Goal: Task Accomplishment & Management: Complete application form

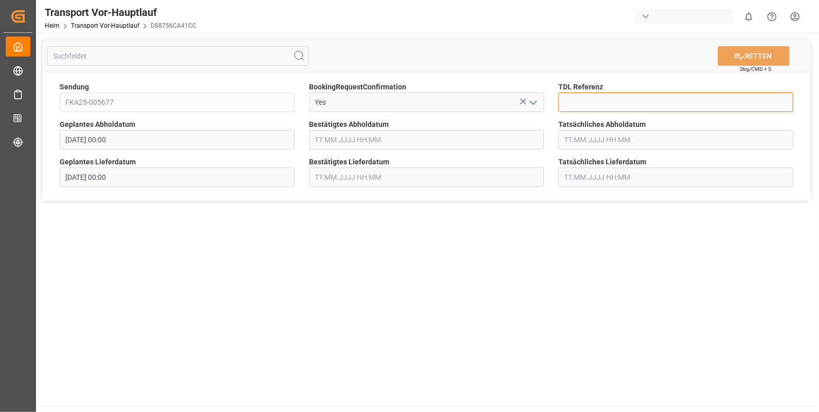
click at [571, 102] on input at bounding box center [675, 103] width 235 height 20
type input "10028119"
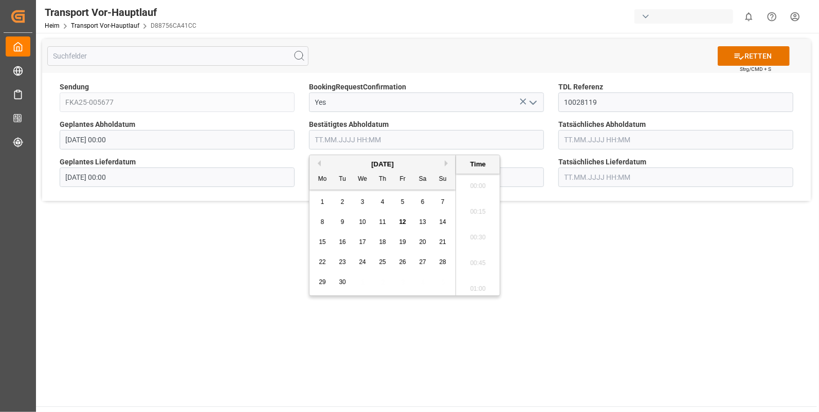
click at [347, 138] on input "text" at bounding box center [426, 140] width 235 height 20
click at [319, 218] on div "8" at bounding box center [322, 222] width 13 height 12
click at [477, 237] on li "14:30" at bounding box center [478, 243] width 44 height 26
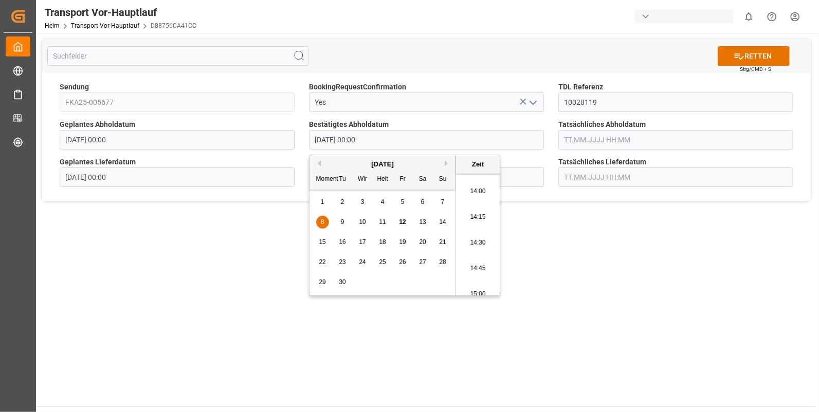
type input "08.09.2025 14:30"
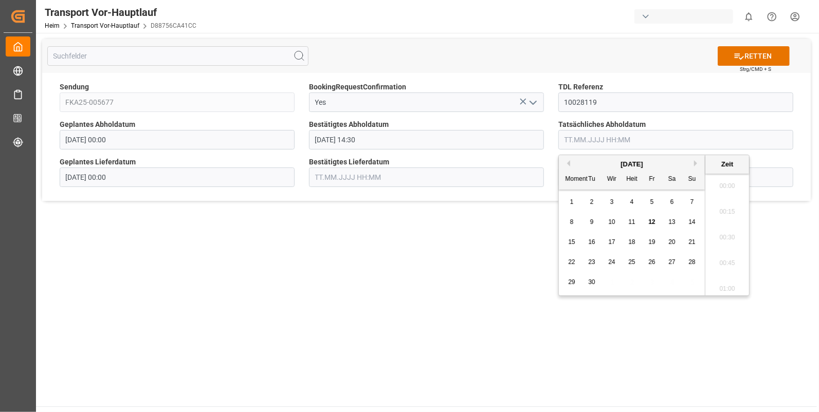
click at [573, 139] on input "text" at bounding box center [675, 140] width 235 height 20
click at [573, 219] on div "8" at bounding box center [572, 222] width 13 height 12
click at [731, 238] on li "14:30" at bounding box center [727, 243] width 44 height 26
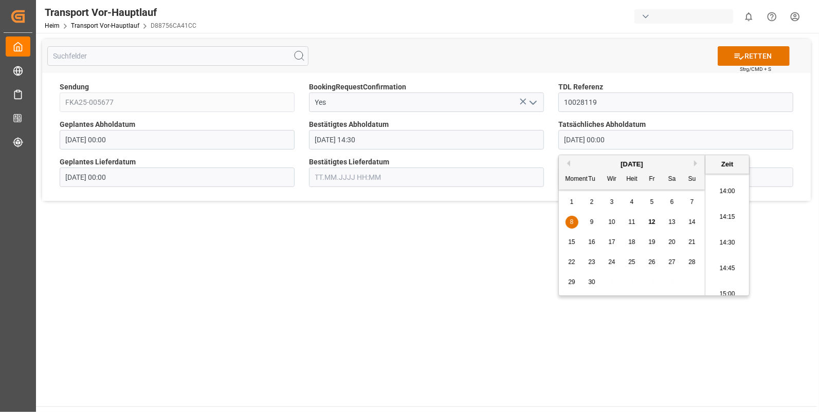
type input "08.09.2025 14:30"
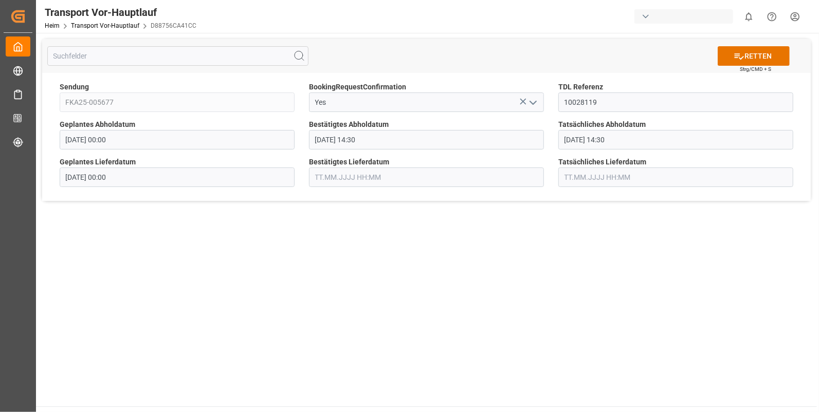
click at [316, 175] on input "text" at bounding box center [426, 178] width 235 height 20
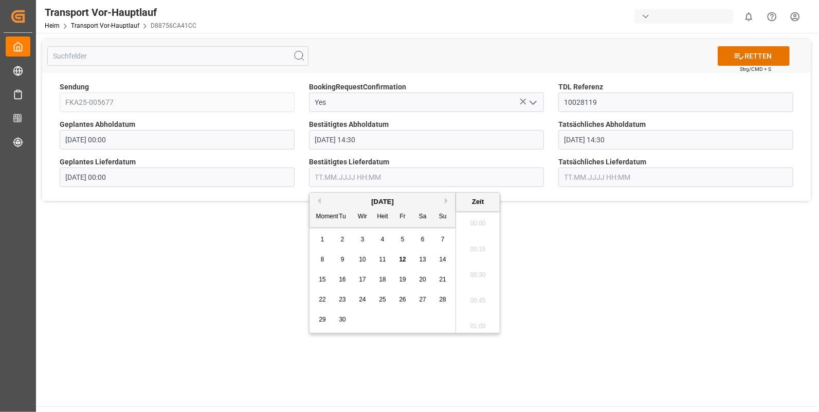
scroll to position [1263, 0]
click at [341, 258] on span "9" at bounding box center [343, 259] width 4 height 7
click at [477, 224] on li "07:45" at bounding box center [478, 230] width 44 height 26
type input "09.09.2025 07:45"
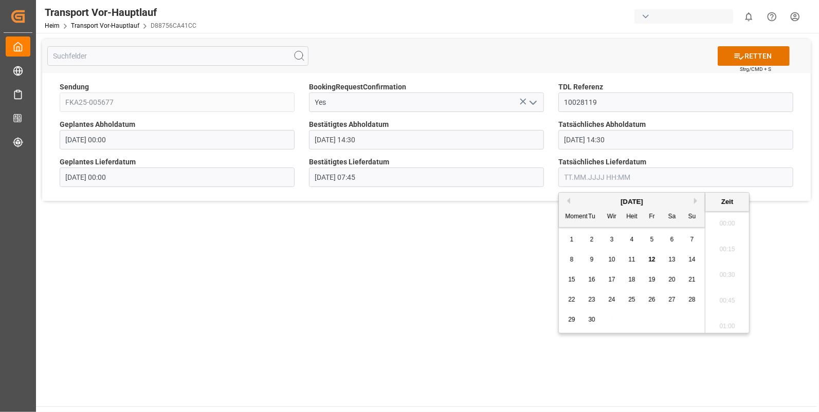
click at [581, 178] on input "text" at bounding box center [675, 178] width 235 height 20
click at [589, 259] on div "9" at bounding box center [592, 260] width 13 height 12
click at [729, 228] on li "07:45" at bounding box center [727, 230] width 44 height 26
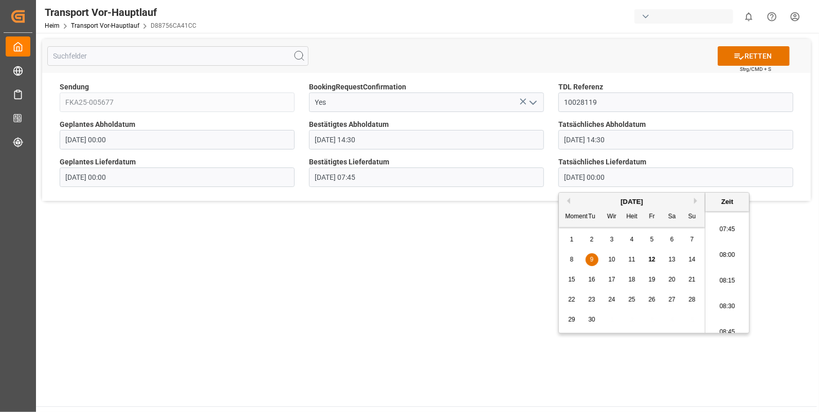
type input "09.09.2025 07:45"
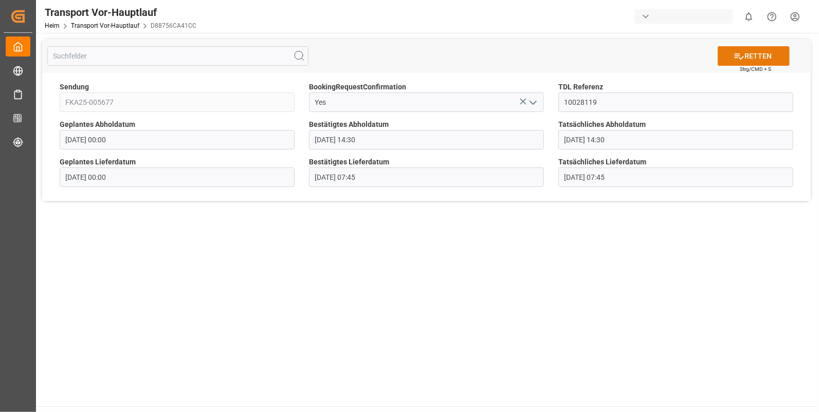
click at [743, 53] on icon at bounding box center [739, 56] width 11 height 11
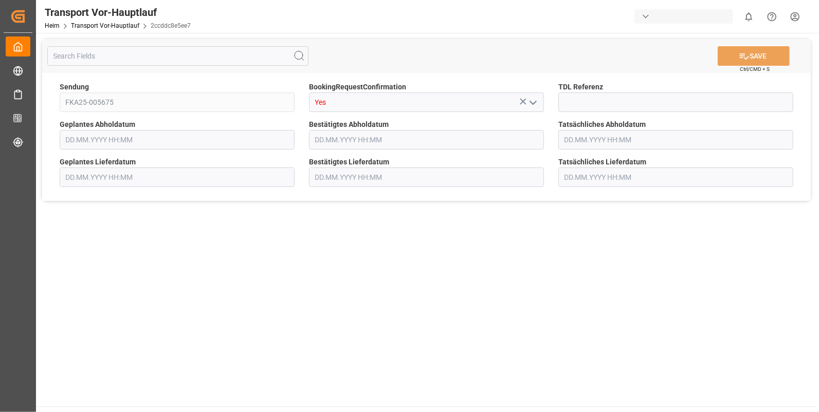
type input "[DATE] 00:00"
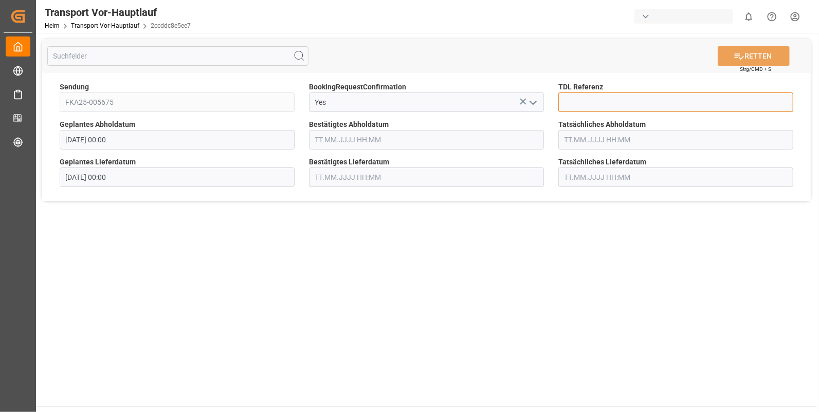
click at [574, 102] on input at bounding box center [675, 103] width 235 height 20
type input "10028120"
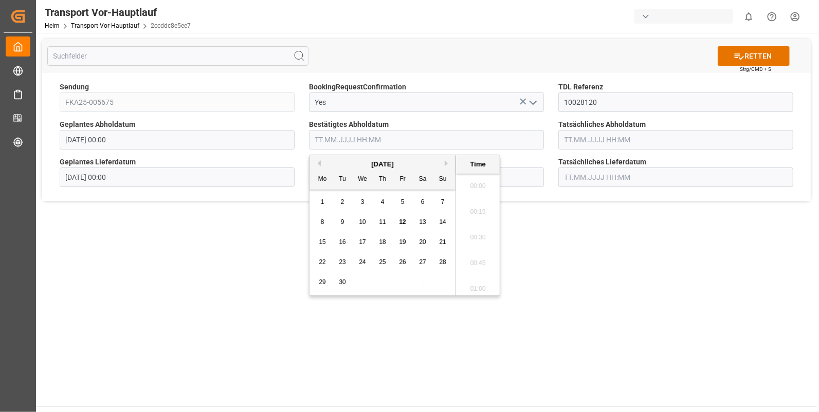
click at [314, 136] on input "text" at bounding box center [426, 140] width 235 height 20
click at [322, 220] on span "8" at bounding box center [323, 222] width 4 height 7
click at [476, 245] on li "15:00" at bounding box center [478, 252] width 44 height 26
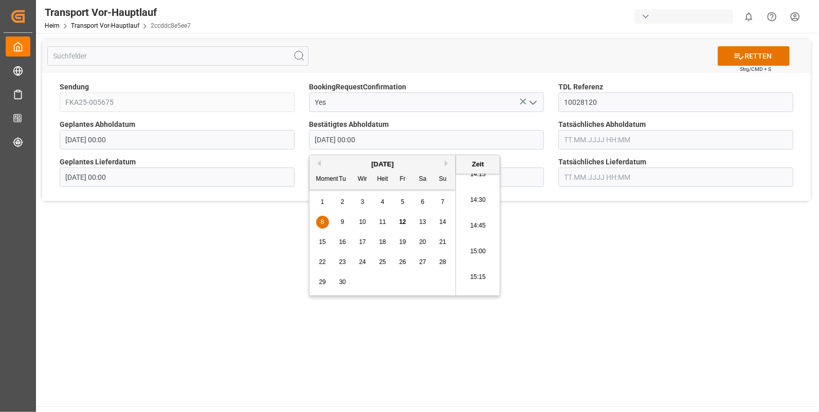
type input "08.09.2025 15:00"
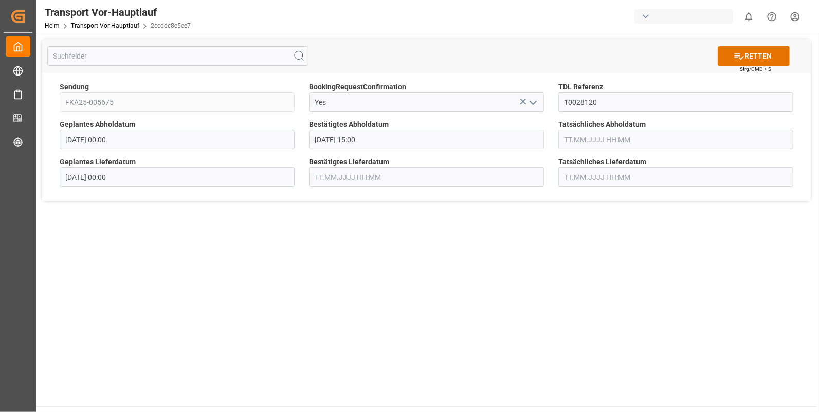
click at [584, 138] on input "text" at bounding box center [675, 140] width 235 height 20
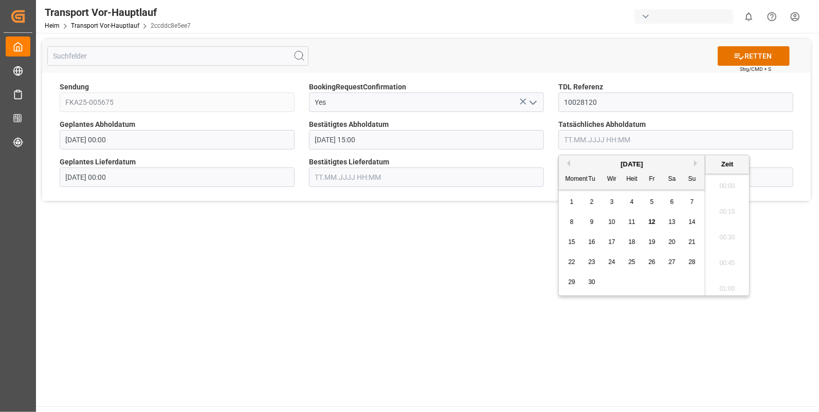
scroll to position [1263, 0]
click at [567, 220] on div "8" at bounding box center [572, 222] width 13 height 12
click at [723, 246] on li "15:00" at bounding box center [727, 252] width 44 height 26
type input "08.09.2025 15:00"
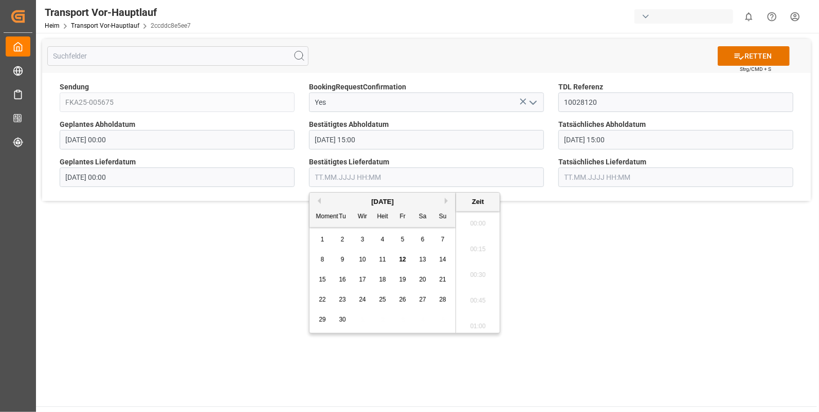
click at [318, 172] on input "text" at bounding box center [426, 178] width 235 height 20
click at [338, 257] on div "9" at bounding box center [342, 260] width 13 height 12
click at [475, 248] on li "07:30" at bounding box center [478, 247] width 44 height 26
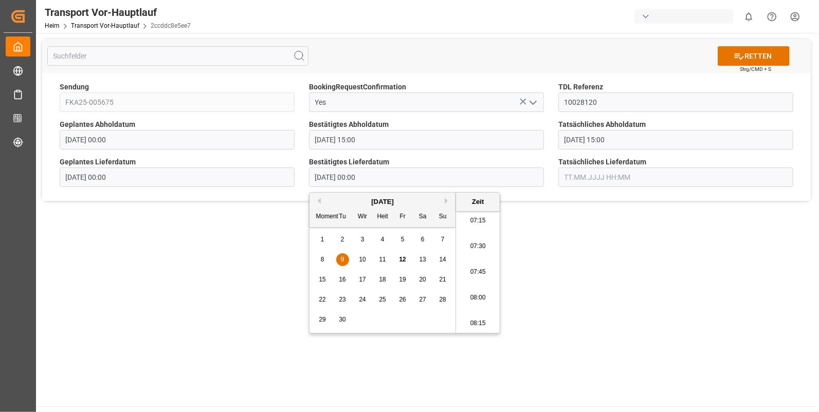
type input "09.09.2025 07:30"
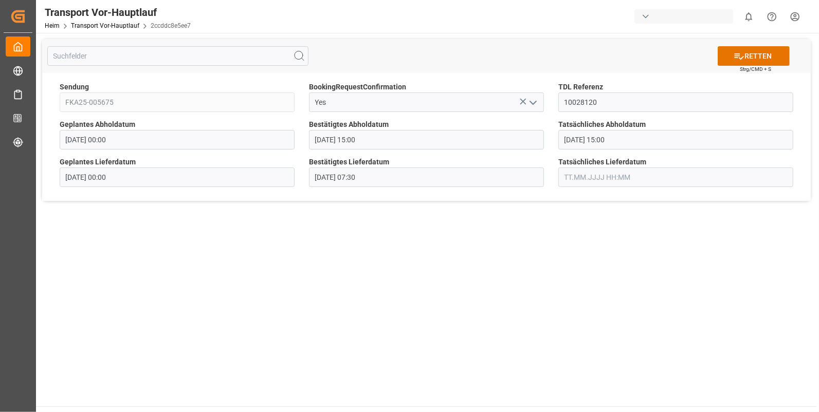
click at [565, 175] on input "text" at bounding box center [675, 178] width 235 height 20
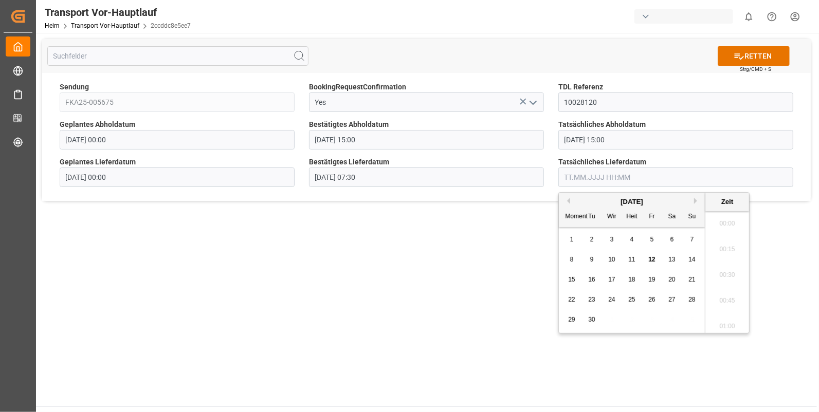
scroll to position [1263, 0]
click at [590, 256] on span "9" at bounding box center [592, 259] width 4 height 7
click at [724, 286] on li "07:30" at bounding box center [727, 290] width 44 height 26
type input "09.09.2025 07:30"
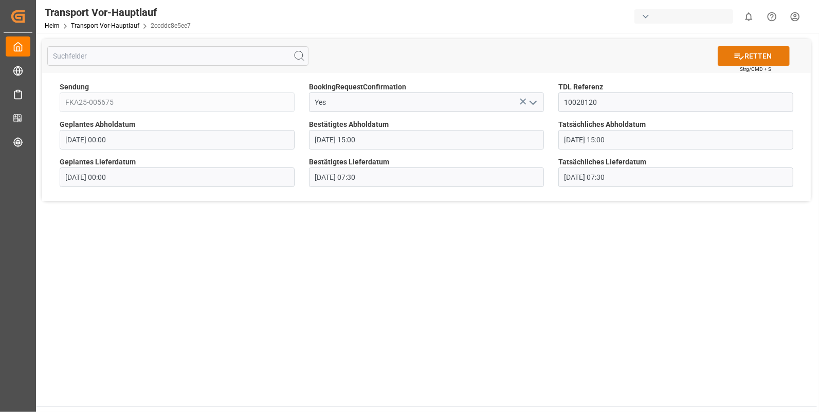
click at [735, 52] on icon at bounding box center [739, 56] width 11 height 11
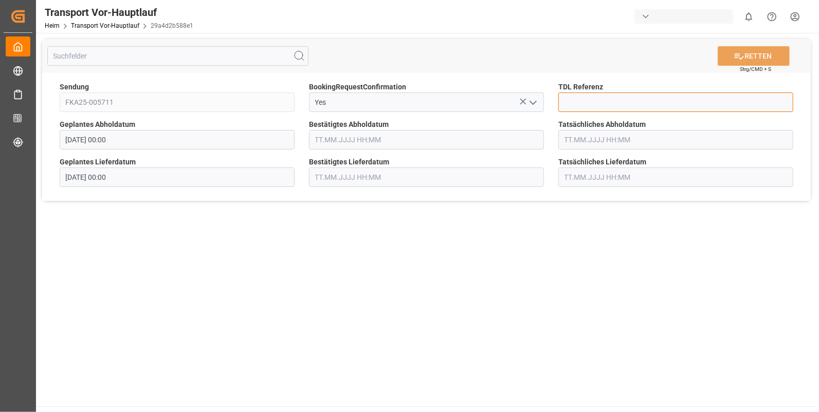
click at [589, 104] on input at bounding box center [675, 103] width 235 height 20
type input "10028121"
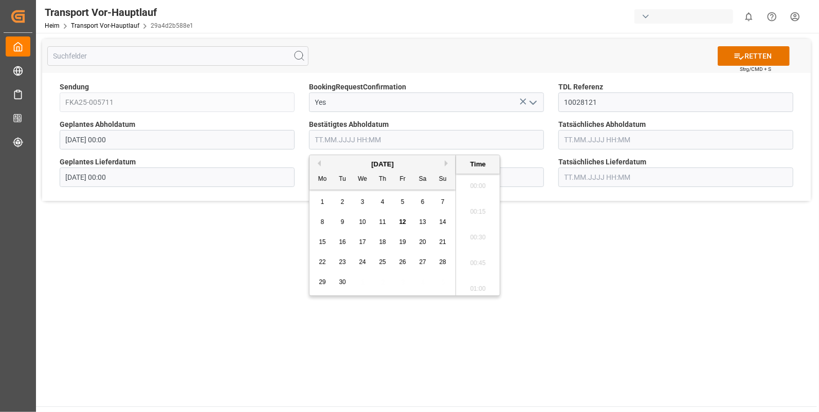
click at [350, 141] on input "text" at bounding box center [426, 140] width 235 height 20
click at [322, 221] on span "8" at bounding box center [323, 222] width 4 height 7
click at [471, 204] on li "12:30" at bounding box center [478, 209] width 44 height 26
type input "08.09.2025 12:30"
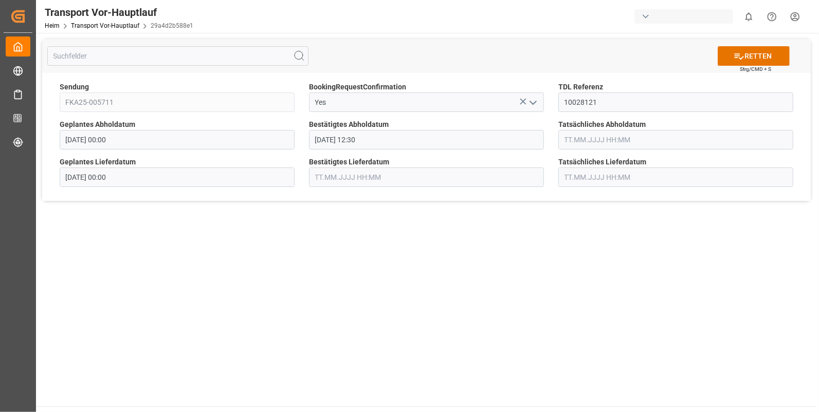
click at [581, 137] on input "text" at bounding box center [675, 140] width 235 height 20
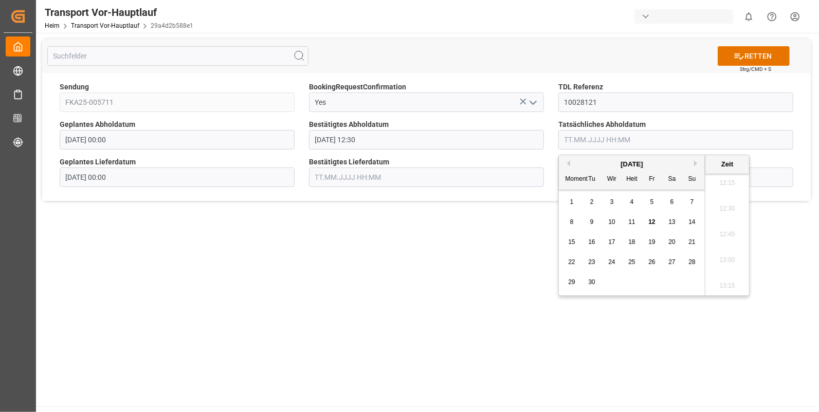
click at [568, 219] on div "8" at bounding box center [572, 222] width 13 height 12
click at [732, 205] on li "12:30" at bounding box center [727, 209] width 44 height 26
type input "08.09.2025 12:30"
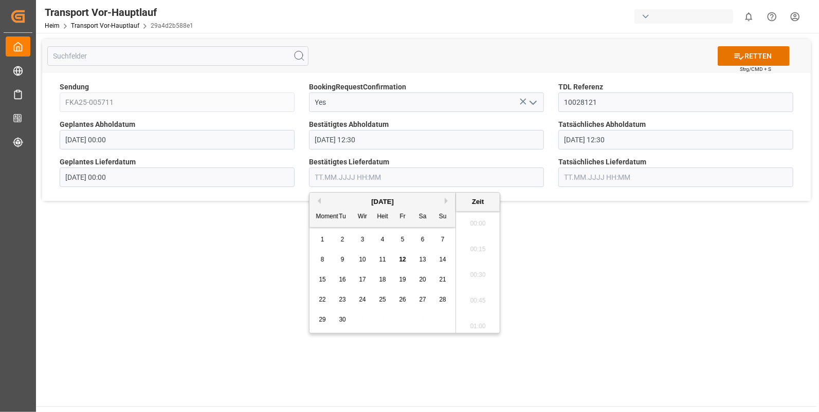
click at [327, 178] on input "text" at bounding box center [426, 178] width 235 height 20
click at [338, 260] on div "9" at bounding box center [342, 260] width 13 height 12
click at [479, 255] on li "11:45" at bounding box center [478, 255] width 44 height 26
type input "09.09.2025 11:45"
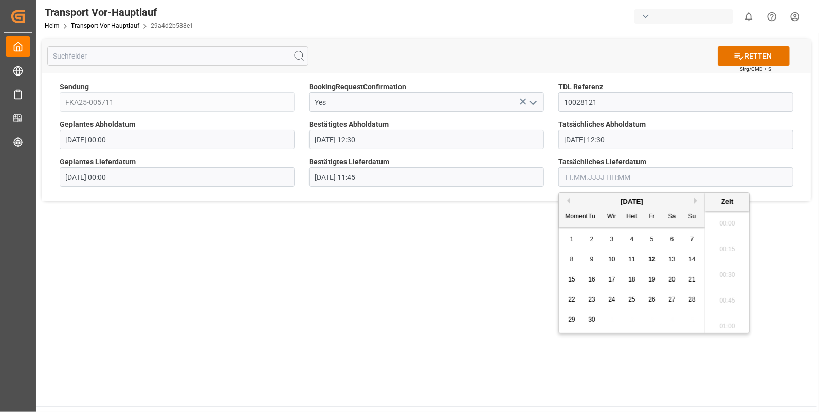
click at [563, 180] on input "text" at bounding box center [675, 178] width 235 height 20
click at [591, 258] on span "9" at bounding box center [592, 259] width 4 height 7
click at [725, 267] on li "11:30" at bounding box center [727, 273] width 44 height 26
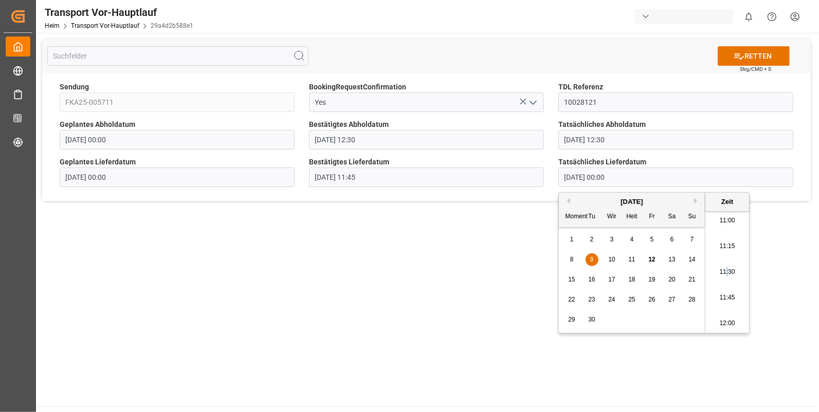
type input "09.09.2025 11:30"
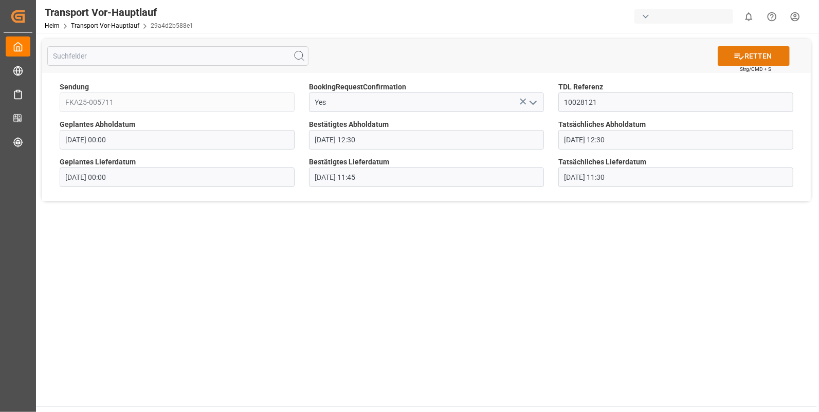
click at [736, 51] on icon at bounding box center [739, 56] width 11 height 11
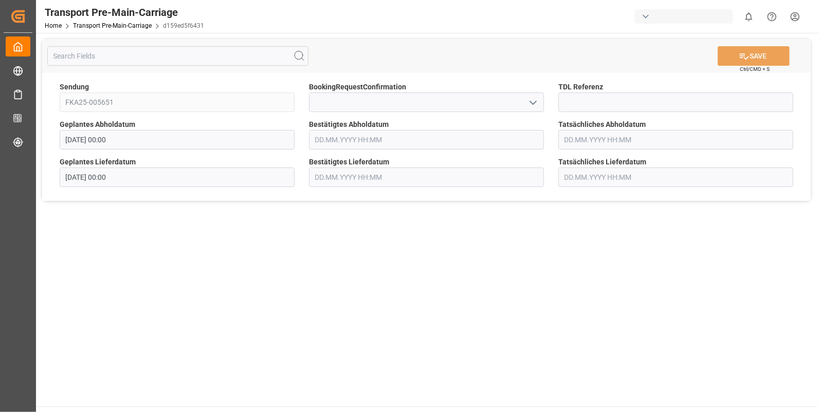
click at [531, 103] on icon "open menu" at bounding box center [533, 103] width 12 height 12
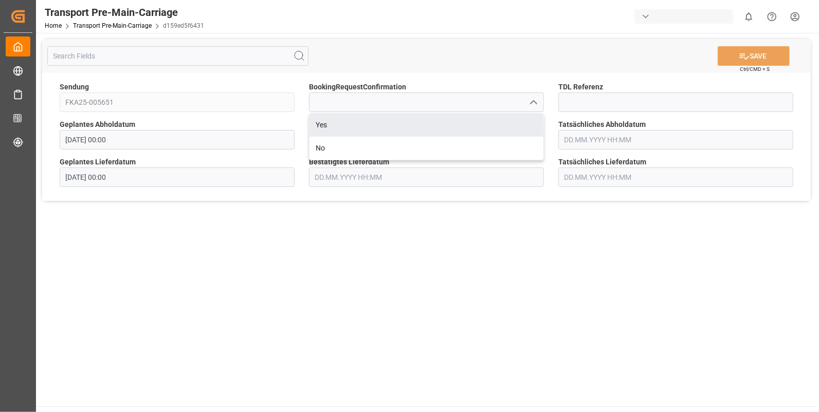
drag, startPoint x: 350, startPoint y: 125, endPoint x: 445, endPoint y: 118, distance: 95.9
click at [351, 124] on div "Yes" at bounding box center [427, 125] width 234 height 23
type input "Yes"
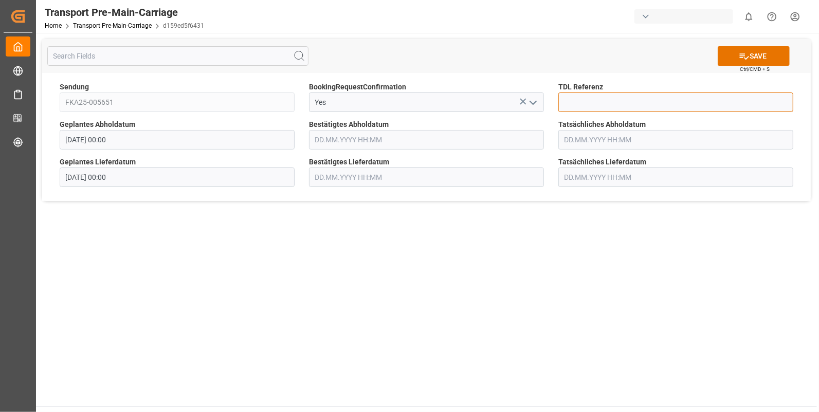
click at [563, 100] on input at bounding box center [675, 103] width 235 height 20
type input "10028122"
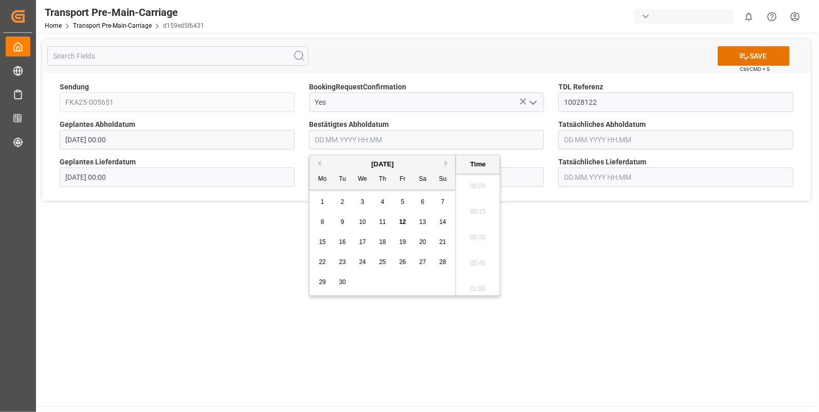
click at [321, 142] on input "text" at bounding box center [426, 140] width 235 height 20
click at [321, 220] on span "8" at bounding box center [323, 222] width 4 height 7
click at [474, 226] on li "12:45" at bounding box center [478, 235] width 44 height 26
type input "08.09.2025 12:45"
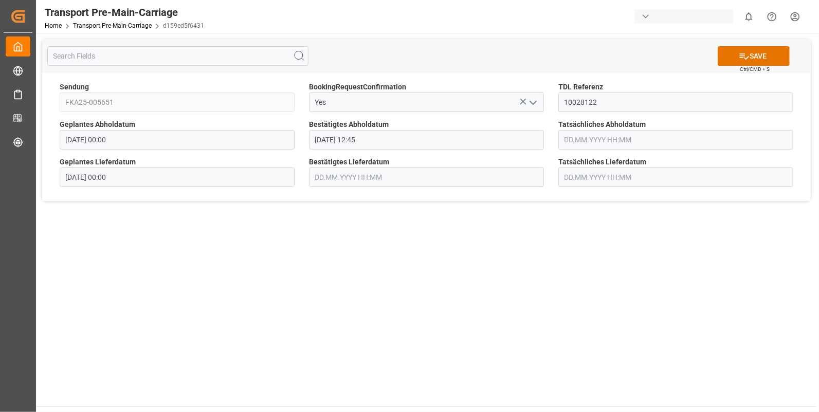
click at [578, 143] on input "text" at bounding box center [675, 140] width 235 height 20
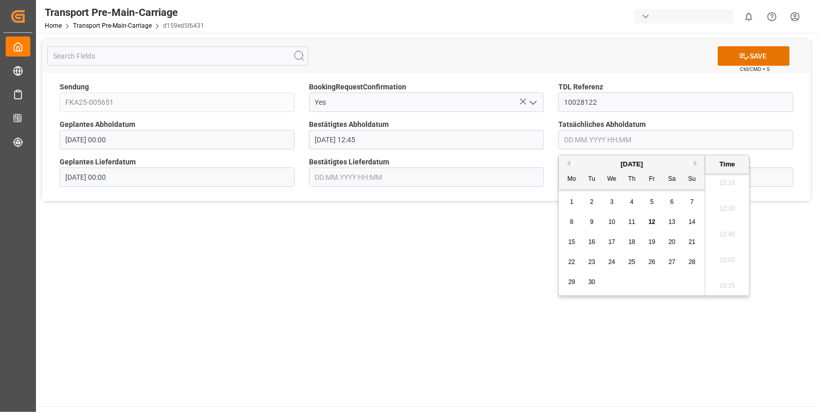
click at [572, 221] on span "8" at bounding box center [572, 222] width 4 height 7
click at [733, 230] on li "12:45" at bounding box center [727, 235] width 44 height 26
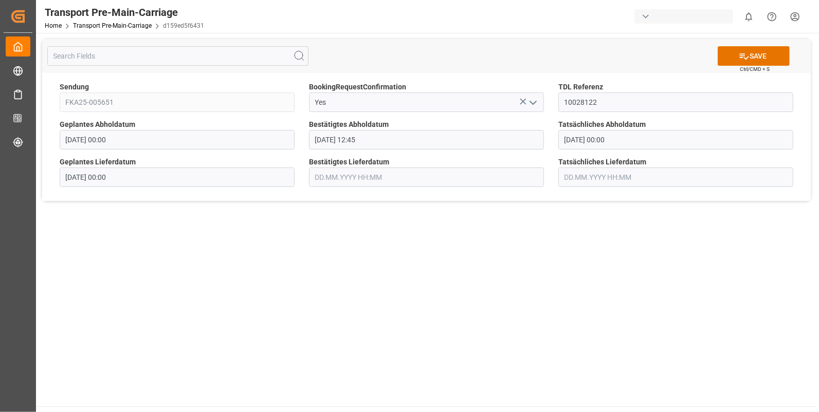
type input "08.09.2025 12:45"
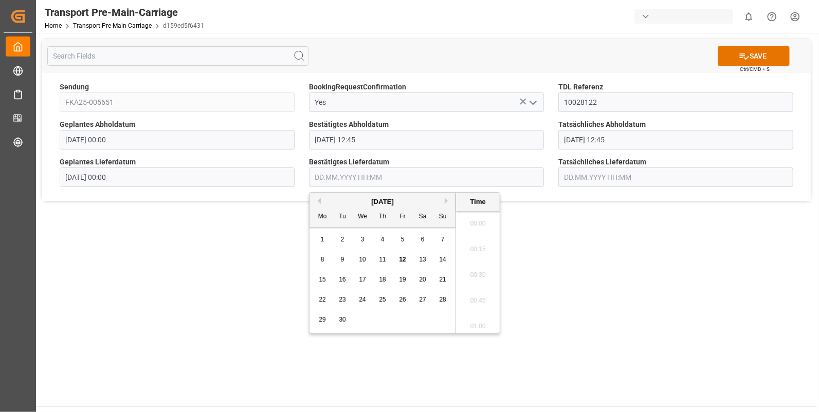
click at [349, 180] on input "text" at bounding box center [426, 178] width 235 height 20
click at [339, 260] on div "9" at bounding box center [342, 260] width 13 height 12
click at [469, 256] on li "13:00" at bounding box center [478, 255] width 44 height 26
type input "09.09.2025 13:00"
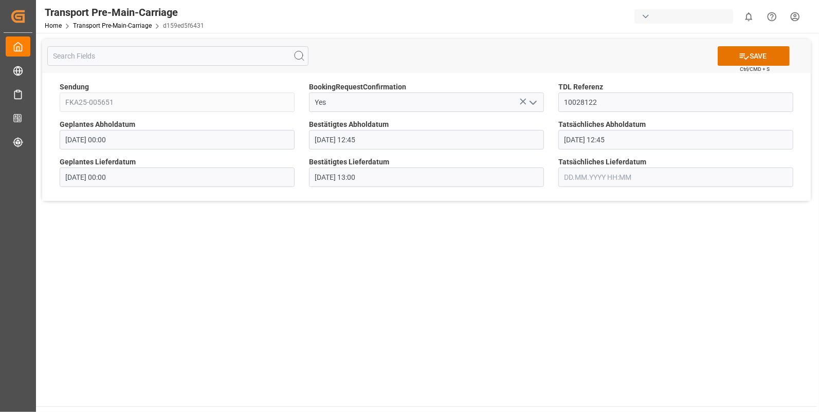
click at [576, 179] on input "text" at bounding box center [675, 178] width 235 height 20
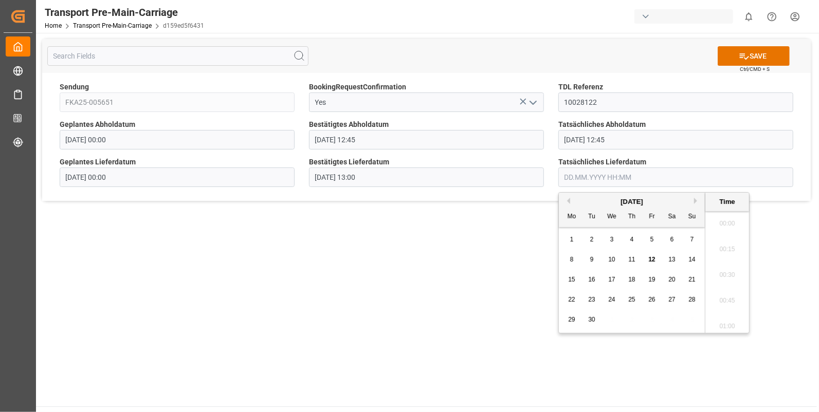
scroll to position [1263, 0]
click at [591, 257] on span "9" at bounding box center [592, 259] width 4 height 7
click at [725, 293] on li "13:00" at bounding box center [727, 298] width 44 height 26
type input "09.09.2025 13:00"
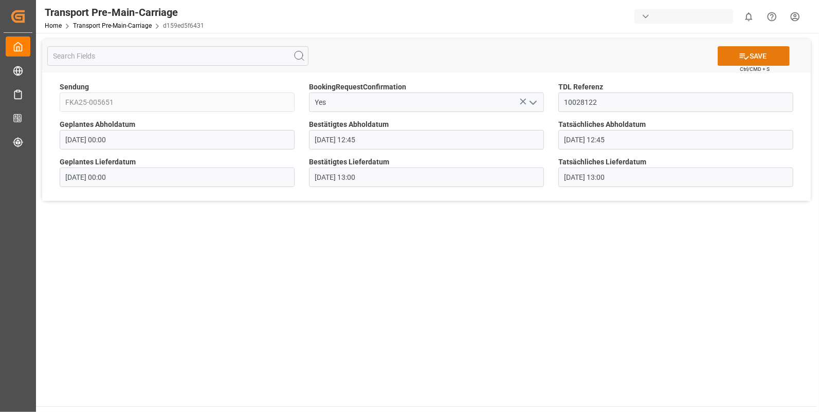
click at [742, 56] on icon at bounding box center [744, 56] width 9 height 6
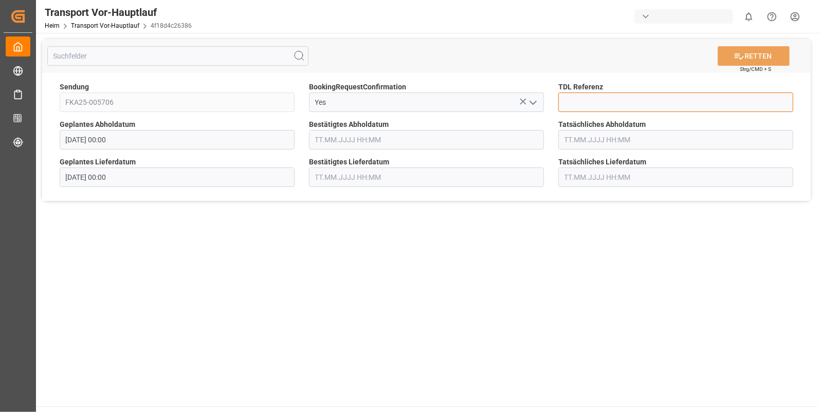
click at [603, 103] on input at bounding box center [675, 103] width 235 height 20
type input "10028123"
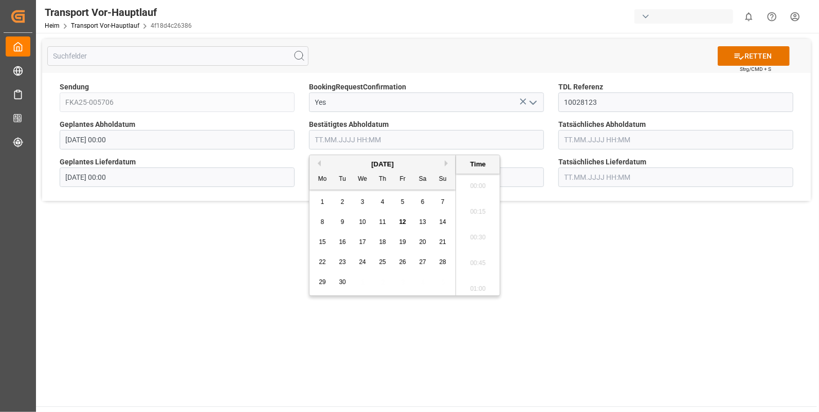
click at [344, 139] on input "text" at bounding box center [426, 140] width 235 height 20
click at [322, 222] on span "8" at bounding box center [323, 222] width 4 height 7
click at [476, 258] on li "13:00" at bounding box center [478, 261] width 44 height 26
type input "08.09.2025 13:00"
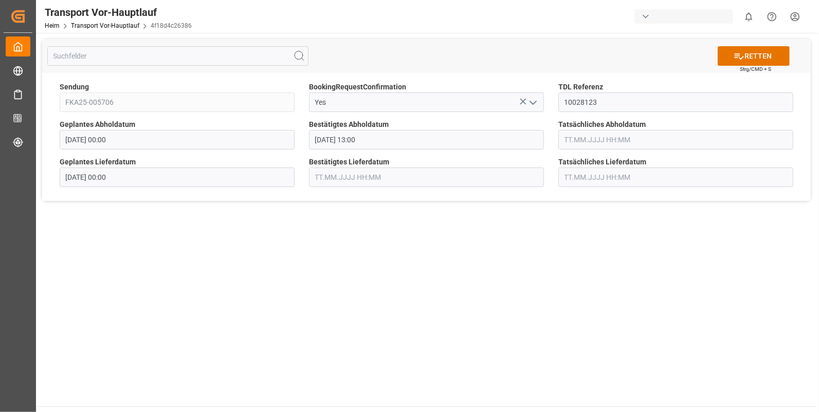
click at [586, 138] on input "text" at bounding box center [675, 140] width 235 height 20
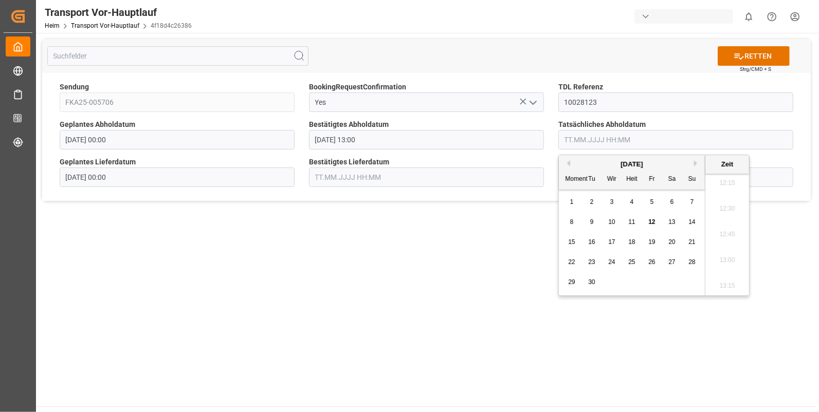
click at [565, 220] on div "8 9 10 11 12 13 14" at bounding box center [632, 222] width 140 height 20
click at [569, 221] on div "8" at bounding box center [572, 222] width 13 height 12
click at [720, 257] on li "13:00" at bounding box center [727, 261] width 44 height 26
type input "08.09.2025 13:00"
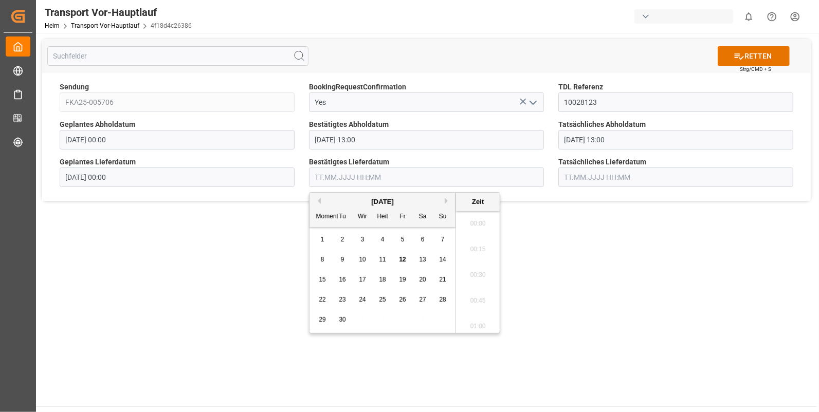
click at [334, 176] on input "text" at bounding box center [426, 178] width 235 height 20
click at [344, 257] on span "9" at bounding box center [343, 259] width 4 height 7
click at [473, 318] on li "13:15" at bounding box center [478, 324] width 44 height 26
type input "09.09.2025 13:15"
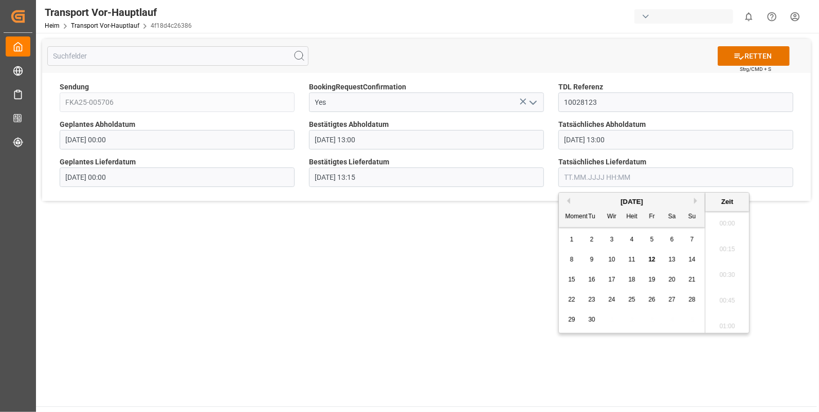
click at [569, 175] on input "text" at bounding box center [675, 178] width 235 height 20
click at [590, 259] on span "9" at bounding box center [592, 259] width 4 height 7
click at [724, 275] on li "13:15" at bounding box center [727, 281] width 44 height 26
type input "09.09.2025 13:15"
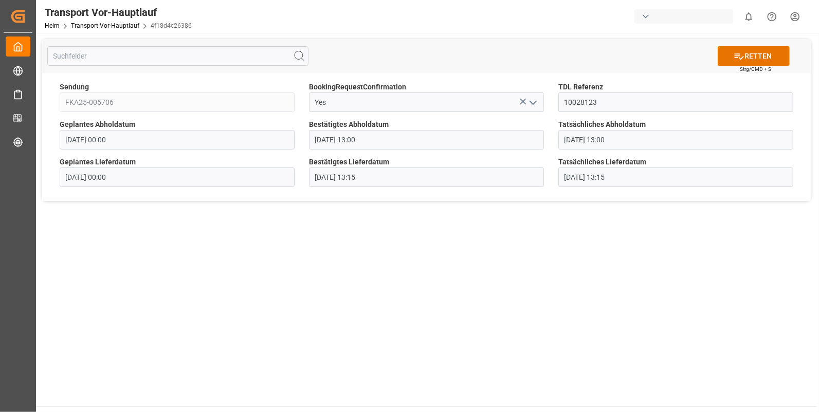
click at [382, 182] on input "09.09.2025 13:15" at bounding box center [426, 178] width 235 height 20
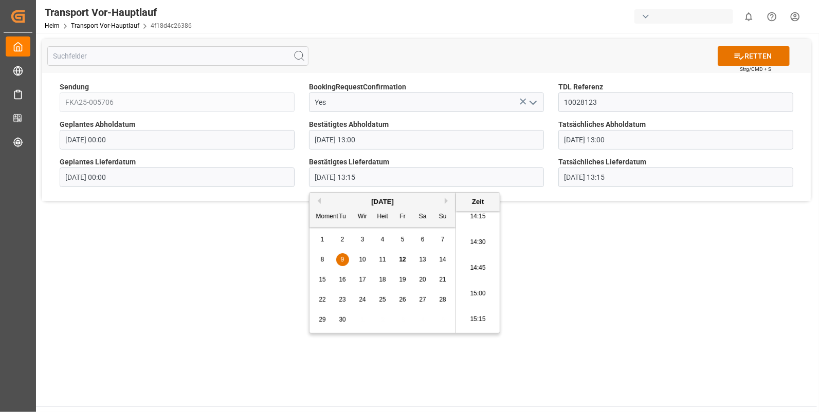
scroll to position [1486, 0]
click at [474, 254] on li "14:45" at bounding box center [478, 255] width 44 height 26
type input "[DATE] 14:45"
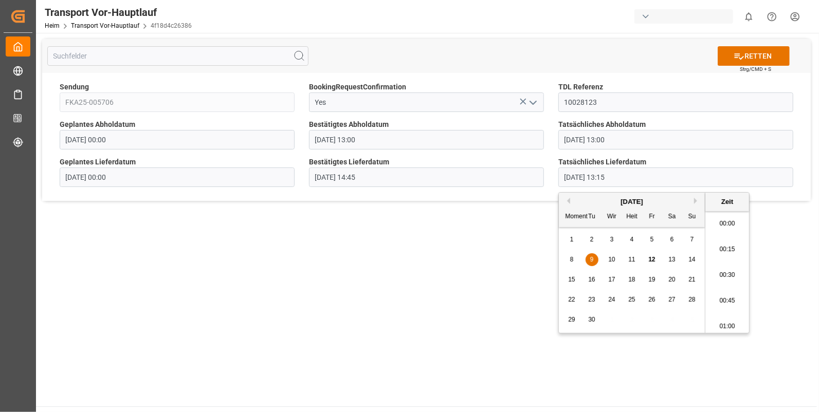
click at [629, 177] on input "09.09.2025 13:15" at bounding box center [675, 178] width 235 height 20
click at [727, 293] on li "14:45" at bounding box center [727, 298] width 44 height 26
type input "[DATE] 14:45"
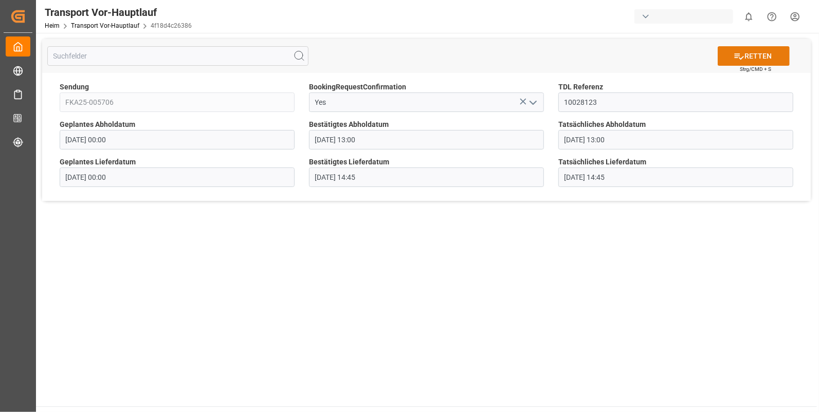
click at [746, 55] on font "RETTEN" at bounding box center [758, 56] width 27 height 11
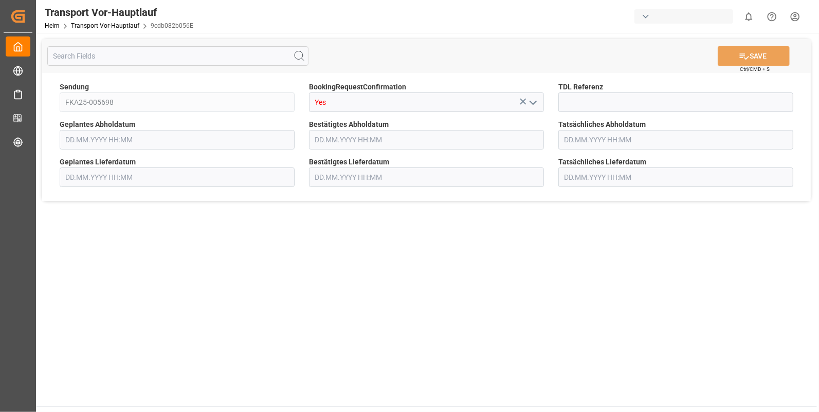
type input "[DATE] 00:00"
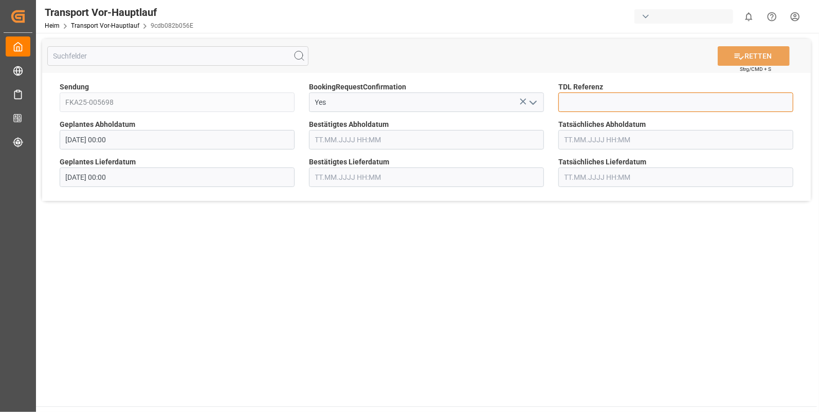
click at [589, 105] on input at bounding box center [675, 103] width 235 height 20
type input "10028132"
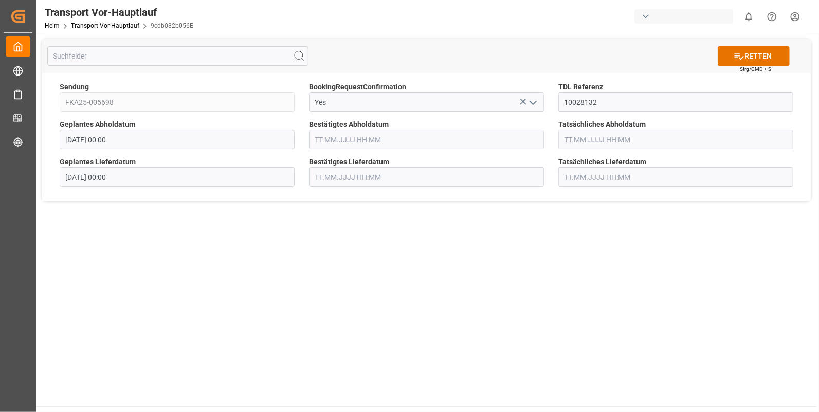
click at [333, 139] on input "text" at bounding box center [426, 140] width 235 height 20
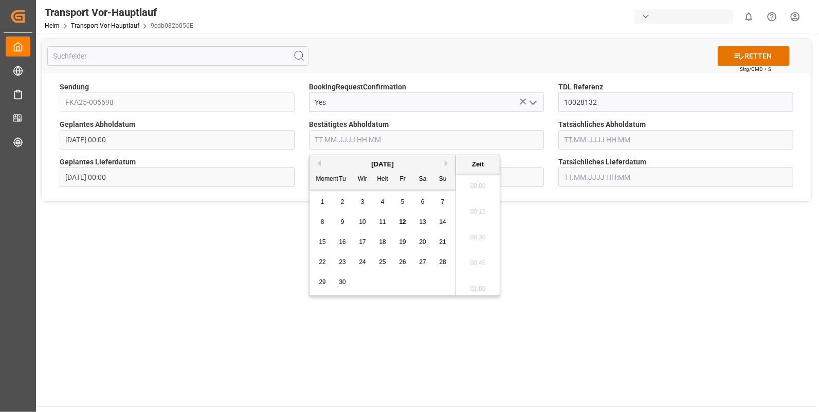
scroll to position [1263, 0]
click at [341, 221] on span "9" at bounding box center [343, 222] width 4 height 7
click at [474, 252] on li "13:00" at bounding box center [478, 261] width 44 height 26
type input "[DATE] 13:00"
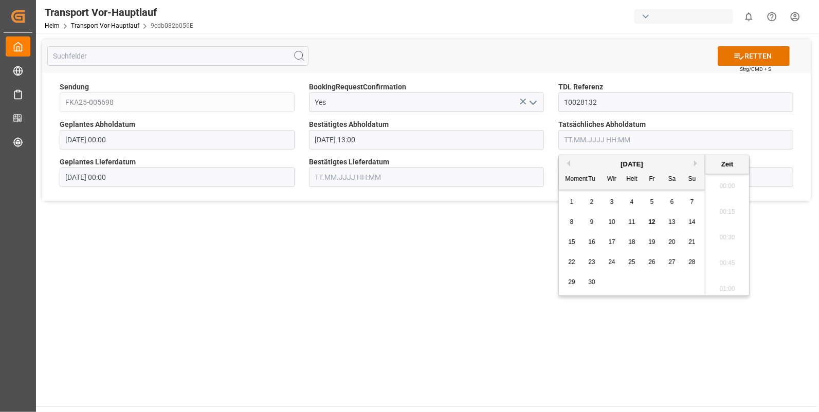
click at [578, 134] on input "text" at bounding box center [675, 140] width 235 height 20
click at [590, 221] on span "9" at bounding box center [592, 222] width 4 height 7
click at [717, 258] on li "13:00" at bounding box center [727, 261] width 44 height 26
type input "09.09.2025 13:00"
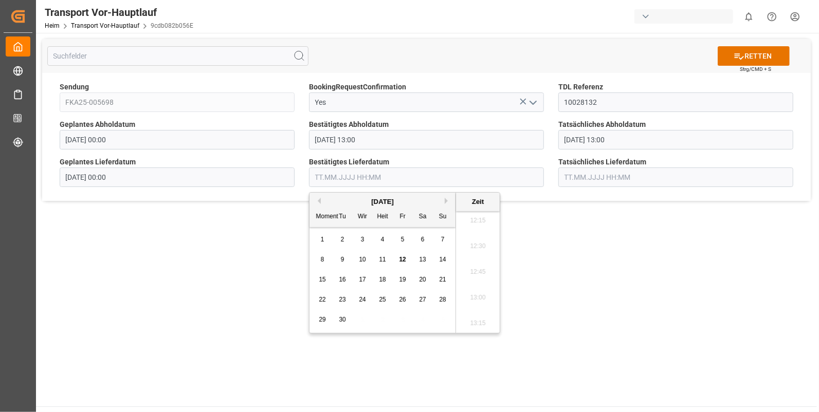
click at [330, 170] on input "text" at bounding box center [426, 178] width 235 height 20
click at [363, 260] on span "10" at bounding box center [362, 259] width 7 height 7
click at [478, 226] on li "10:15" at bounding box center [478, 230] width 44 height 26
type input "10.09.2025 10:15"
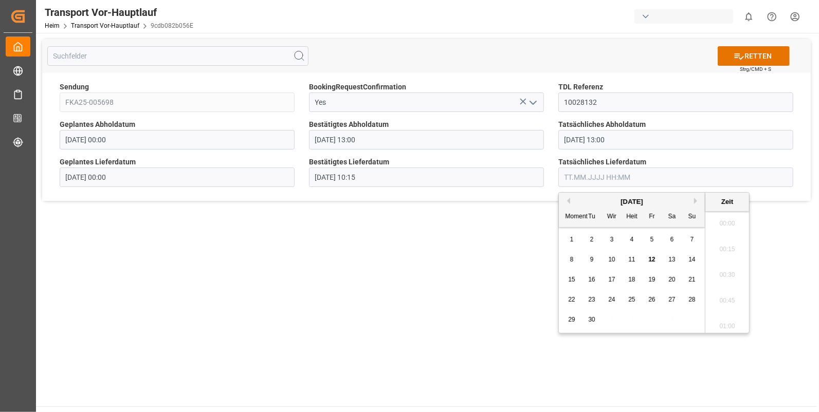
click at [590, 169] on input "text" at bounding box center [675, 178] width 235 height 20
click at [612, 255] on div "10" at bounding box center [612, 260] width 13 height 12
click at [722, 233] on li "10:15" at bounding box center [727, 230] width 44 height 26
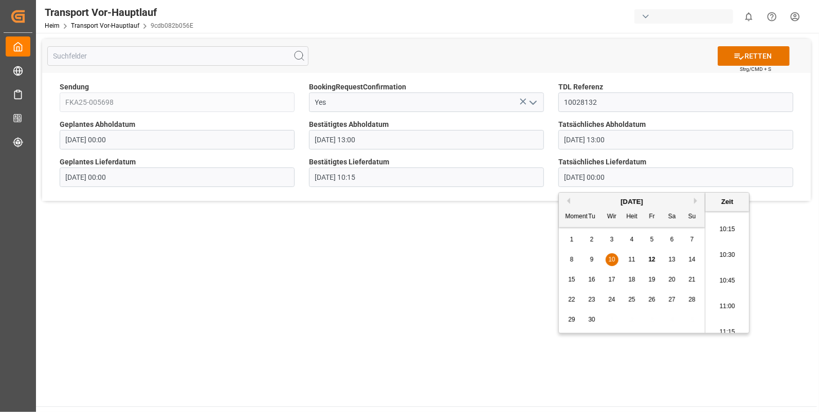
type input "10.09.2025 10:15"
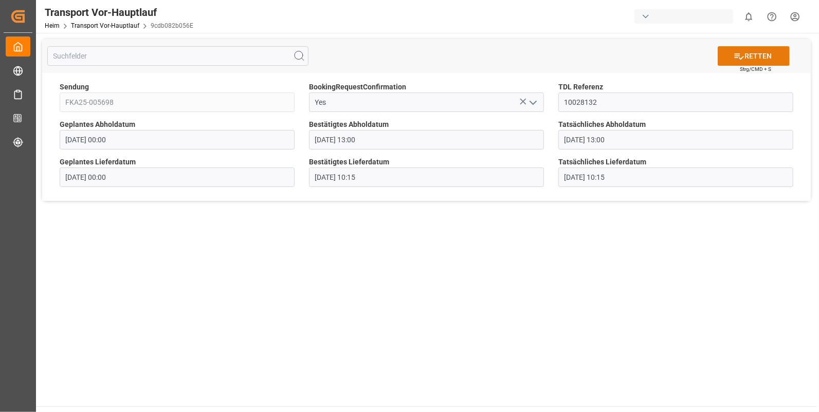
click at [756, 56] on font "RETTEN" at bounding box center [758, 56] width 27 height 11
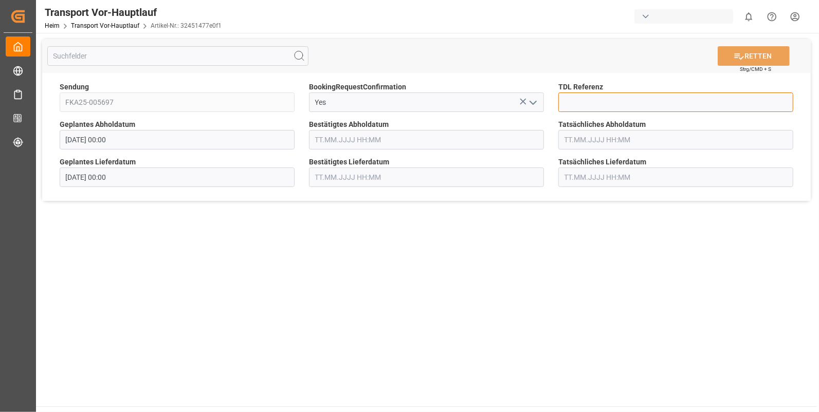
click at [578, 102] on input at bounding box center [675, 103] width 235 height 20
type input "10028134"
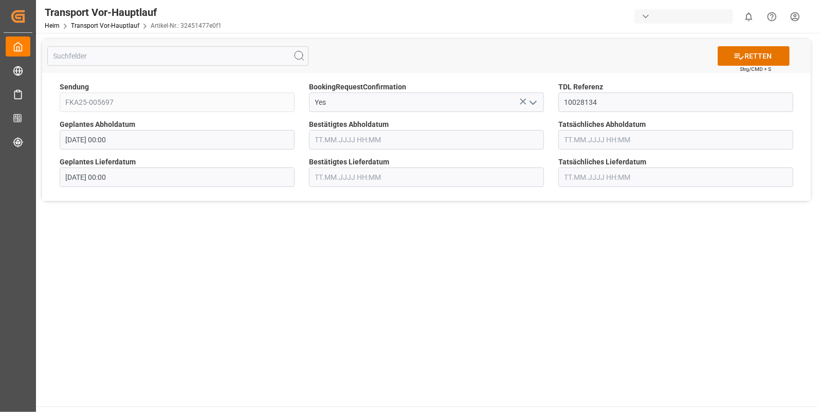
click at [315, 140] on input "text" at bounding box center [426, 140] width 235 height 20
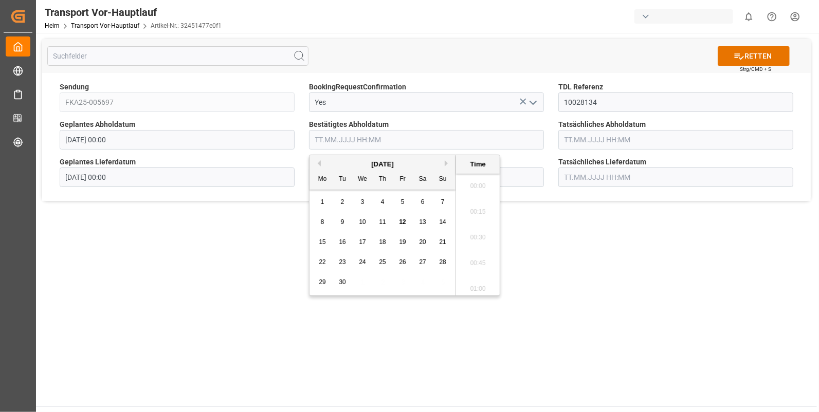
scroll to position [1263, 0]
click at [343, 224] on span "9" at bounding box center [343, 222] width 4 height 7
click at [477, 252] on li "15:00" at bounding box center [478, 252] width 44 height 26
type input "09.09.2025 15:00"
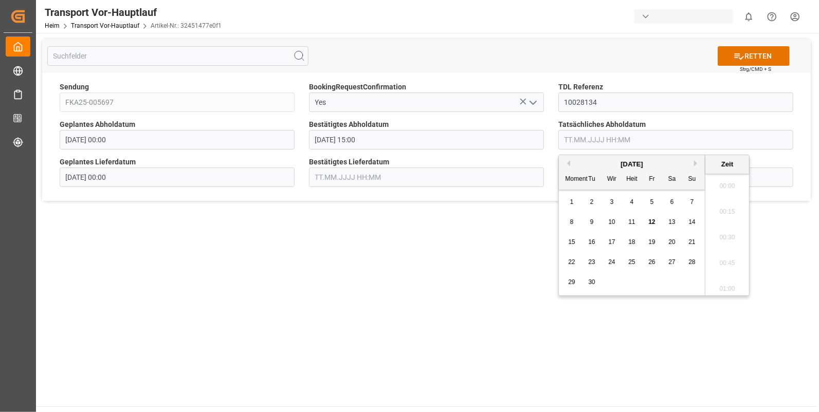
click at [608, 136] on input "text" at bounding box center [675, 140] width 235 height 20
drag, startPoint x: 586, startPoint y: 219, endPoint x: 625, endPoint y: 226, distance: 39.1
click at [586, 219] on div "9" at bounding box center [592, 222] width 13 height 12
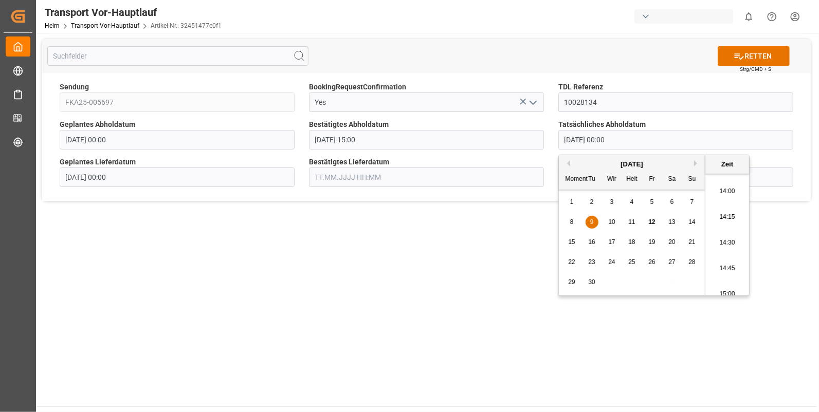
click at [720, 264] on li "14:45" at bounding box center [727, 269] width 44 height 26
type input "09.09.2025 14:45"
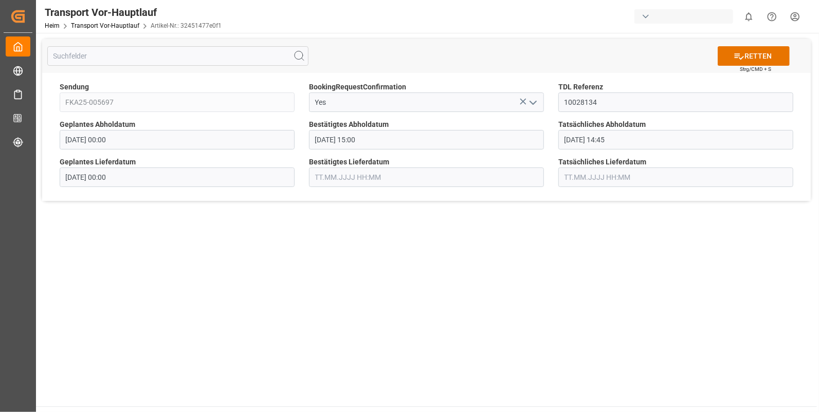
click at [313, 172] on input "text" at bounding box center [426, 178] width 235 height 20
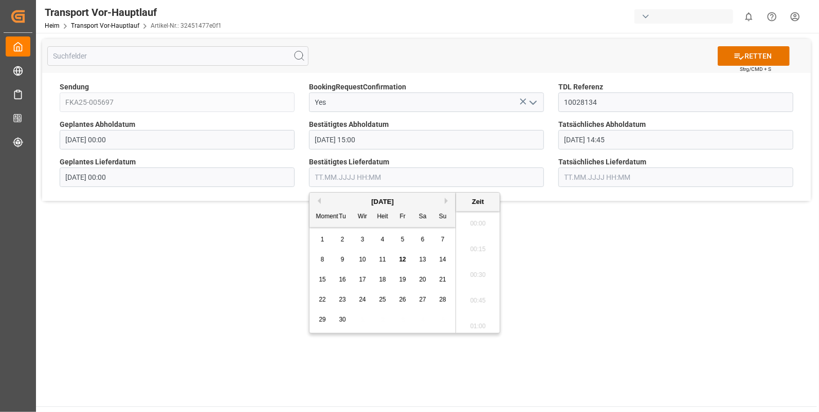
scroll to position [1263, 0]
click at [363, 259] on span "10" at bounding box center [362, 259] width 7 height 7
click at [479, 246] on li "08:45" at bounding box center [478, 247] width 44 height 26
type input "10.09.2025 08:45"
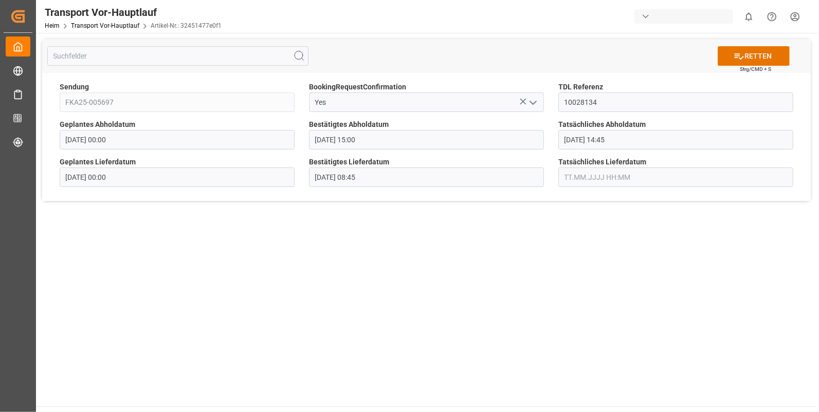
click at [566, 181] on input "text" at bounding box center [675, 178] width 235 height 20
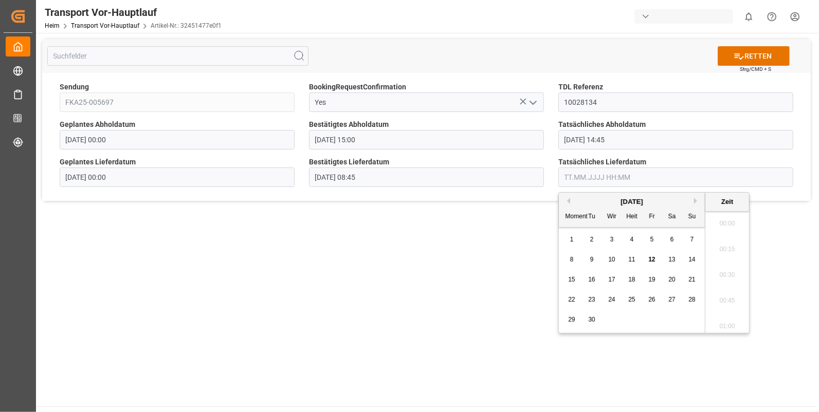
scroll to position [1263, 0]
click at [610, 258] on span "10" at bounding box center [611, 259] width 7 height 7
click at [730, 289] on li "08:45" at bounding box center [727, 290] width 44 height 26
type input "10.09.2025 08:45"
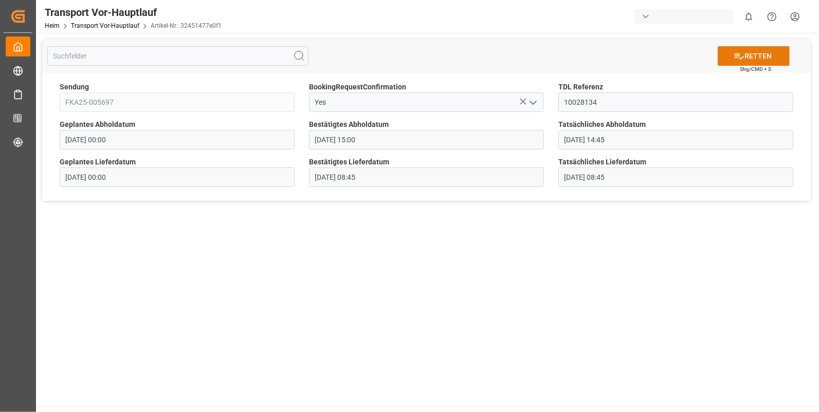
click at [757, 54] on font "RETTEN" at bounding box center [758, 56] width 27 height 11
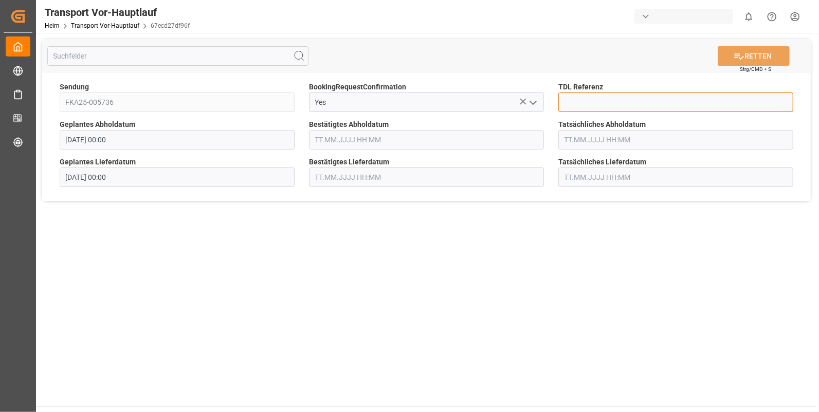
click at [595, 97] on input at bounding box center [675, 103] width 235 height 20
type input "10028135"
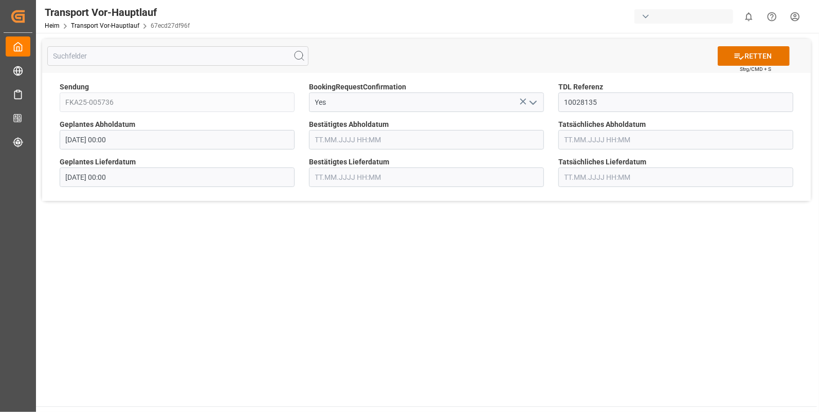
click at [316, 138] on input "text" at bounding box center [426, 140] width 235 height 20
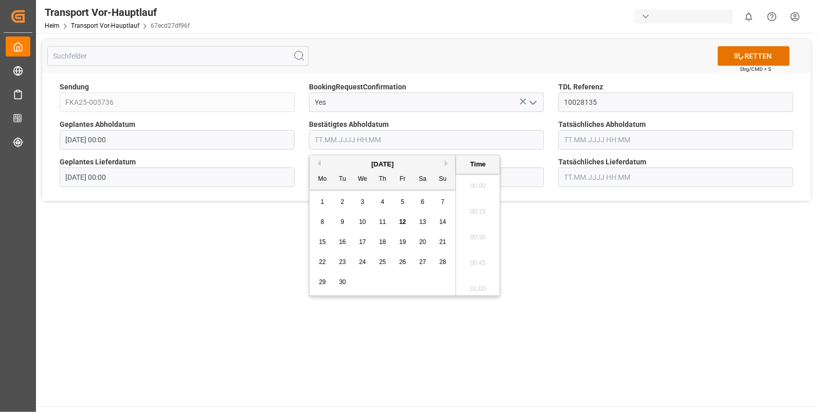
scroll to position [1263, 0]
click at [345, 221] on div "9" at bounding box center [342, 222] width 13 height 12
click at [478, 207] on li "15:00" at bounding box center [478, 209] width 44 height 26
type input "09.09.2025 15:00"
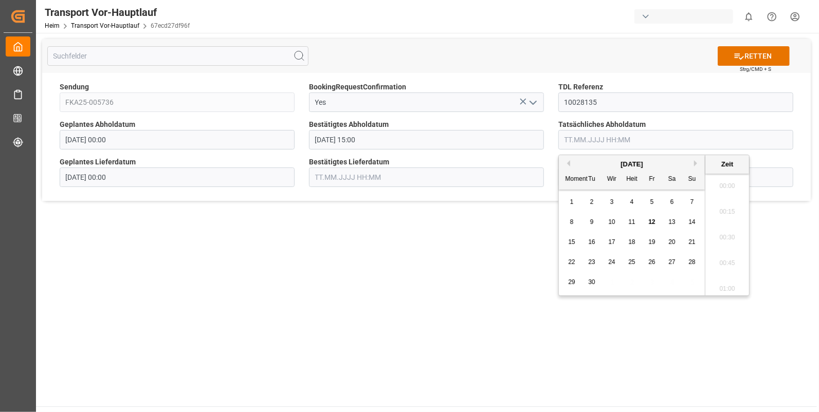
click at [591, 135] on input "text" at bounding box center [675, 140] width 235 height 20
click at [589, 217] on div "9" at bounding box center [592, 222] width 13 height 12
drag, startPoint x: 729, startPoint y: 249, endPoint x: 718, endPoint y: 242, distance: 13.0
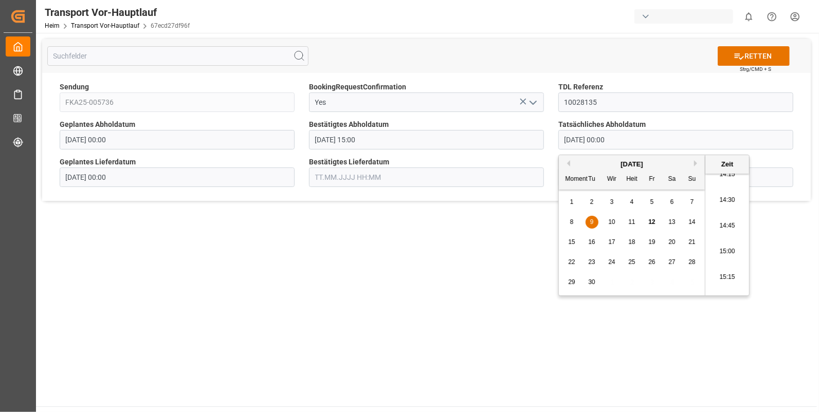
click at [728, 249] on li "15:00" at bounding box center [727, 252] width 44 height 26
type input "09.09.2025 15:00"
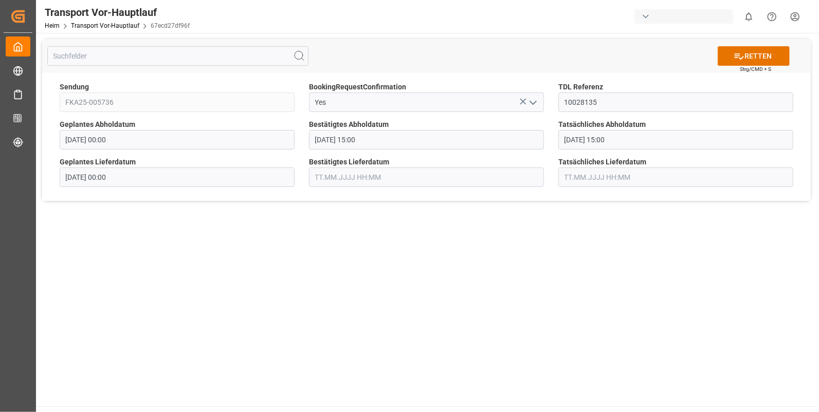
click at [330, 185] on input "text" at bounding box center [426, 178] width 235 height 20
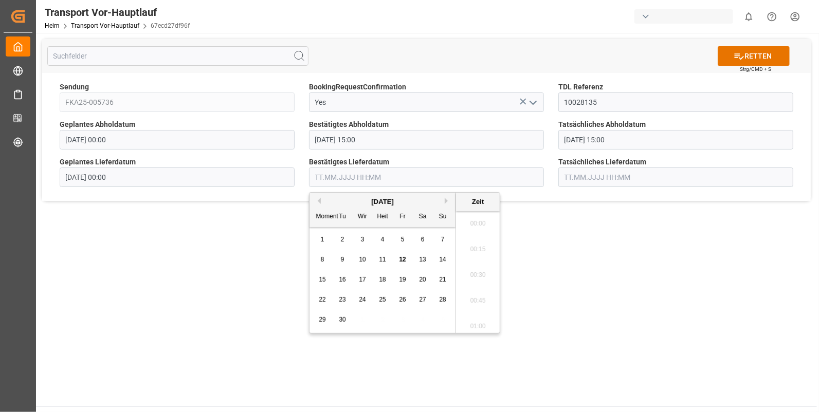
scroll to position [1263, 0]
click at [359, 260] on span "10" at bounding box center [362, 259] width 7 height 7
click at [472, 285] on li "11:15" at bounding box center [478, 290] width 44 height 26
type input "10.09.2025 11:15"
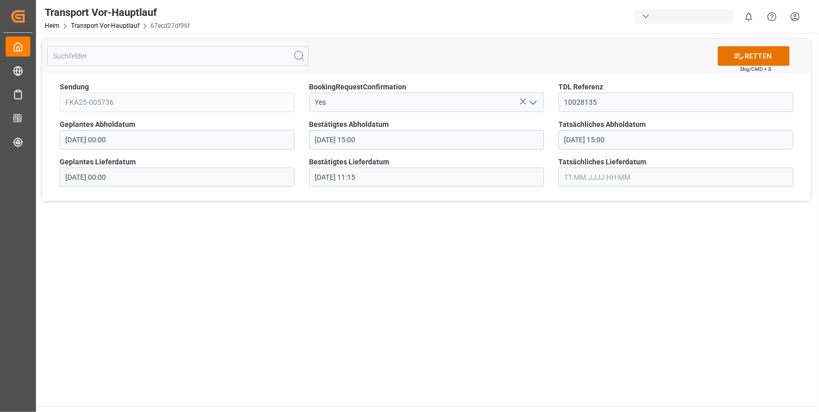
click at [576, 172] on input "text" at bounding box center [675, 178] width 235 height 20
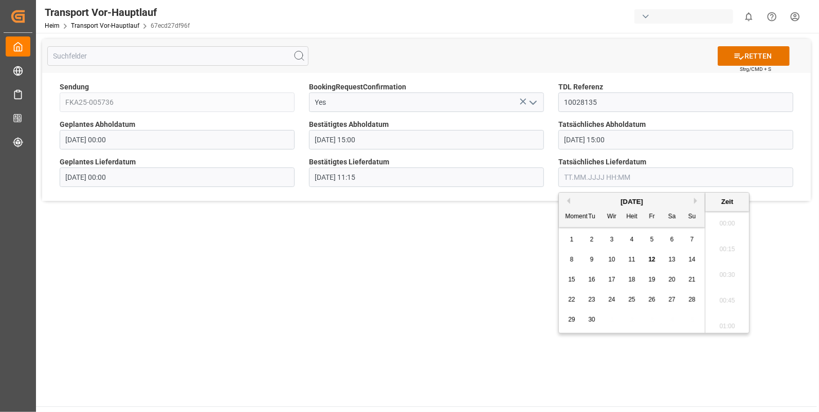
scroll to position [1263, 0]
click at [610, 259] on span "10" at bounding box center [611, 259] width 7 height 7
click at [718, 286] on li "11:15" at bounding box center [727, 290] width 44 height 26
type input "10.09.2025 11:15"
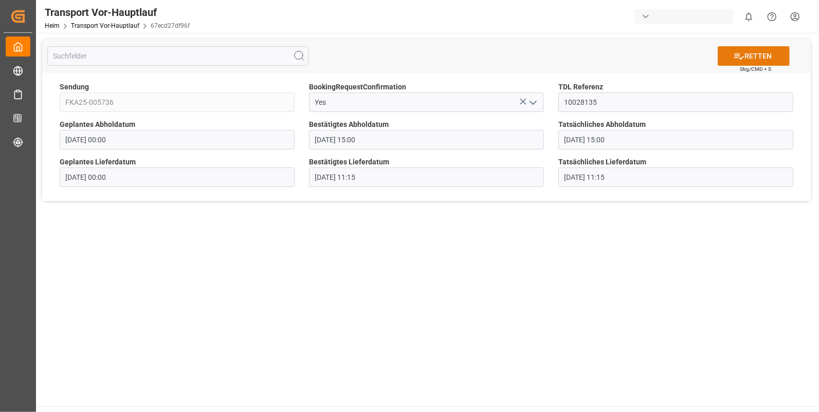
click at [752, 48] on button "RETTEN" at bounding box center [754, 56] width 72 height 20
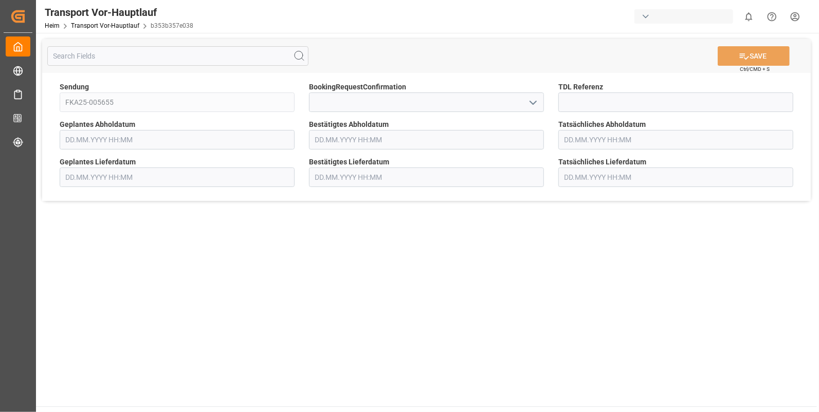
type input "[DATE] 00:00"
click at [614, 100] on input at bounding box center [675, 103] width 235 height 20
click at [536, 103] on icon "Menü öffnen" at bounding box center [533, 103] width 12 height 12
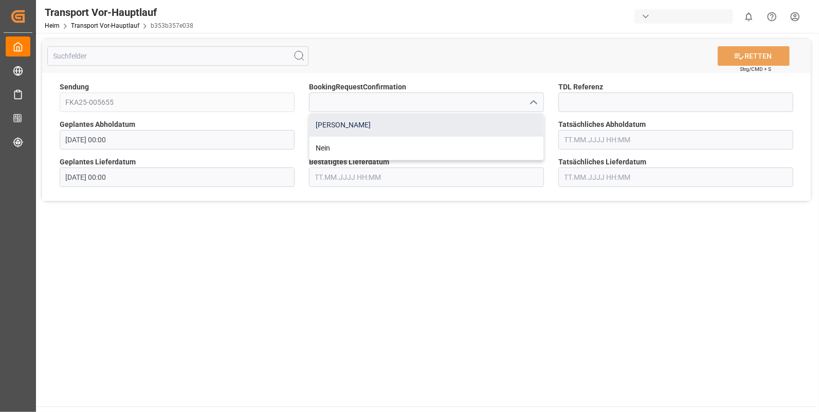
click at [322, 124] on div "[PERSON_NAME]" at bounding box center [427, 125] width 234 height 23
type input "Yes"
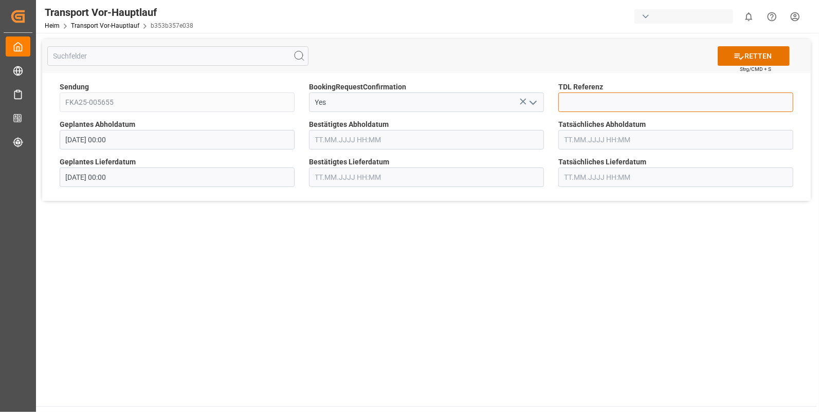
click at [585, 102] on input at bounding box center [675, 103] width 235 height 20
type input "10028149"
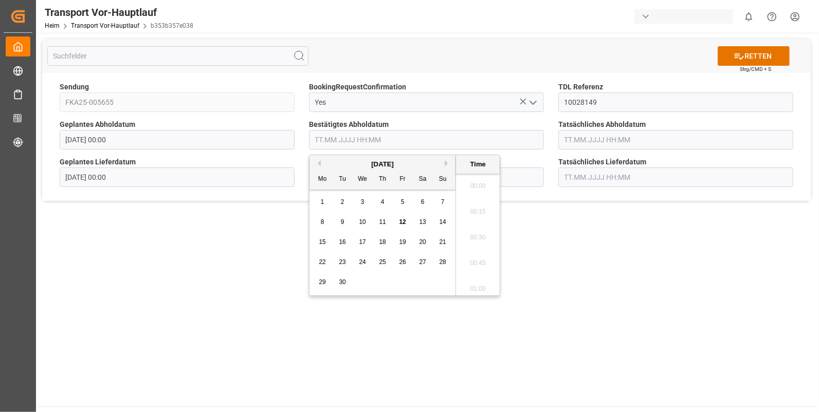
click at [338, 139] on input "text" at bounding box center [426, 140] width 235 height 20
click at [341, 222] on span "9" at bounding box center [343, 222] width 4 height 7
click at [478, 208] on li "10:00" at bounding box center [478, 209] width 44 height 26
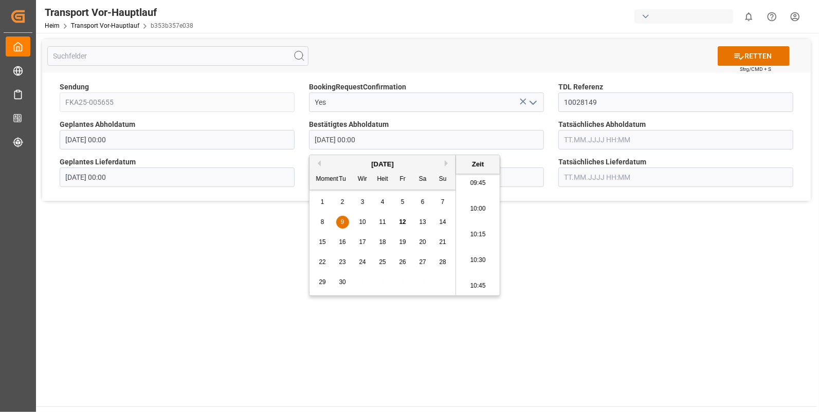
type input "[DATE] 10:00"
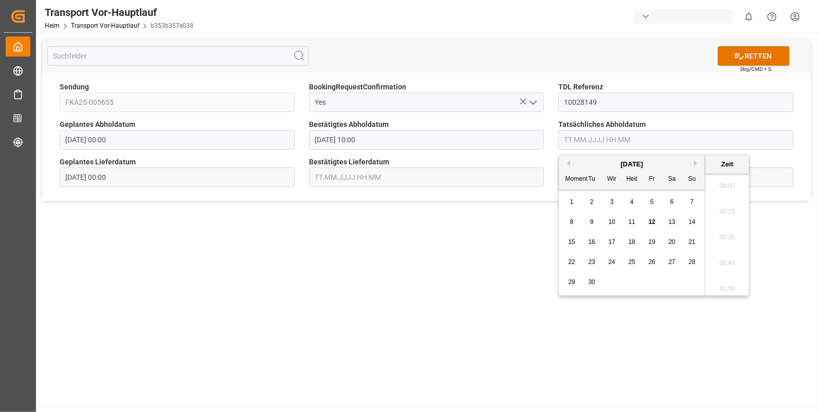
click at [593, 137] on input "text" at bounding box center [675, 140] width 235 height 20
click at [586, 223] on div "9" at bounding box center [592, 222] width 13 height 12
click at [722, 205] on li "10:00" at bounding box center [727, 209] width 44 height 26
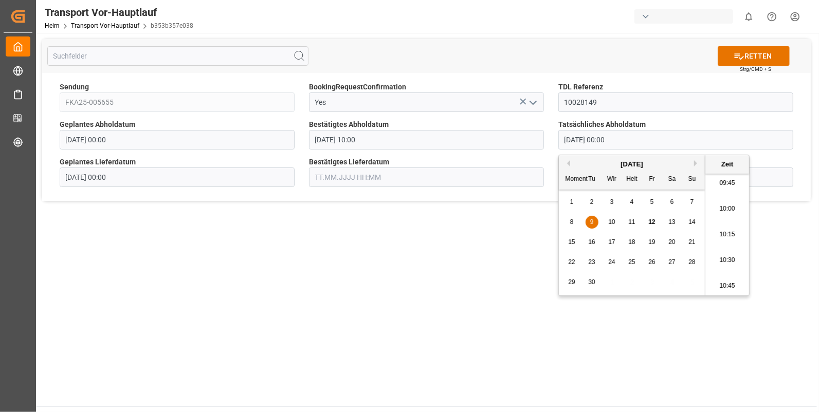
type input "[DATE] 10:00"
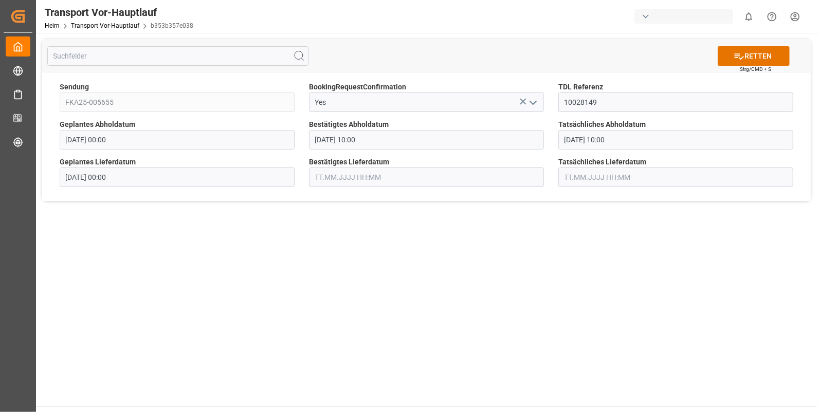
click at [334, 175] on input "text" at bounding box center [426, 178] width 235 height 20
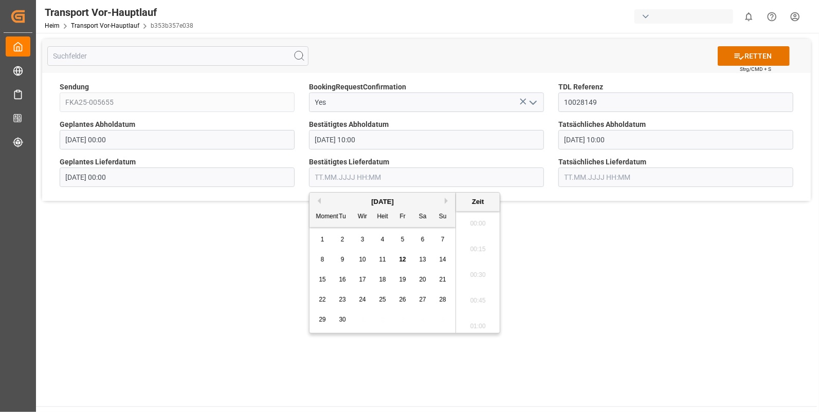
scroll to position [1263, 0]
click at [363, 258] on span "10" at bounding box center [362, 259] width 7 height 7
click at [469, 323] on li "13:15" at bounding box center [478, 324] width 44 height 26
type input "[DATE] 13:15"
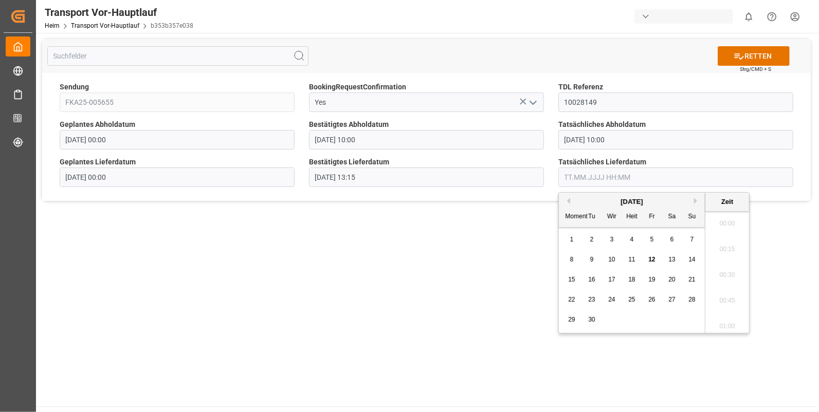
click at [575, 175] on input "text" at bounding box center [675, 178] width 235 height 20
drag, startPoint x: 610, startPoint y: 257, endPoint x: 654, endPoint y: 257, distance: 43.7
click at [610, 257] on span "10" at bounding box center [611, 259] width 7 height 7
click at [729, 232] on li "13:15" at bounding box center [727, 238] width 44 height 26
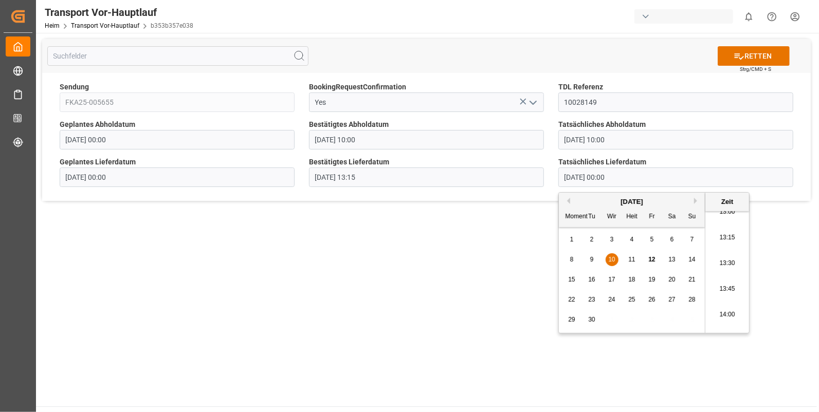
type input "10.09.2025 13:15"
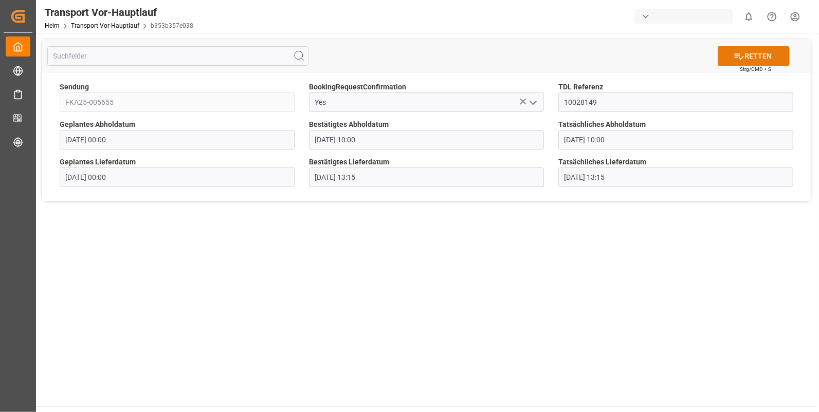
click at [750, 57] on font "RETTEN" at bounding box center [758, 56] width 27 height 11
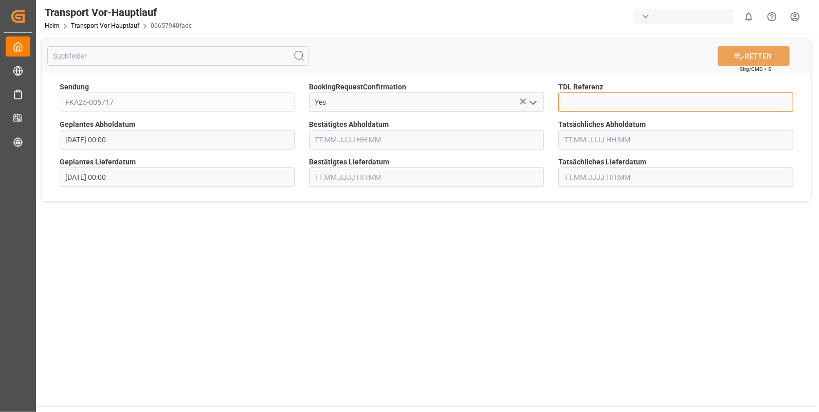
click at [587, 106] on input at bounding box center [675, 103] width 235 height 20
type input "10028155"
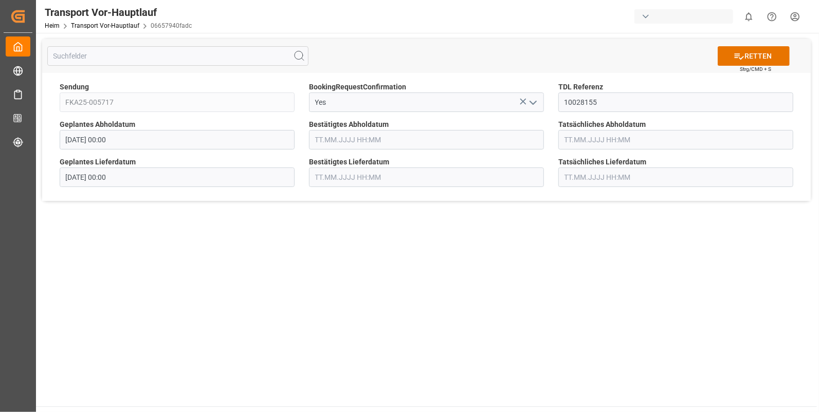
click at [390, 136] on input "text" at bounding box center [426, 140] width 235 height 20
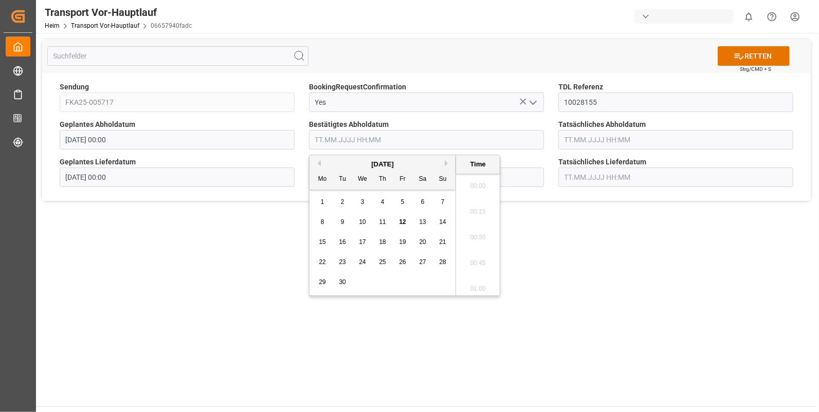
scroll to position [1263, 0]
click at [341, 221] on span "9" at bounding box center [343, 222] width 4 height 7
click at [478, 228] on li "12:45" at bounding box center [478, 235] width 44 height 26
type input "09.09.2025 12:45"
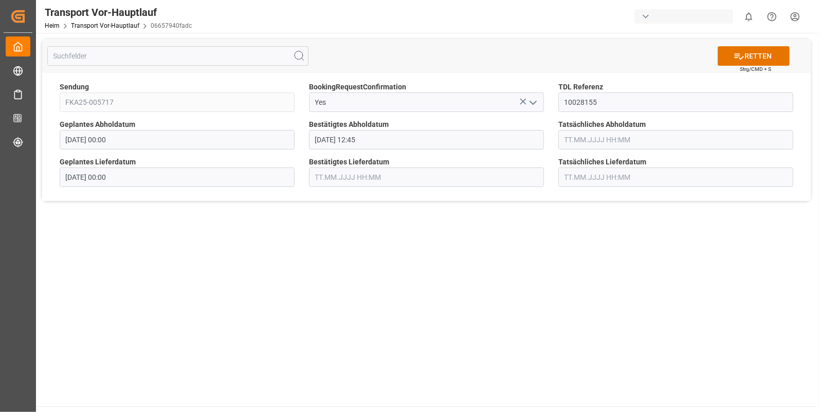
click at [581, 139] on input "text" at bounding box center [675, 140] width 235 height 20
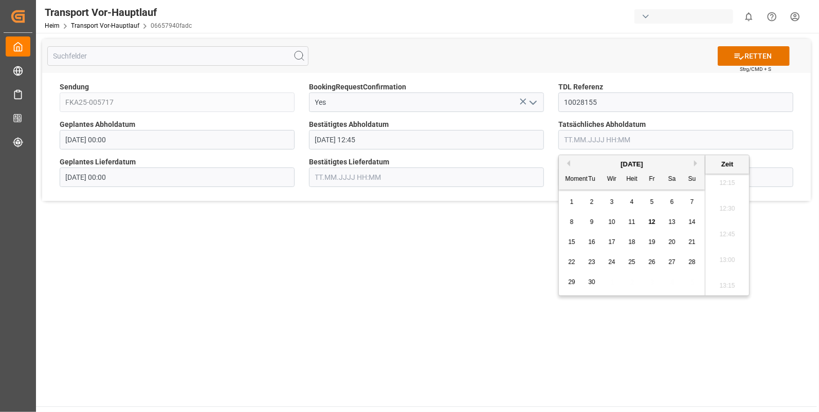
click at [596, 224] on div "9" at bounding box center [592, 222] width 13 height 12
click at [725, 231] on li "12:45" at bounding box center [727, 235] width 44 height 26
type input "09.09.2025 12:45"
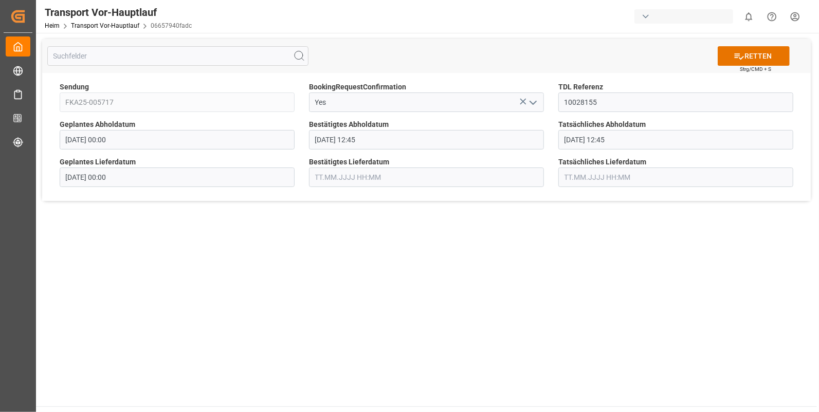
click at [329, 177] on input "text" at bounding box center [426, 178] width 235 height 20
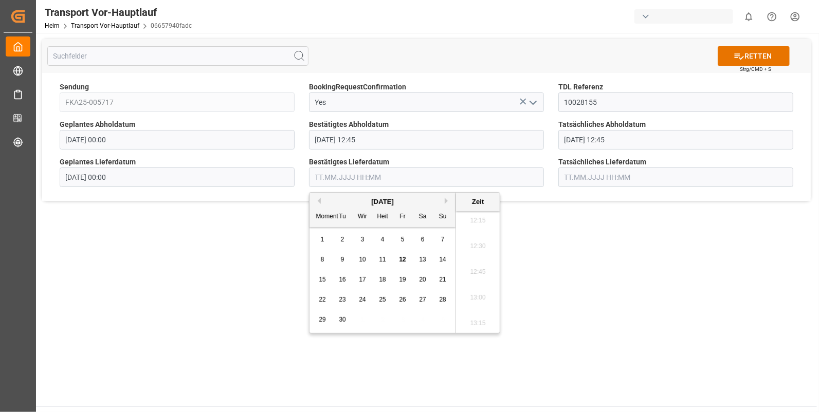
click at [343, 260] on span "9" at bounding box center [343, 259] width 4 height 7
click at [473, 272] on li "15:45" at bounding box center [478, 281] width 44 height 26
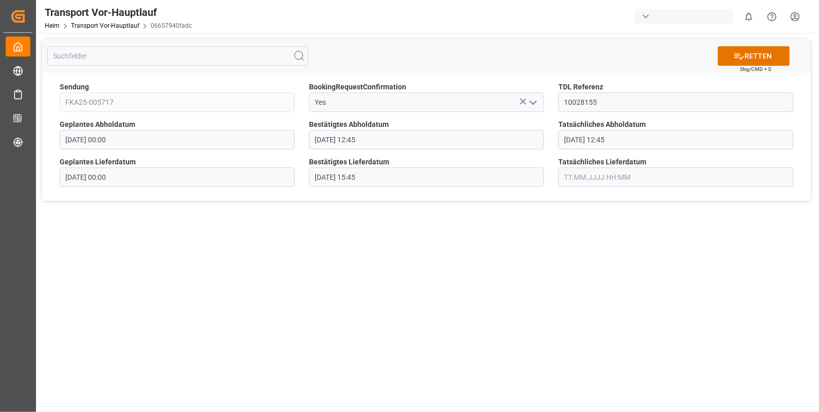
click at [579, 170] on input "text" at bounding box center [675, 178] width 235 height 20
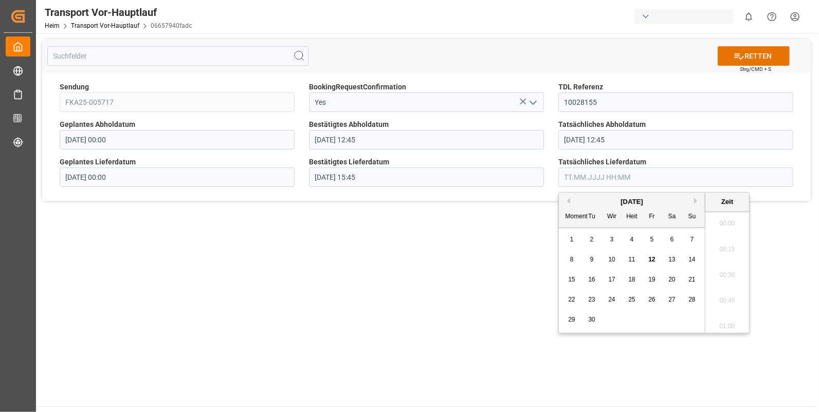
scroll to position [1263, 0]
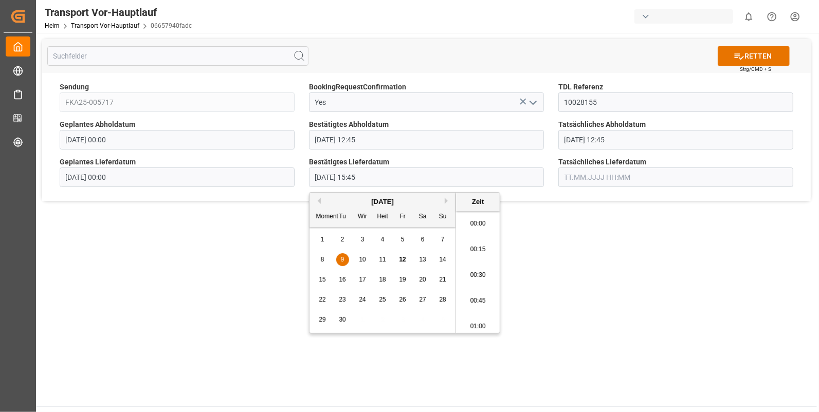
click at [384, 179] on input "09.09.2025 15:45" at bounding box center [426, 178] width 235 height 20
click at [472, 244] on li "14:15" at bounding box center [478, 247] width 44 height 26
type input "09.09.2025 14:15"
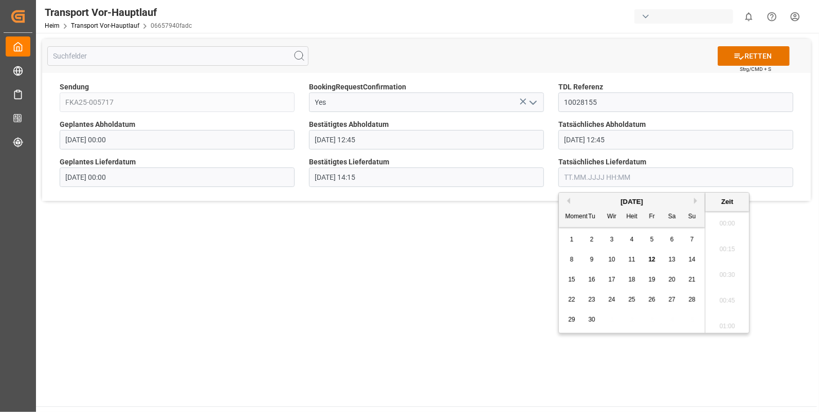
click at [570, 178] on input "text" at bounding box center [675, 178] width 235 height 20
click at [591, 259] on span "9" at bounding box center [592, 259] width 4 height 7
click at [721, 293] on li "14:15" at bounding box center [727, 298] width 44 height 26
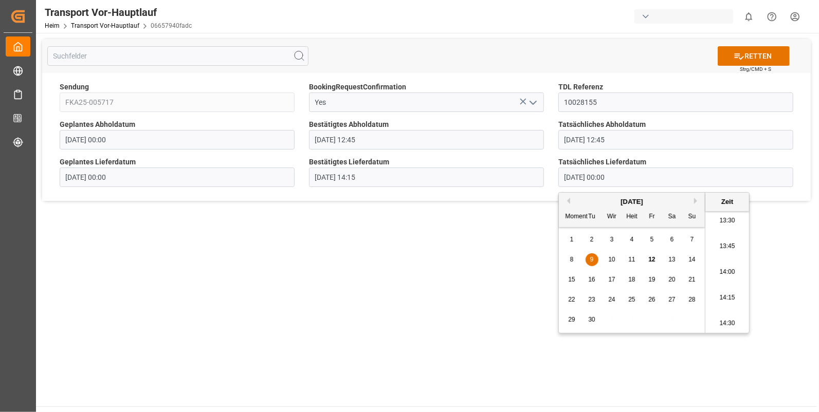
type input "09.09.2025 14:15"
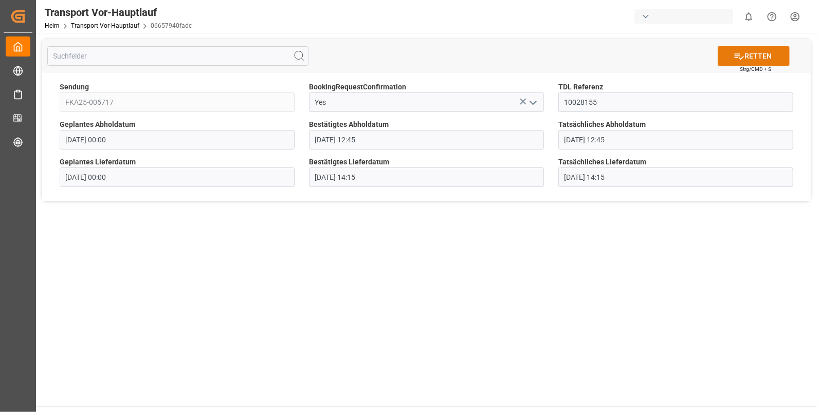
click at [776, 51] on button "RETTEN" at bounding box center [754, 56] width 72 height 20
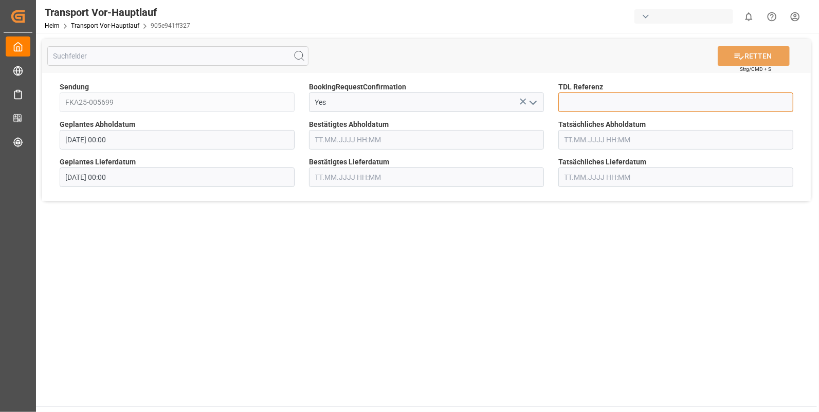
click at [590, 102] on input at bounding box center [675, 103] width 235 height 20
type input "10028160"
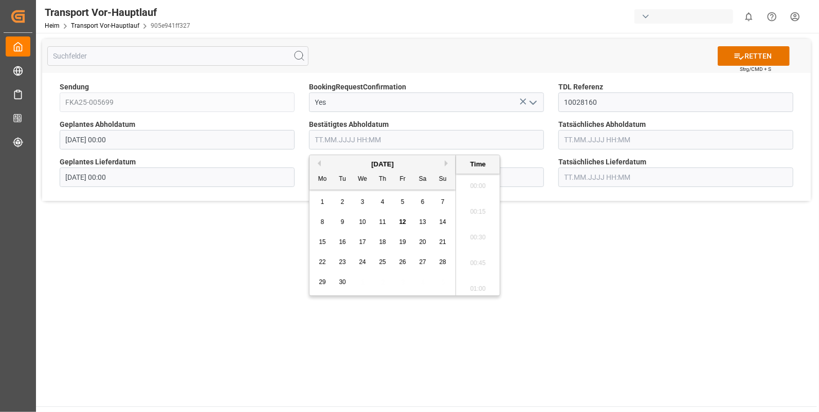
click at [360, 138] on input "text" at bounding box center [426, 140] width 235 height 20
click at [364, 221] on span "10" at bounding box center [362, 222] width 7 height 7
click at [475, 184] on li "12:15" at bounding box center [478, 184] width 44 height 26
type input "[DATE] 12:15"
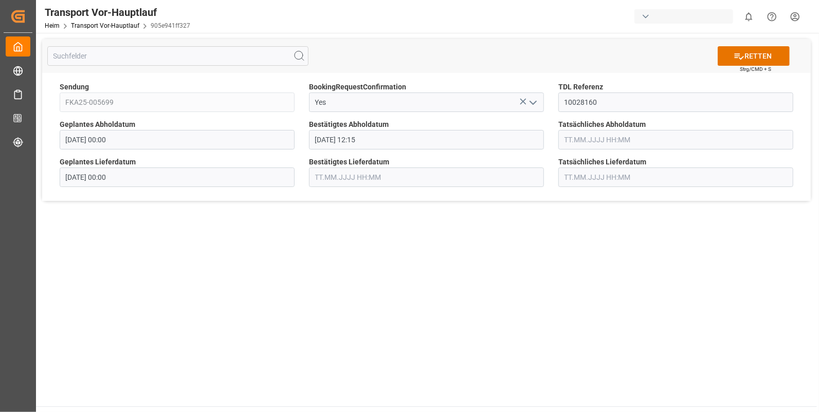
click at [578, 137] on input "text" at bounding box center [675, 140] width 235 height 20
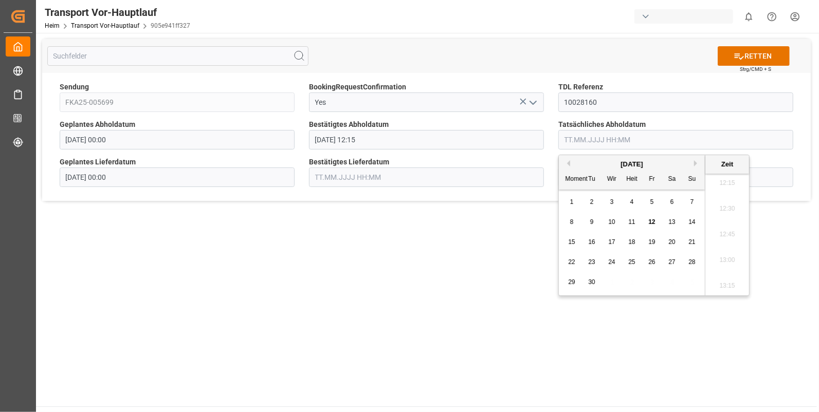
click at [614, 217] on div "10" at bounding box center [612, 222] width 13 height 12
click at [725, 181] on li "12:15" at bounding box center [727, 184] width 44 height 26
type input "10.09.2025 12:15"
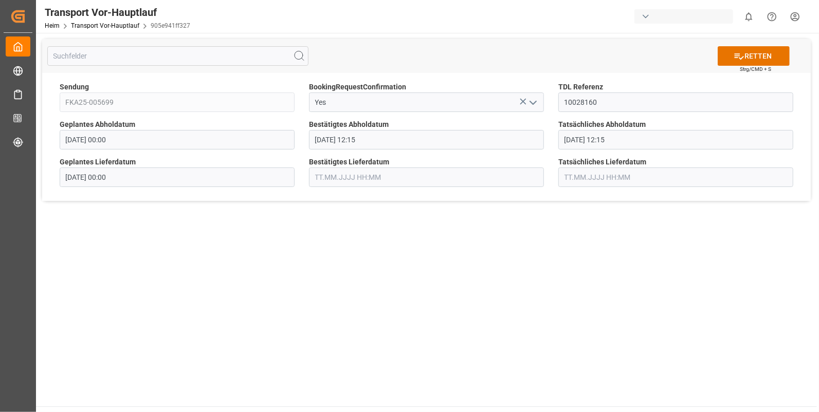
click at [368, 173] on input "text" at bounding box center [426, 178] width 235 height 20
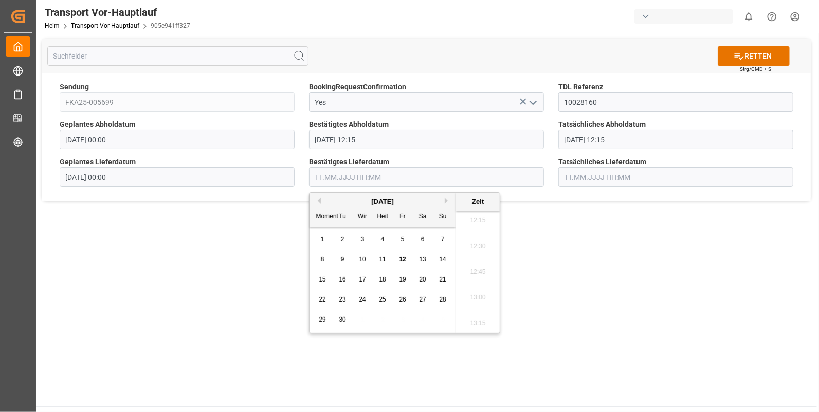
click at [381, 257] on span "11" at bounding box center [382, 259] width 7 height 7
click at [473, 216] on li "11:00" at bounding box center [478, 221] width 44 height 26
type input "11.09.2025 11:00"
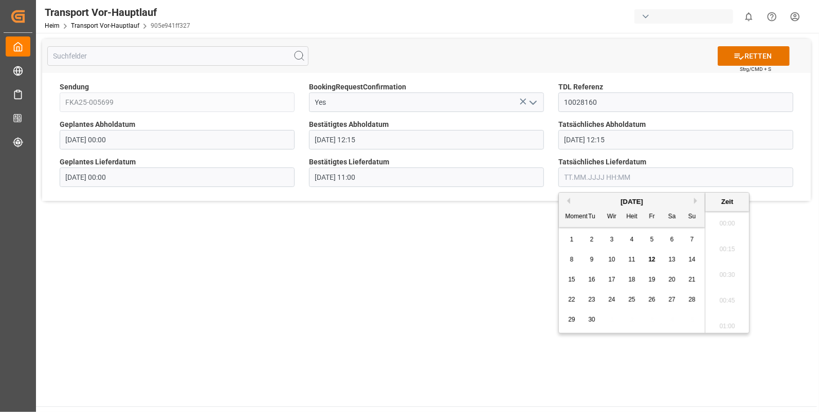
click at [572, 176] on input "text" at bounding box center [675, 178] width 235 height 20
click at [635, 256] on span "11" at bounding box center [631, 259] width 7 height 7
click at [719, 219] on li "11:00" at bounding box center [727, 221] width 44 height 26
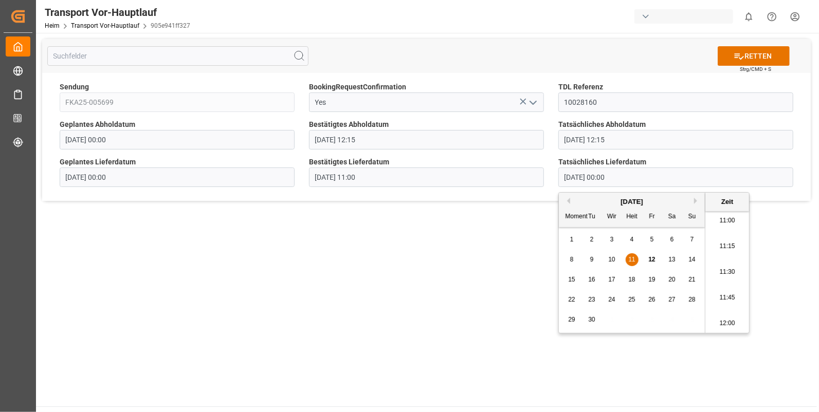
type input "11.09.2025 11:00"
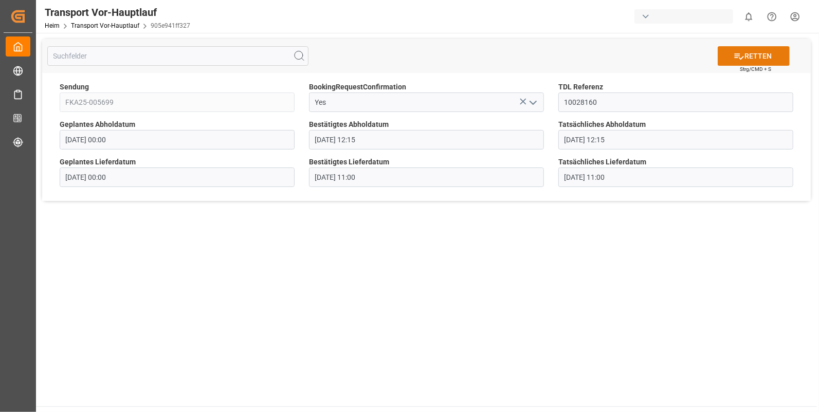
click at [761, 58] on font "RETTEN" at bounding box center [758, 56] width 27 height 11
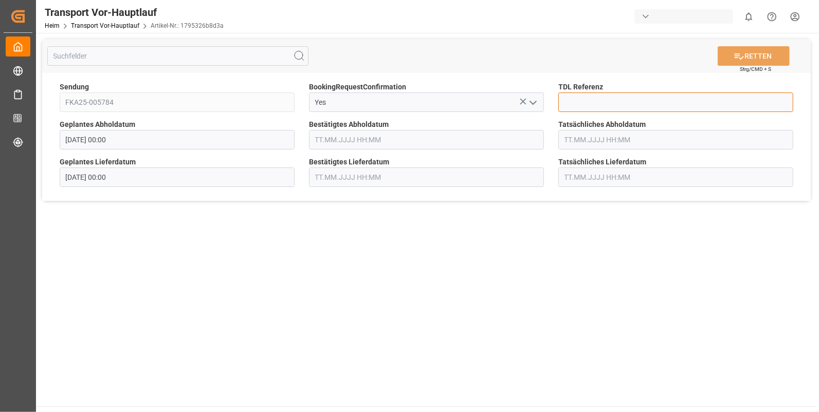
click at [574, 102] on input at bounding box center [675, 103] width 235 height 20
type input "10028167"
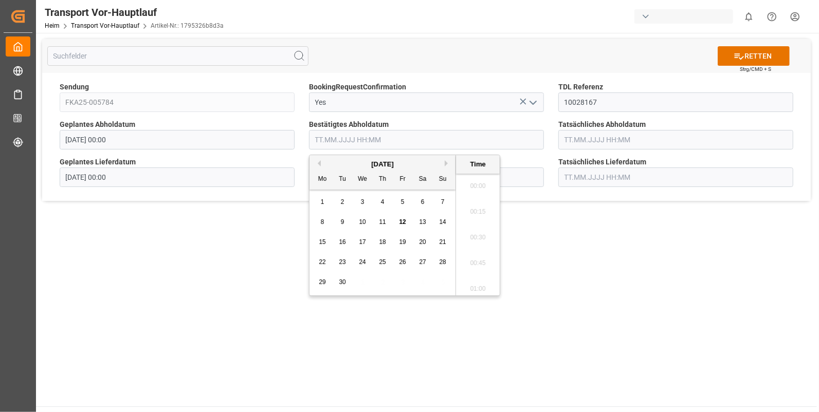
click at [360, 139] on input "text" at bounding box center [426, 140] width 235 height 20
click at [365, 222] on span "10" at bounding box center [362, 222] width 7 height 7
click at [476, 185] on li "11:00" at bounding box center [478, 184] width 44 height 26
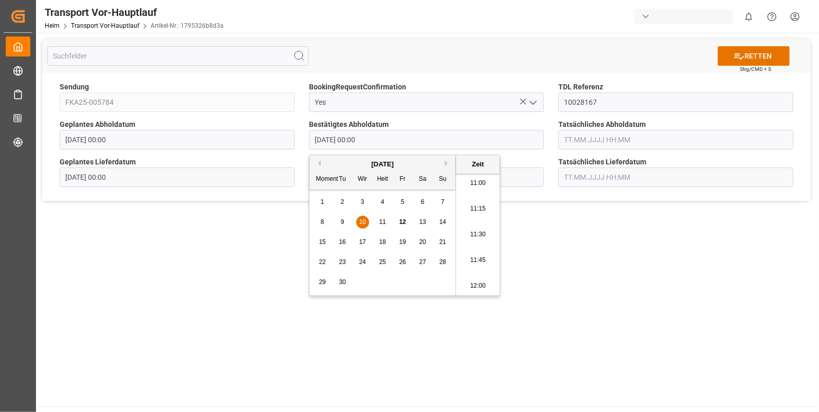
type input "[DATE] 11:00"
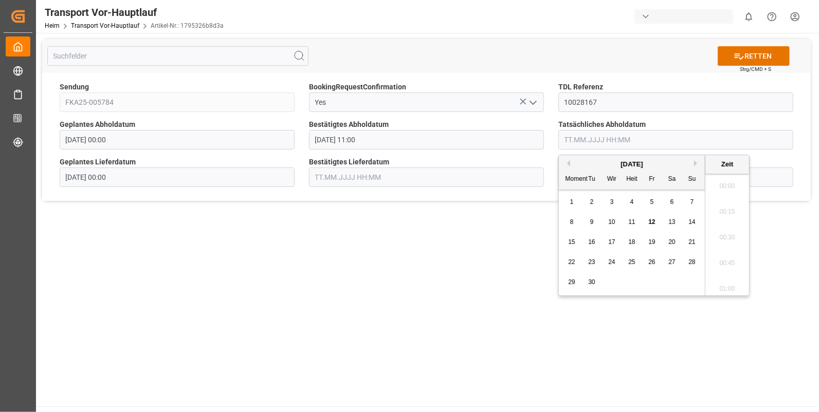
click at [589, 135] on input "text" at bounding box center [675, 140] width 235 height 20
click at [610, 219] on span "10" at bounding box center [611, 222] width 7 height 7
click at [722, 182] on li "11:00" at bounding box center [727, 184] width 44 height 26
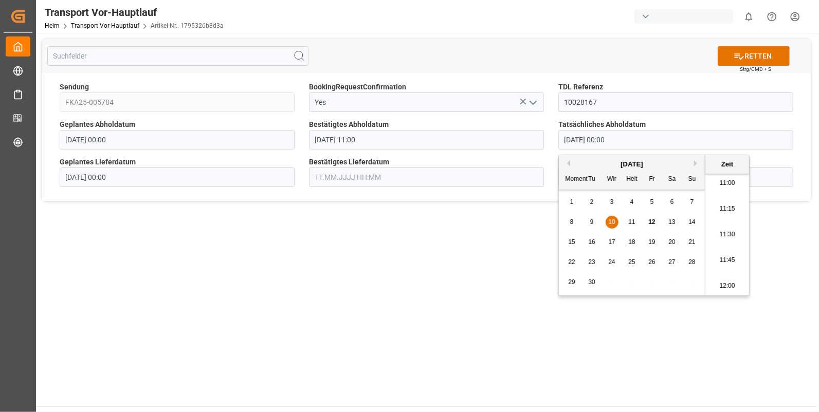
type input "10.09.2025 11:00"
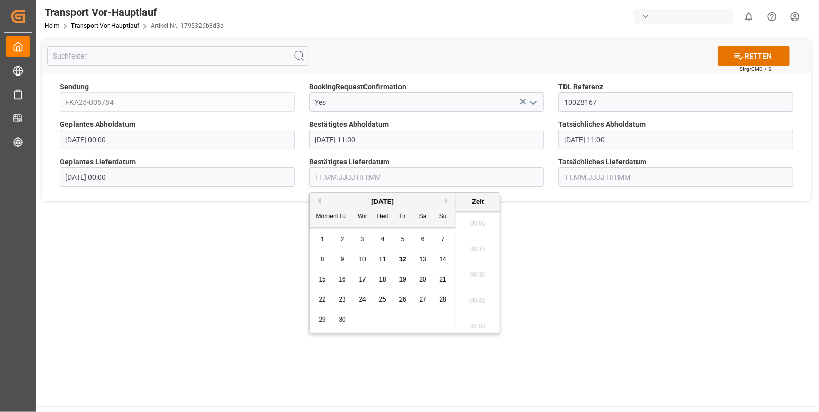
click at [324, 183] on input "text" at bounding box center [426, 178] width 235 height 20
click at [383, 257] on span "11" at bounding box center [382, 259] width 7 height 7
click at [480, 214] on li "07:15" at bounding box center [478, 221] width 44 height 26
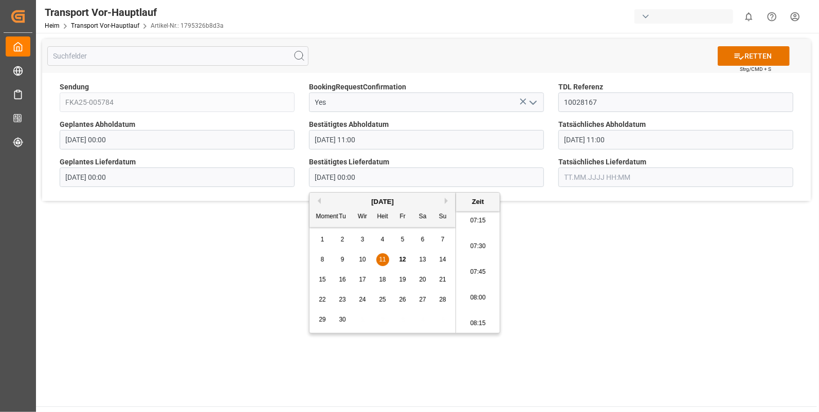
type input "11.09.2025 07:15"
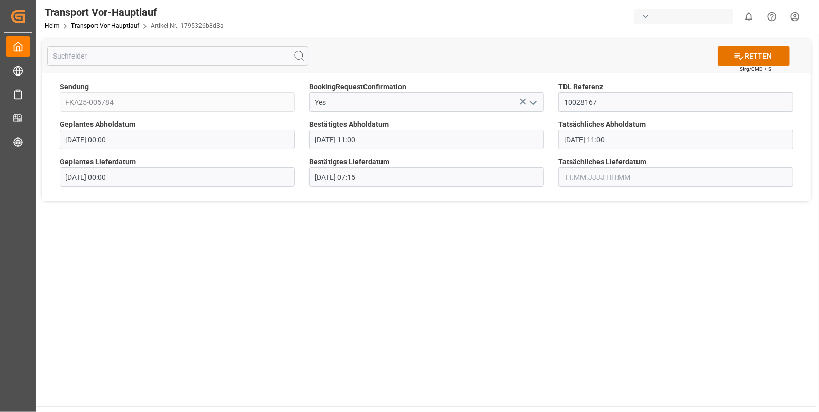
click at [585, 173] on input "text" at bounding box center [675, 178] width 235 height 20
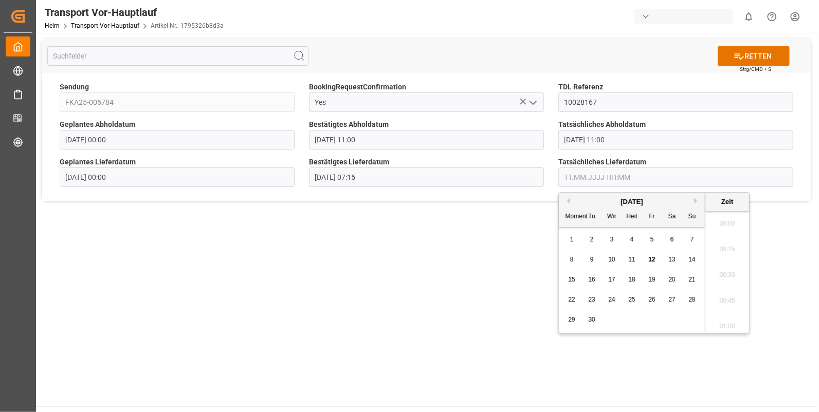
scroll to position [1263, 0]
click at [631, 257] on span "11" at bounding box center [631, 259] width 7 height 7
click at [721, 304] on li "07:15" at bounding box center [727, 307] width 44 height 26
type input "11.09.2025 07:15"
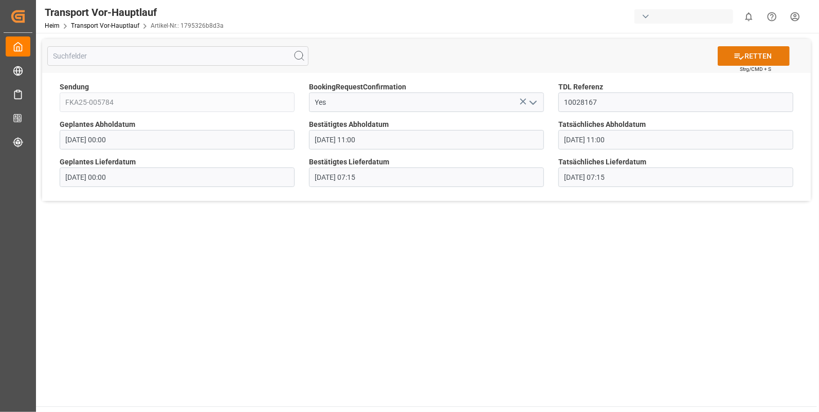
click at [745, 49] on button "RETTEN" at bounding box center [754, 56] width 72 height 20
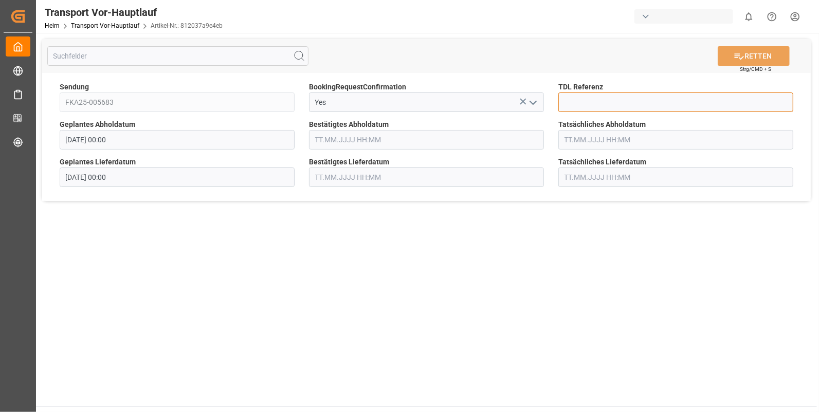
click at [605, 100] on input at bounding box center [675, 103] width 235 height 20
type input "10028168"
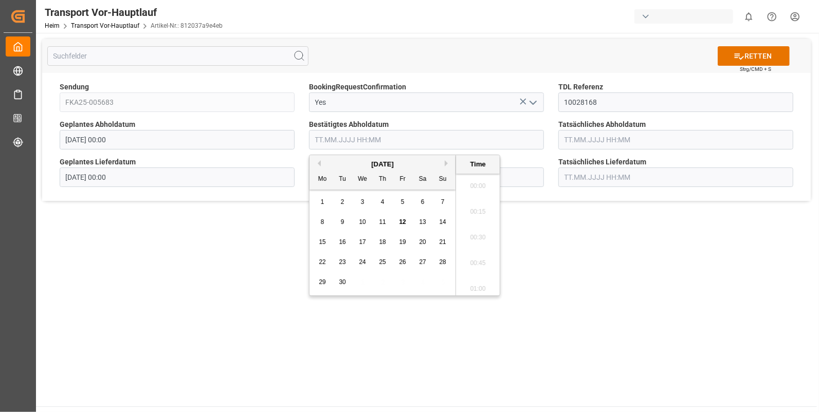
click at [335, 139] on input "text" at bounding box center [426, 140] width 235 height 20
click at [341, 219] on span "9" at bounding box center [343, 222] width 4 height 7
click at [475, 279] on li "13:30" at bounding box center [478, 287] width 44 height 26
type input "[DATE] 13:30"
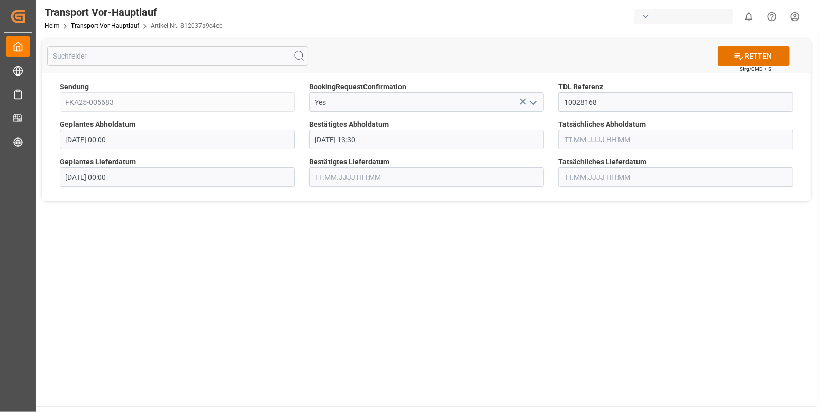
click at [567, 143] on input "text" at bounding box center [675, 140] width 235 height 20
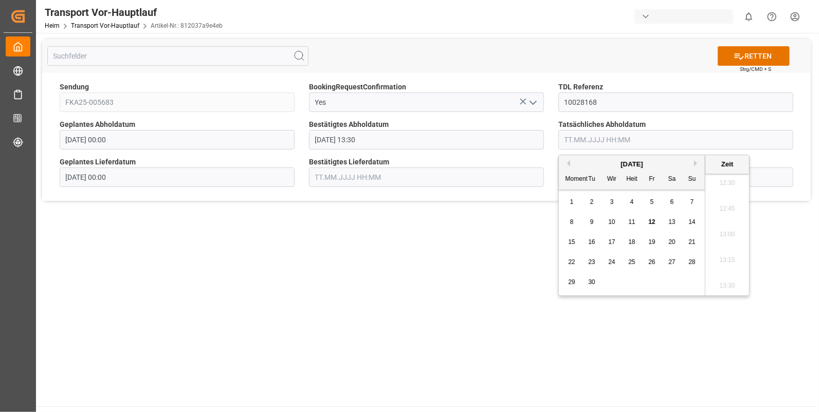
click at [592, 221] on span "9" at bounding box center [592, 222] width 4 height 7
click at [723, 244] on li "13:30" at bounding box center [727, 243] width 44 height 26
type input "[DATE] 13:30"
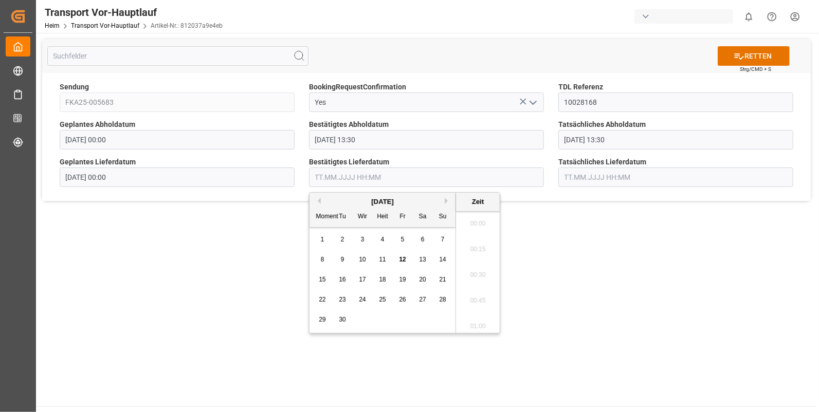
click at [337, 180] on input "text" at bounding box center [426, 178] width 235 height 20
click at [364, 257] on span "10" at bounding box center [362, 259] width 7 height 7
click at [477, 222] on li "07:30" at bounding box center [478, 221] width 44 height 26
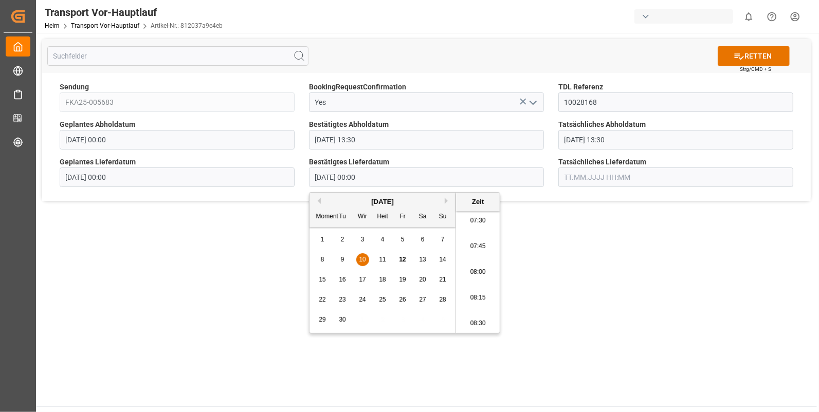
type input "[DATE] 07:30"
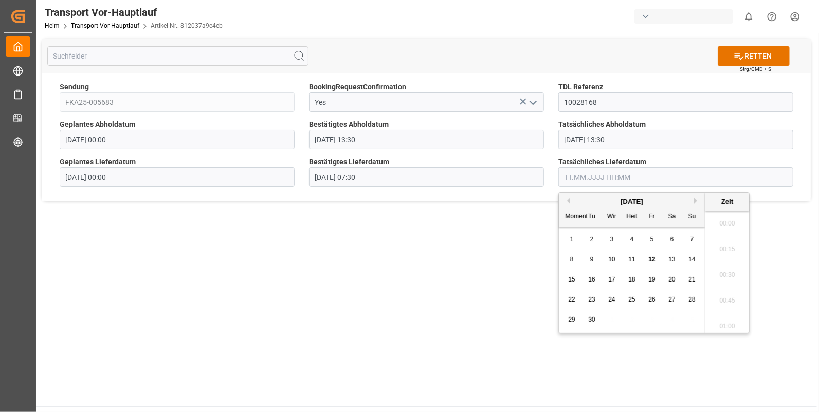
click at [565, 173] on input "text" at bounding box center [675, 178] width 235 height 20
click at [614, 258] on span "10" at bounding box center [611, 259] width 7 height 7
drag, startPoint x: 727, startPoint y: 262, endPoint x: 728, endPoint y: 229, distance: 32.9
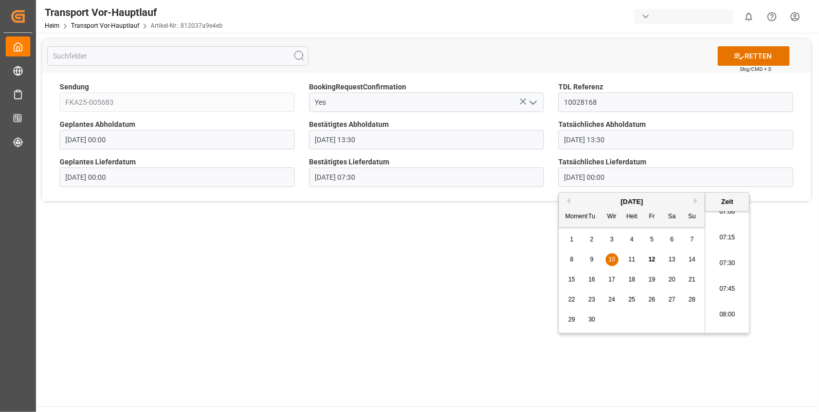
click at [727, 262] on li "07:30" at bounding box center [727, 264] width 44 height 26
type input "[DATE] 07:30"
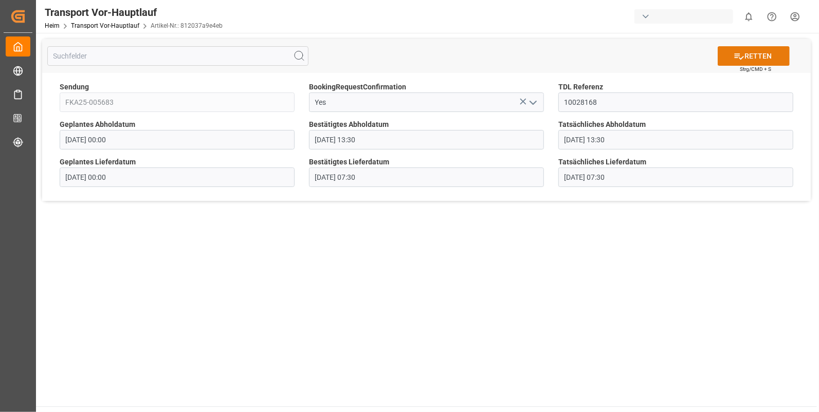
click at [753, 53] on font "RETTEN" at bounding box center [758, 56] width 27 height 11
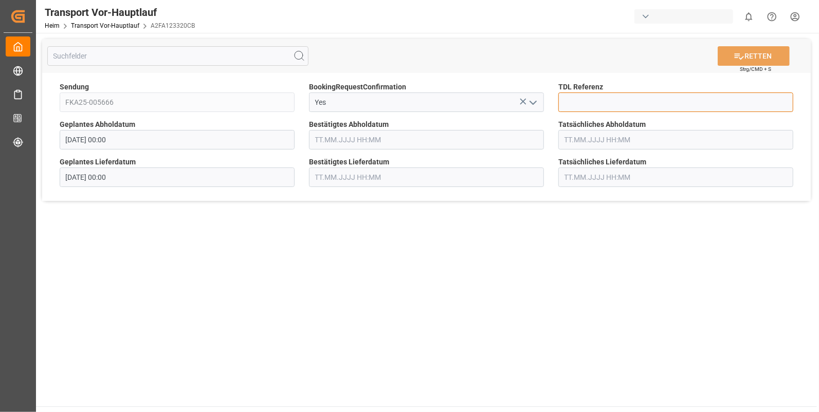
click at [589, 105] on input at bounding box center [675, 103] width 235 height 20
type input "10028169"
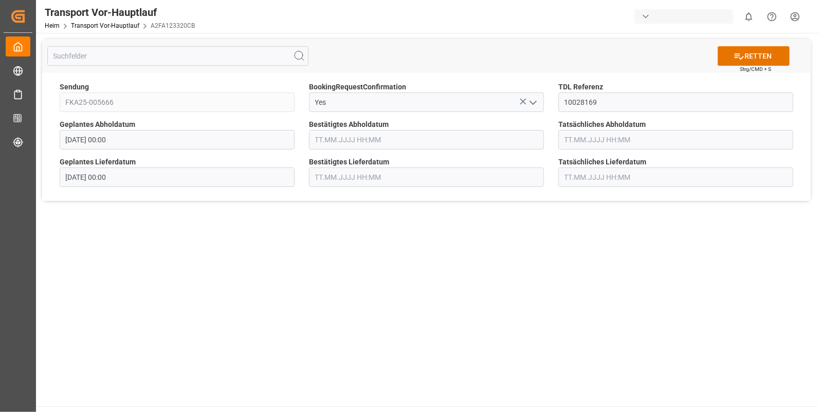
click at [358, 144] on input "text" at bounding box center [426, 140] width 235 height 20
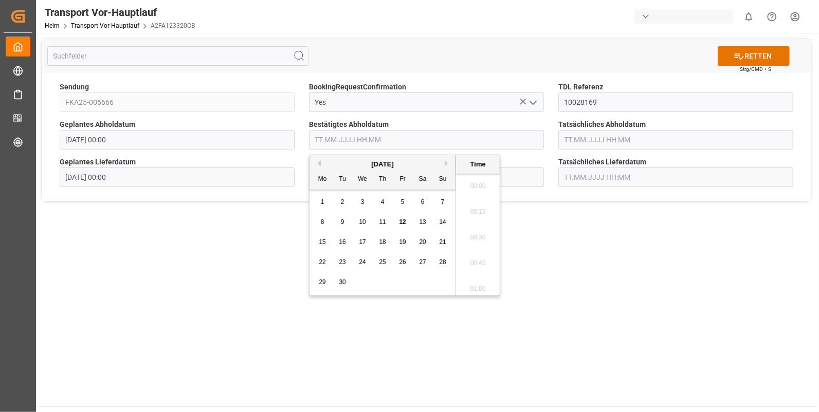
scroll to position [1289, 0]
click at [343, 222] on span "9" at bounding box center [343, 222] width 4 height 7
click at [474, 220] on li "15:45" at bounding box center [478, 218] width 44 height 26
type input "09.09.2025 15:45"
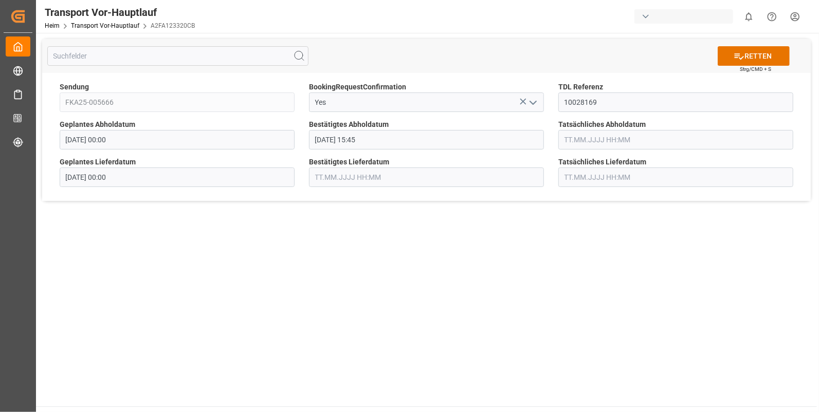
click at [583, 132] on input "text" at bounding box center [675, 140] width 235 height 20
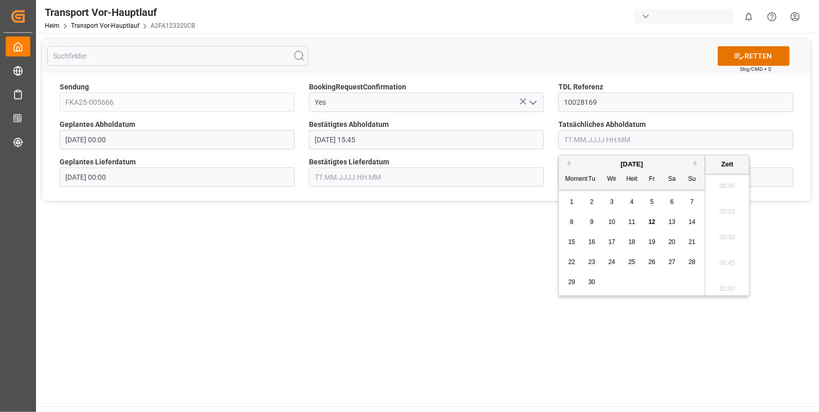
scroll to position [1289, 0]
click at [587, 227] on div "9" at bounding box center [592, 222] width 13 height 12
click at [722, 260] on li "15:45" at bounding box center [727, 261] width 44 height 26
type input "09.09.2025 15:45"
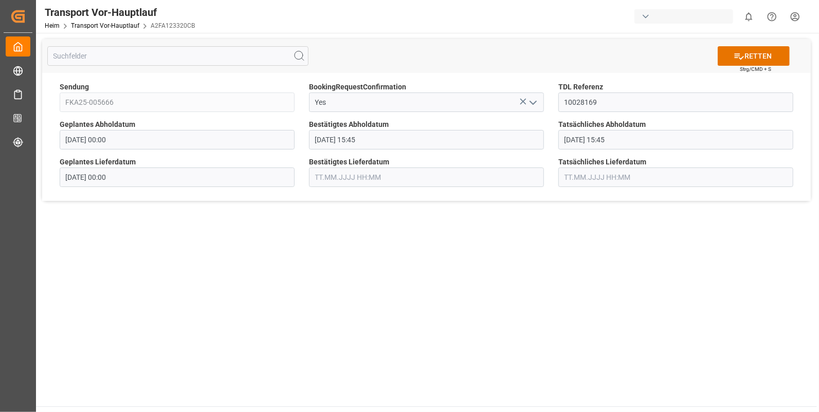
click at [343, 180] on input "text" at bounding box center [426, 178] width 235 height 20
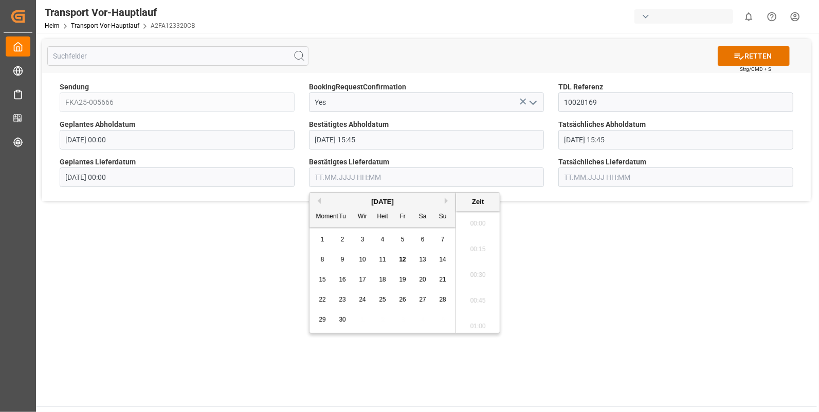
scroll to position [1289, 0]
click at [359, 260] on span "10" at bounding box center [362, 259] width 7 height 7
click at [471, 225] on li "08:00" at bounding box center [478, 230] width 44 height 26
type input "10.09.2025 08:00"
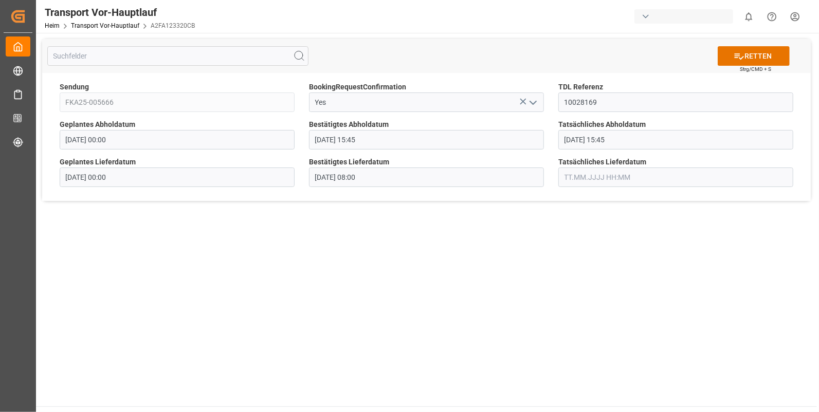
click at [563, 175] on input "text" at bounding box center [675, 178] width 235 height 20
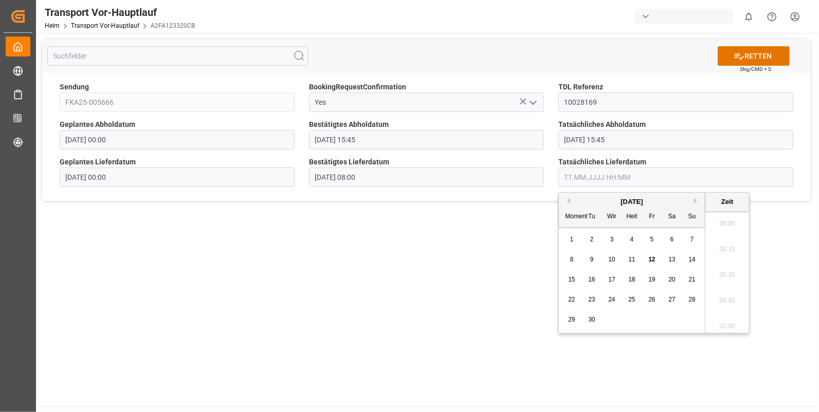
scroll to position [1289, 0]
click at [611, 259] on span "10" at bounding box center [611, 259] width 7 height 7
click at [723, 231] on li "08:00" at bounding box center [727, 230] width 44 height 26
type input "10.09.2025 08:00"
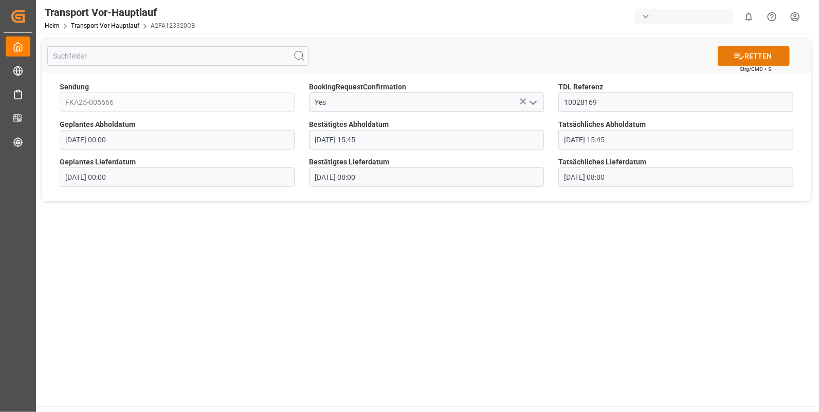
click at [778, 57] on button "RETTEN" at bounding box center [754, 56] width 72 height 20
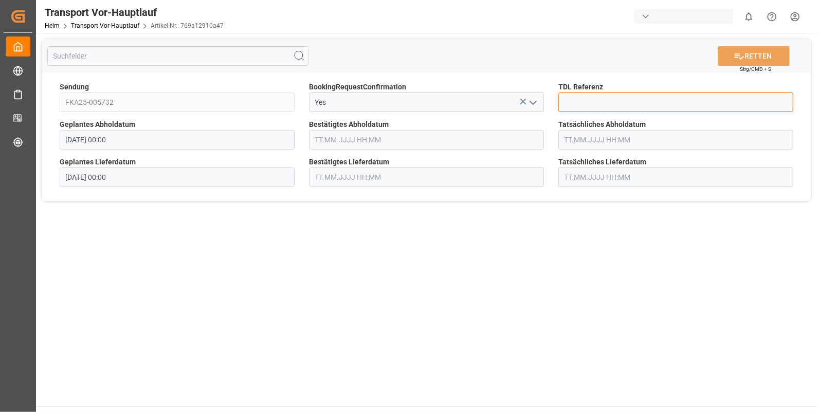
click at [566, 100] on input at bounding box center [675, 103] width 235 height 20
type input "10028174"
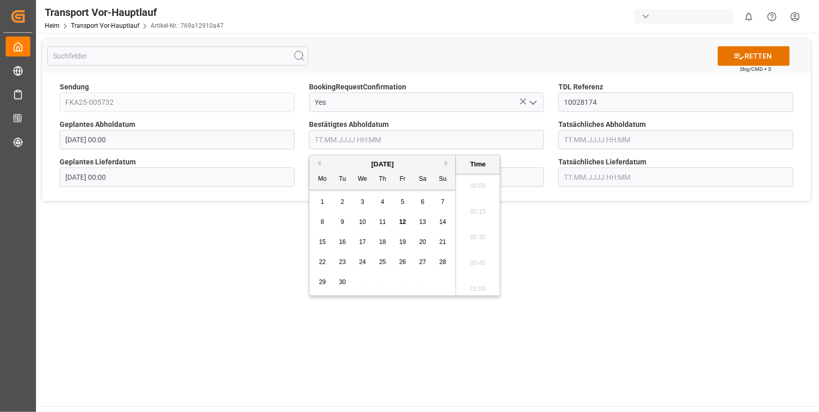
click at [355, 140] on input "text" at bounding box center [426, 140] width 235 height 20
click at [342, 220] on span "9" at bounding box center [343, 222] width 4 height 7
click at [476, 190] on li "15:30" at bounding box center [478, 192] width 44 height 26
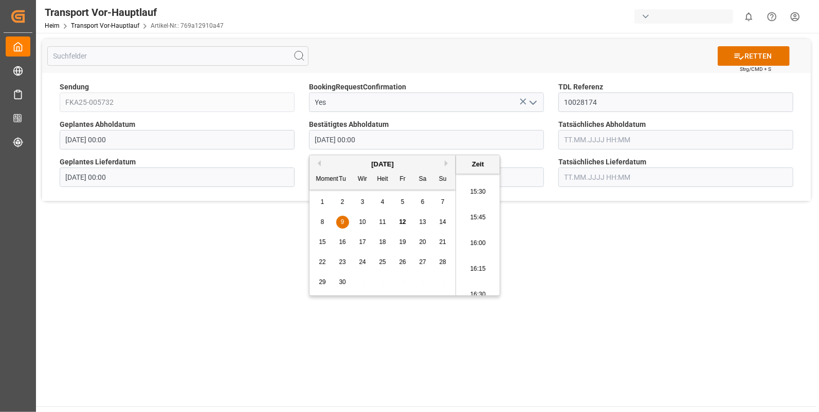
type input "[DATE] 15:30"
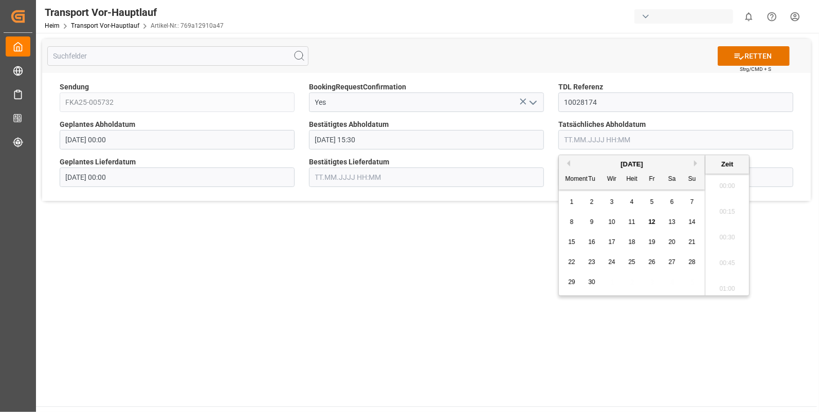
click at [576, 136] on input "text" at bounding box center [675, 140] width 235 height 20
click at [590, 219] on span "9" at bounding box center [592, 222] width 4 height 7
click at [726, 273] on li "15:30" at bounding box center [727, 278] width 44 height 26
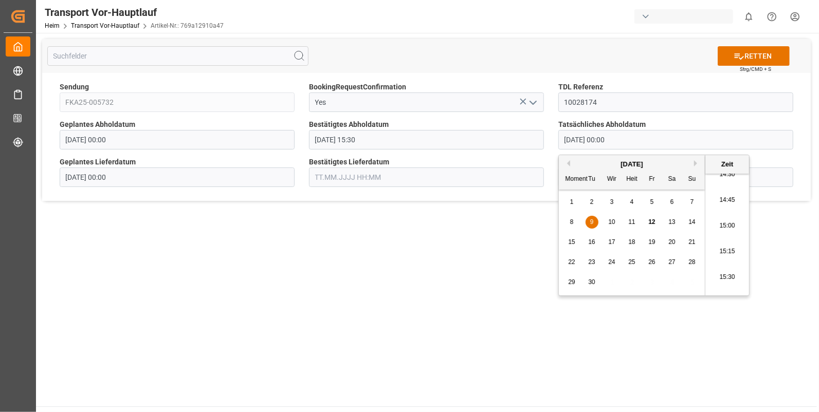
type input "[DATE] 15:30"
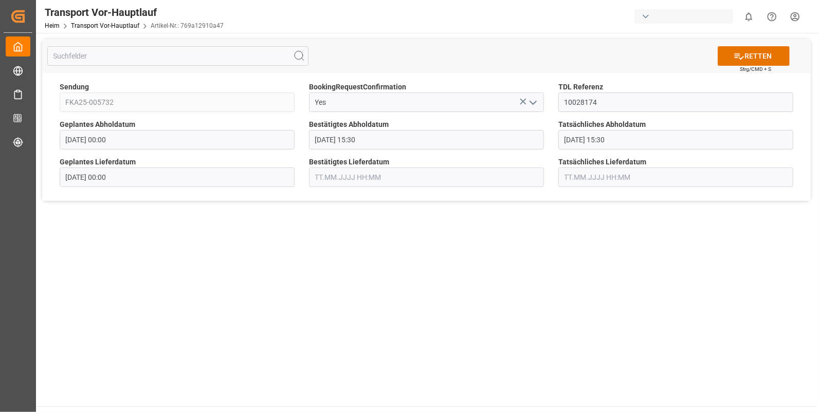
click at [349, 178] on input "text" at bounding box center [426, 178] width 235 height 20
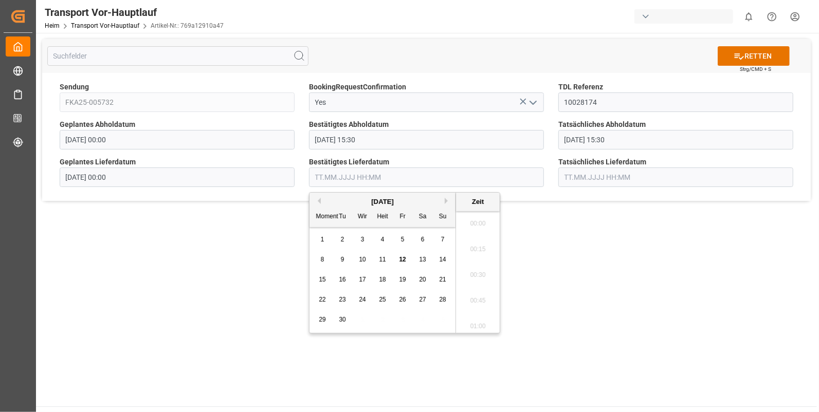
scroll to position [1289, 0]
click at [361, 257] on span "10" at bounding box center [362, 259] width 7 height 7
drag, startPoint x: 475, startPoint y: 263, endPoint x: 504, endPoint y: 248, distance: 32.2
click at [475, 263] on li "07:30" at bounding box center [478, 264] width 44 height 26
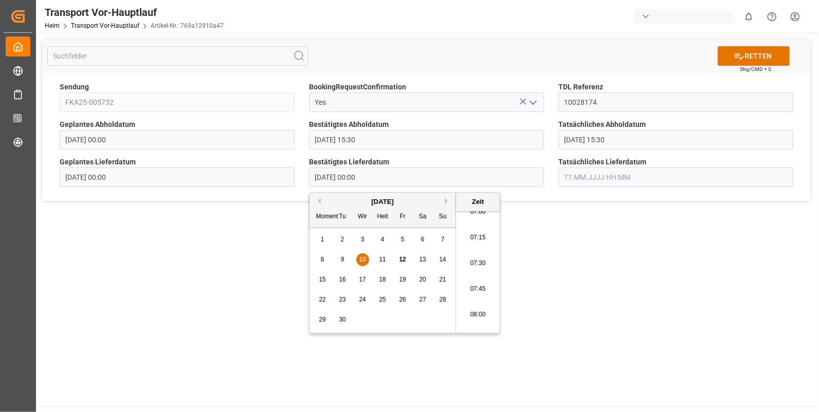
type input "[DATE] 07:30"
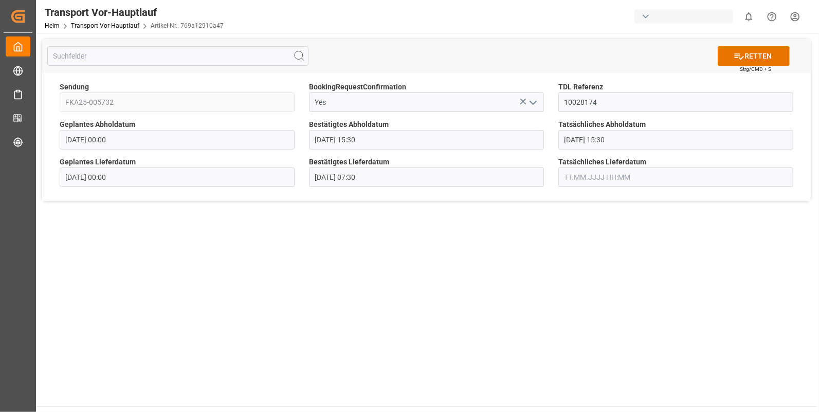
click at [571, 173] on input "text" at bounding box center [675, 178] width 235 height 20
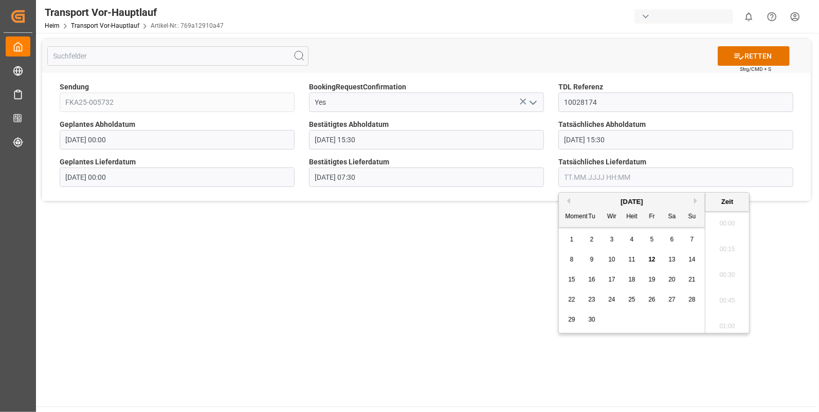
scroll to position [1289, 0]
click at [612, 257] on span "10" at bounding box center [611, 259] width 7 height 7
click at [723, 224] on li "07:30" at bounding box center [727, 221] width 44 height 26
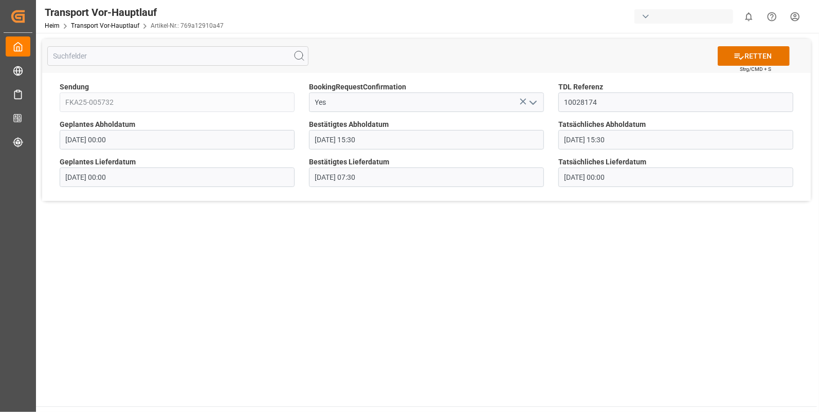
type input "[DATE] 07:30"
click at [754, 53] on font "RETTEN" at bounding box center [758, 56] width 27 height 11
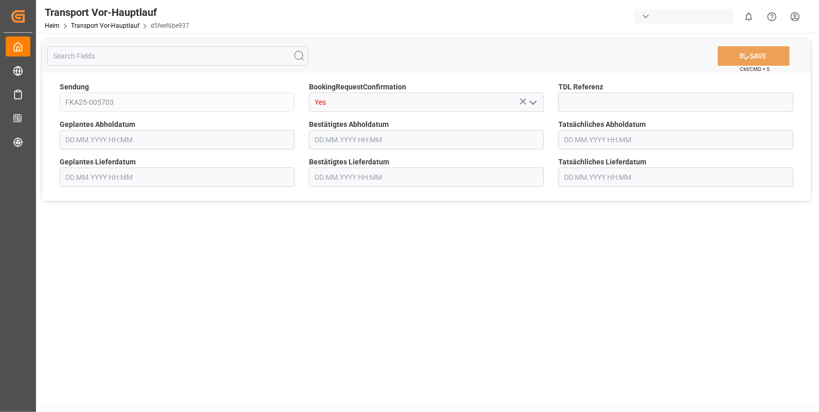
type input "[DATE] 00:00"
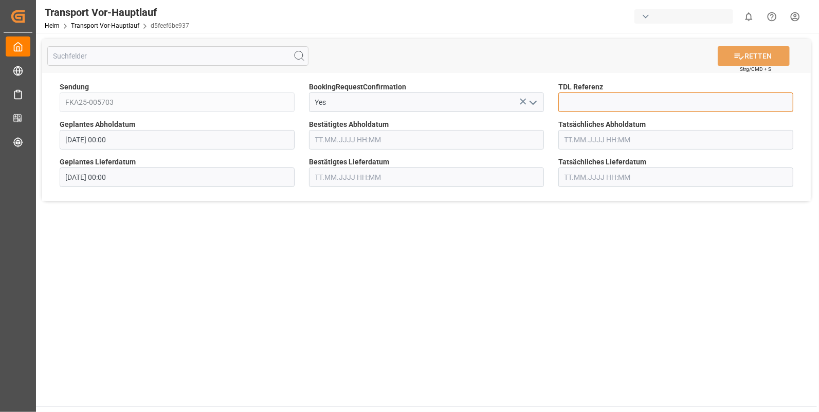
click at [579, 98] on input at bounding box center [675, 103] width 235 height 20
type input "10028175"
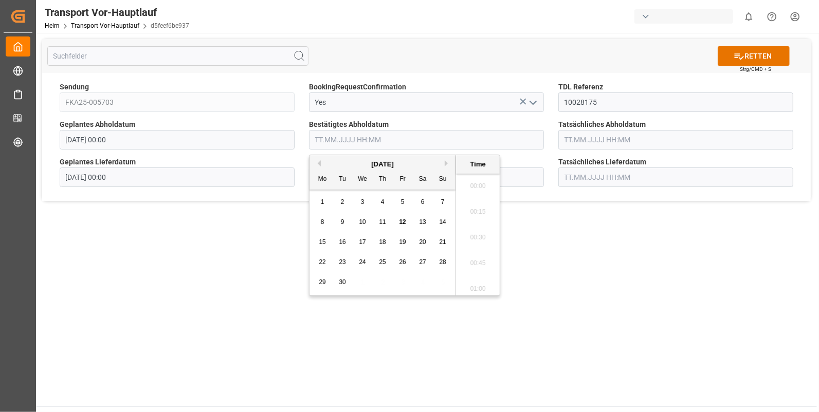
click at [319, 136] on input "text" at bounding box center [426, 140] width 235 height 20
click at [337, 223] on div "9" at bounding box center [342, 222] width 13 height 12
click at [477, 231] on li "15:30" at bounding box center [478, 235] width 44 height 26
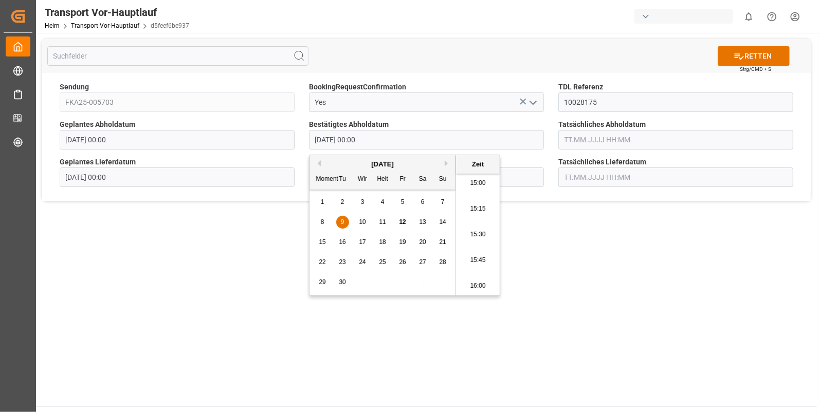
type input "[DATE] 15:30"
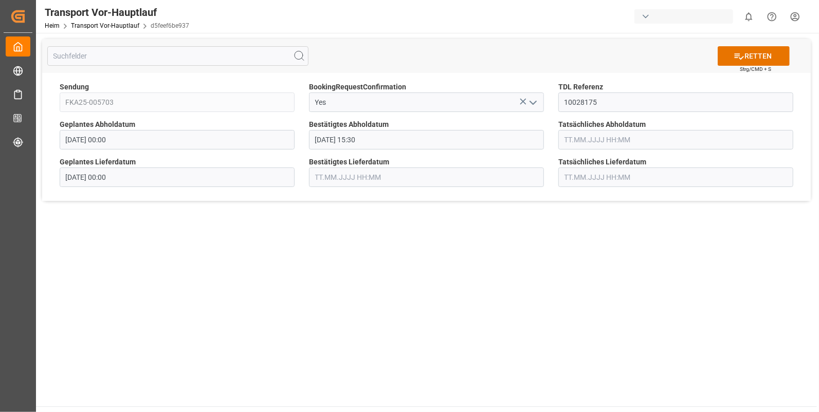
click at [571, 136] on input "text" at bounding box center [675, 140] width 235 height 20
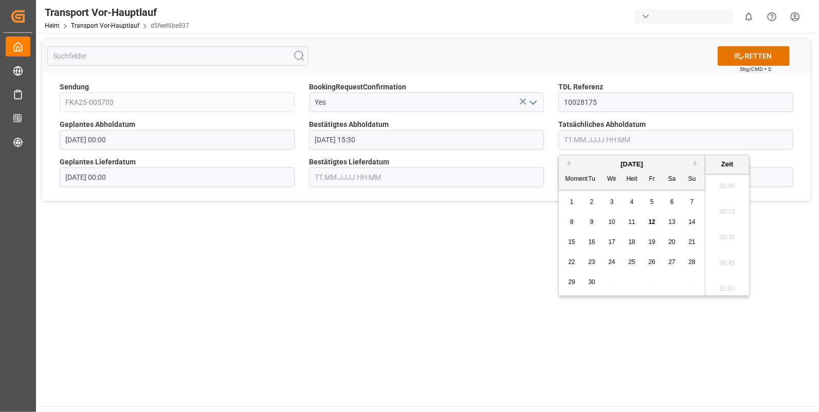
scroll to position [1289, 0]
click at [591, 221] on span "9" at bounding box center [592, 222] width 4 height 7
click at [722, 269] on li "15:30" at bounding box center [727, 278] width 44 height 26
type input "[DATE] 15:30"
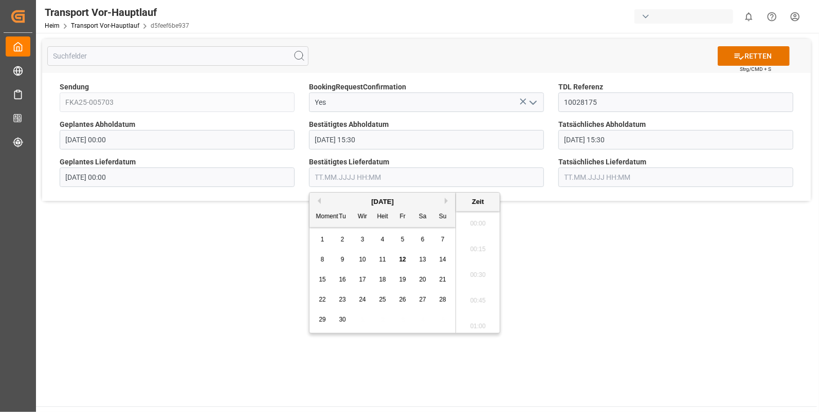
click at [361, 175] on input "text" at bounding box center [426, 178] width 235 height 20
click at [361, 259] on span "10" at bounding box center [362, 259] width 7 height 7
click at [474, 240] on li "07:15" at bounding box center [478, 238] width 44 height 26
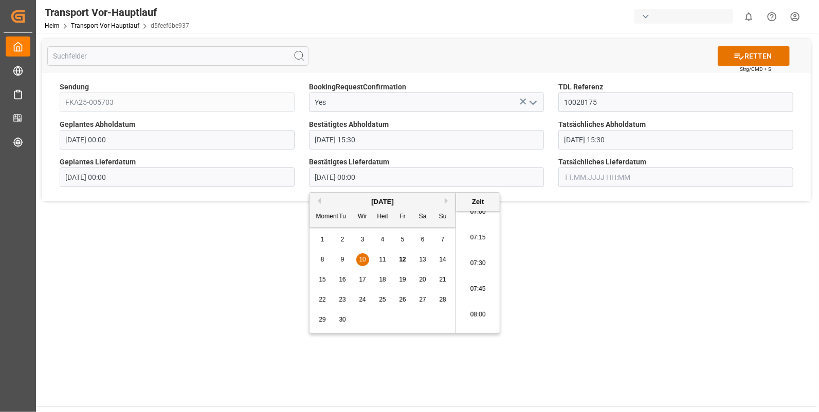
type input "[DATE] 07:15"
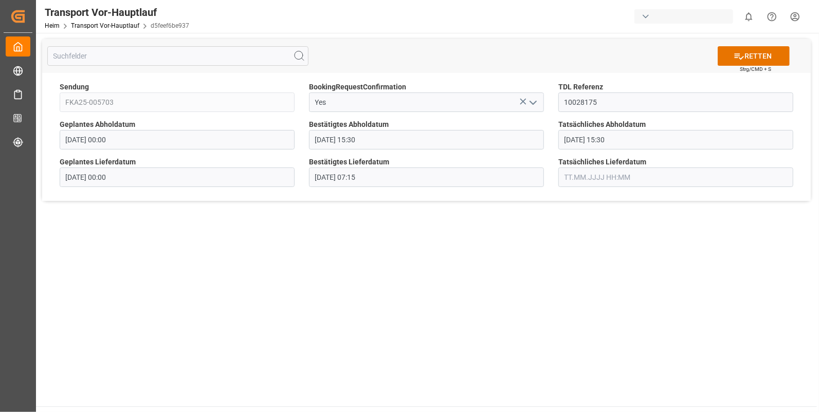
click at [575, 174] on input "text" at bounding box center [675, 178] width 235 height 20
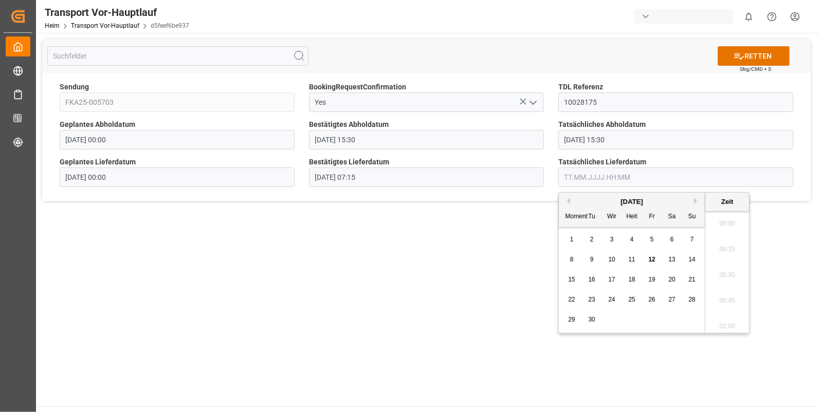
scroll to position [1289, 0]
click at [610, 257] on span "10" at bounding box center [611, 259] width 7 height 7
click at [726, 283] on li "07:15" at bounding box center [727, 281] width 44 height 26
type input "[DATE] 07:15"
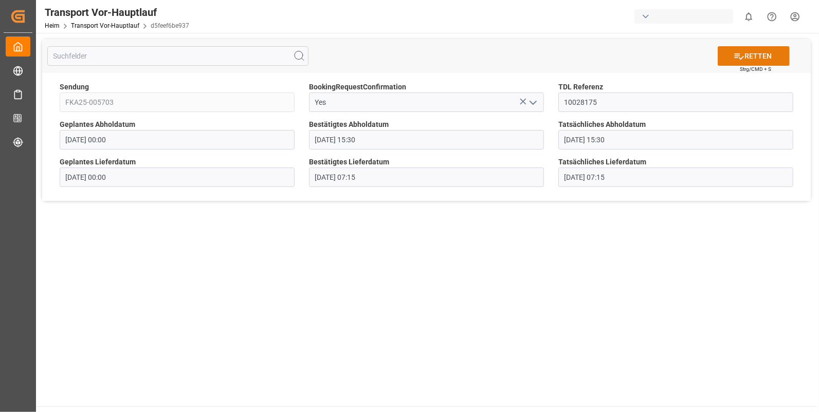
click at [750, 51] on font "RETTEN" at bounding box center [758, 56] width 27 height 11
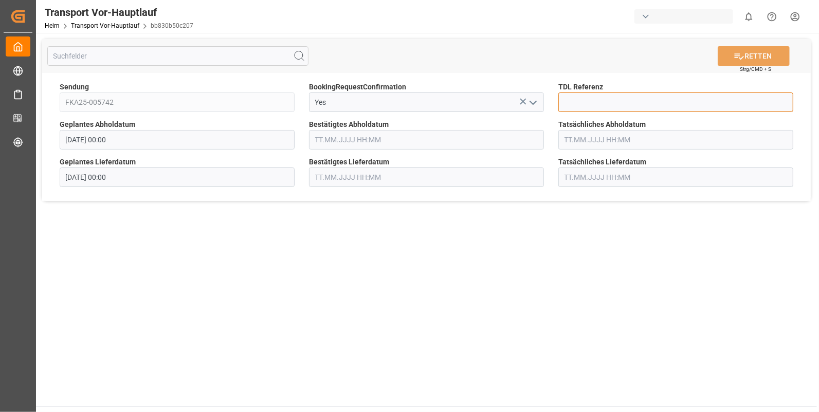
click at [572, 105] on input at bounding box center [675, 103] width 235 height 20
type input "10028183"
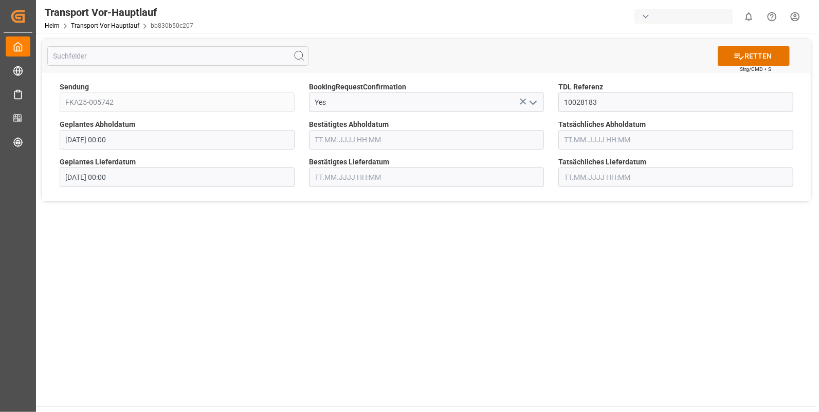
click at [316, 139] on input "text" at bounding box center [426, 140] width 235 height 20
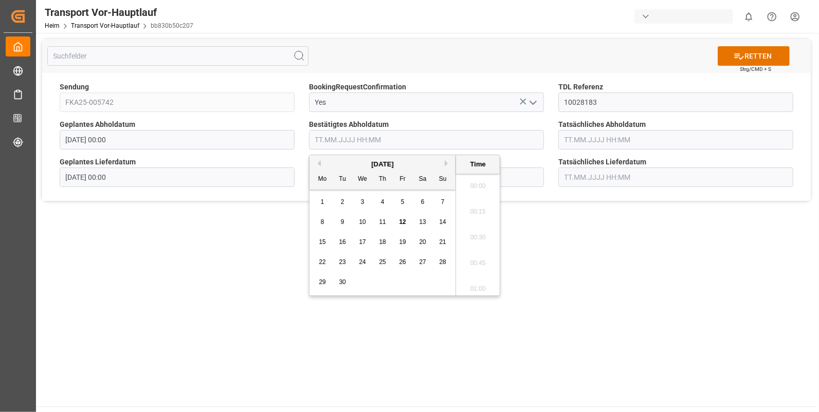
scroll to position [1289, 0]
click at [364, 223] on span "10" at bounding box center [362, 222] width 7 height 7
click at [473, 231] on li "13:00" at bounding box center [478, 235] width 44 height 26
type input "10.09.2025 13:00"
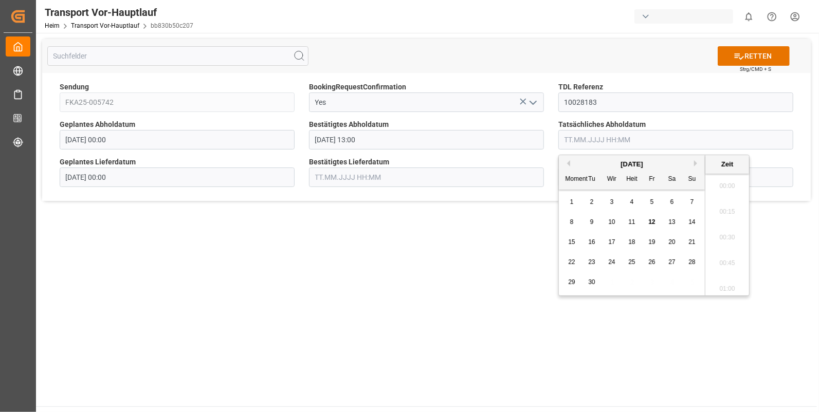
click at [569, 136] on input "text" at bounding box center [675, 140] width 235 height 20
click at [607, 223] on div "10" at bounding box center [612, 222] width 13 height 12
click at [734, 228] on li "13:00" at bounding box center [727, 235] width 44 height 26
type input "10.09.2025 13:00"
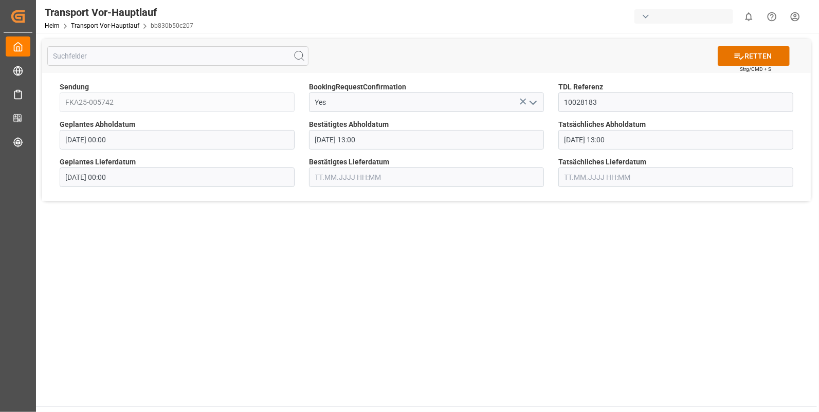
click at [363, 177] on input "text" at bounding box center [426, 178] width 235 height 20
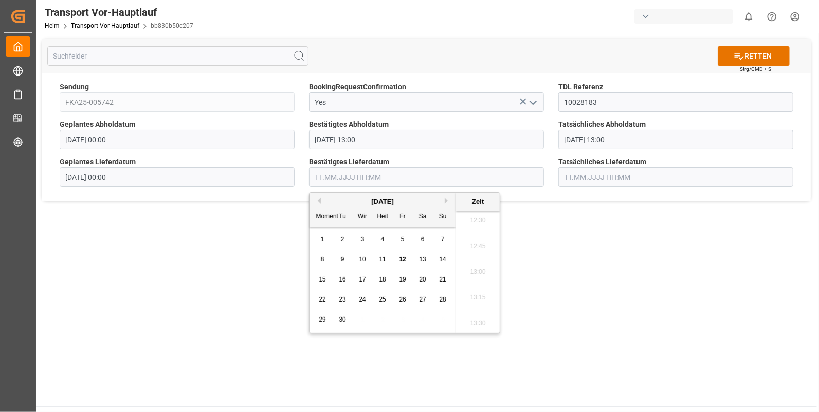
click at [384, 256] on span "11" at bounding box center [382, 259] width 7 height 7
click at [473, 246] on li "06:30" at bounding box center [478, 247] width 44 height 26
type input "11.09.2025 06:30"
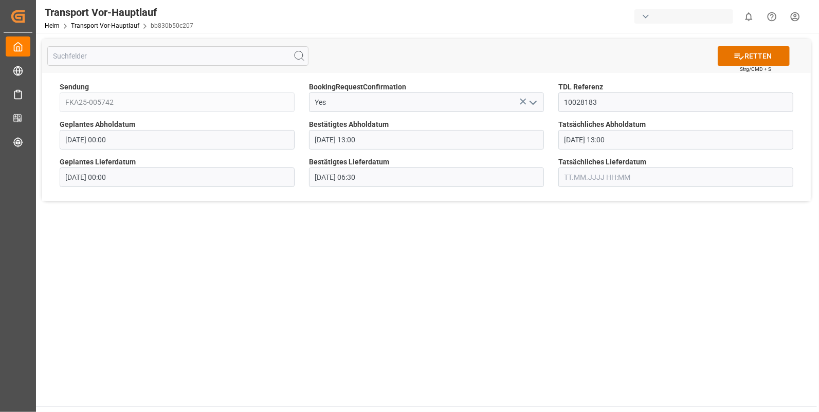
click at [579, 174] on input "text" at bounding box center [675, 178] width 235 height 20
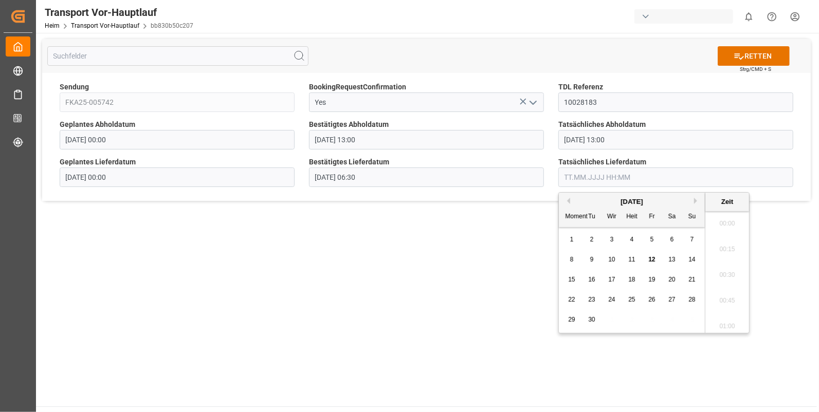
scroll to position [1289, 0]
click at [630, 257] on span "11" at bounding box center [631, 259] width 7 height 7
click at [715, 291] on li "06:30" at bounding box center [727, 290] width 44 height 26
type input "11.09.2025 06:30"
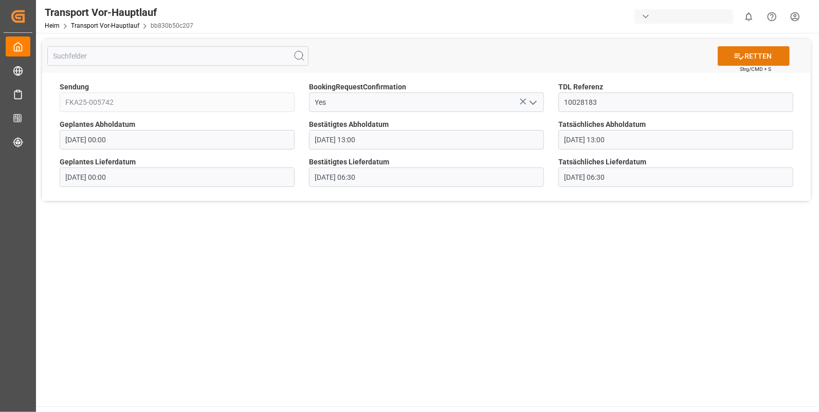
click at [763, 52] on font "RETTEN" at bounding box center [758, 56] width 27 height 11
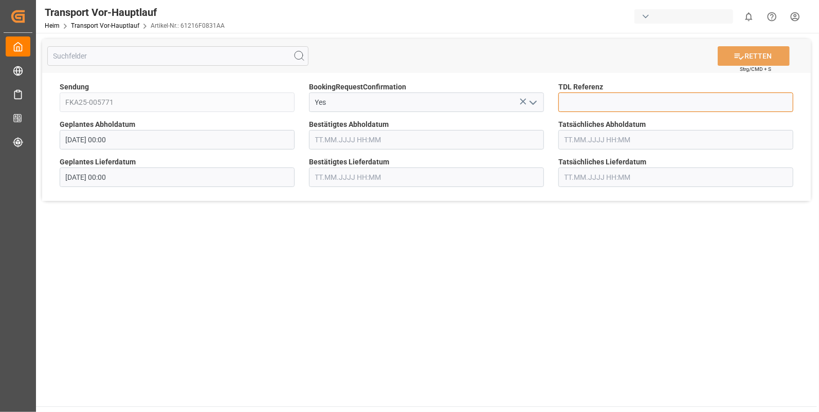
click at [587, 101] on input at bounding box center [675, 103] width 235 height 20
type input "10028184"
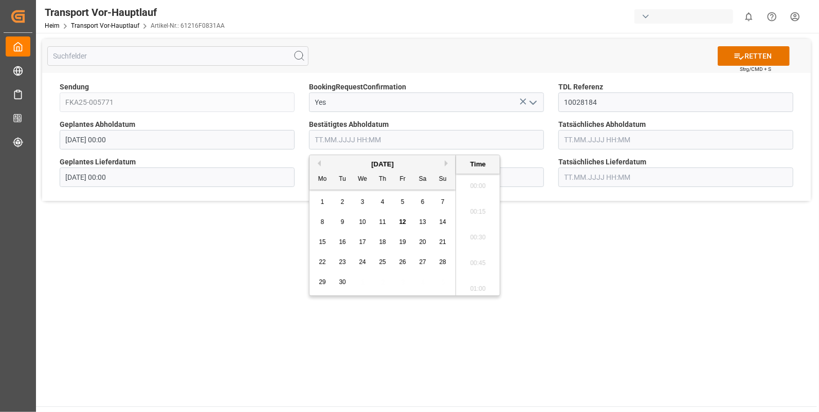
click at [333, 143] on input "text" at bounding box center [426, 140] width 235 height 20
click at [360, 220] on span "10" at bounding box center [362, 222] width 7 height 7
click at [478, 247] on li "15:15" at bounding box center [478, 252] width 44 height 26
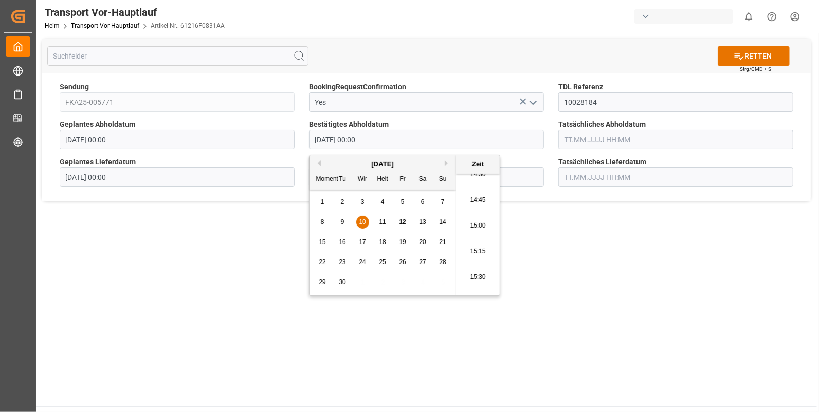
type input "[DATE] 15:15"
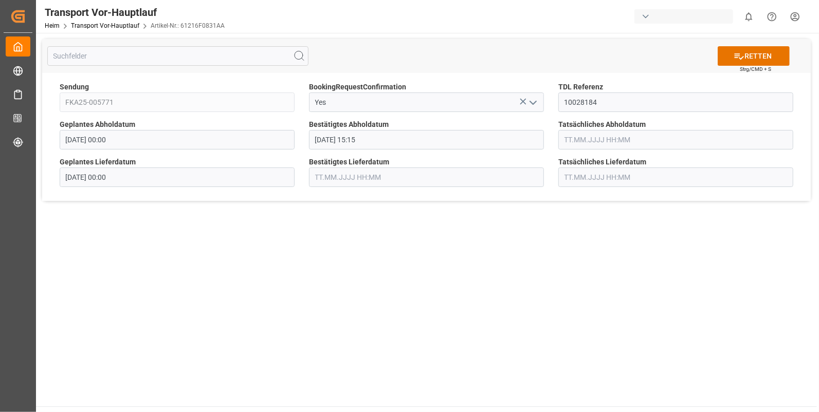
click at [566, 135] on input "text" at bounding box center [675, 140] width 235 height 20
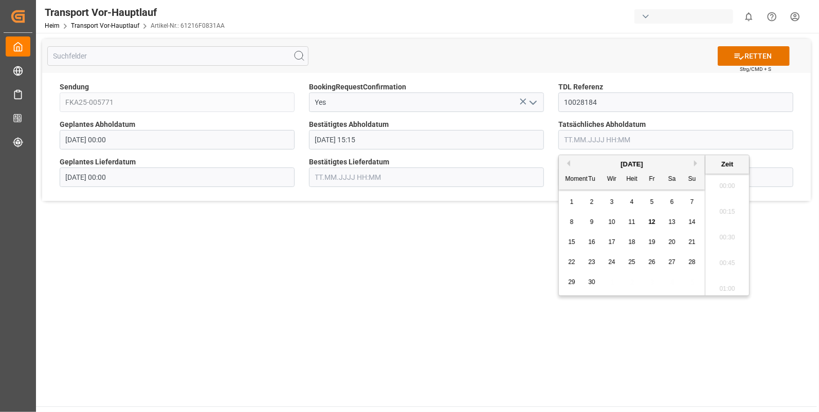
scroll to position [1289, 0]
click at [617, 218] on div "10" at bounding box center [612, 222] width 13 height 12
click at [722, 202] on li "15:15" at bounding box center [727, 209] width 44 height 26
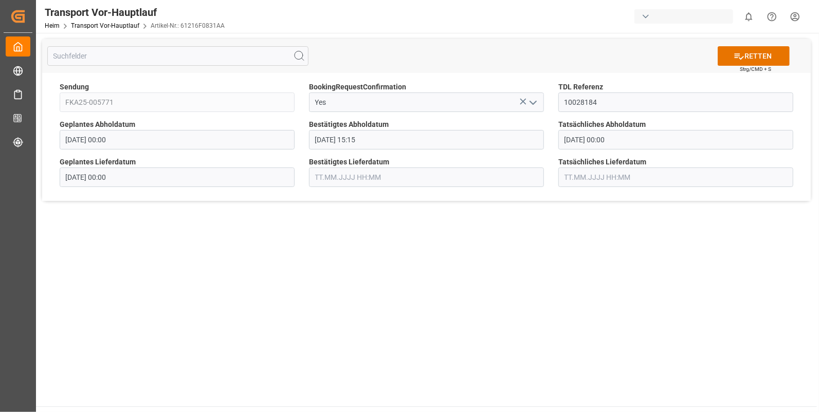
type input "[DATE] 15:15"
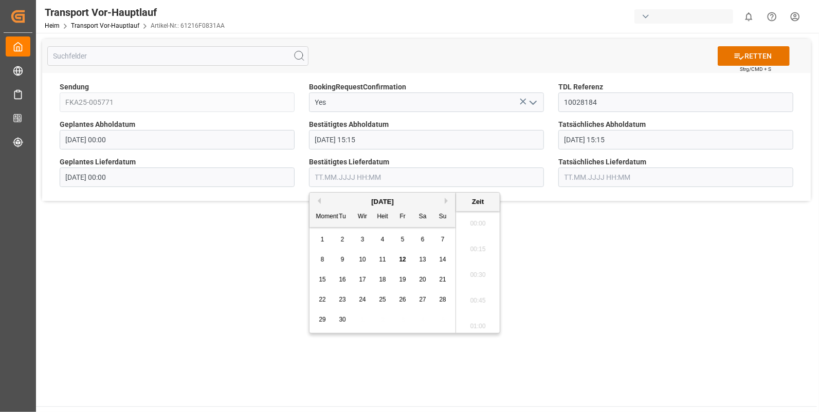
click at [316, 177] on input "text" at bounding box center [426, 178] width 235 height 20
click at [377, 258] on div "11" at bounding box center [382, 260] width 13 height 12
click at [488, 226] on li "08:00" at bounding box center [478, 230] width 44 height 26
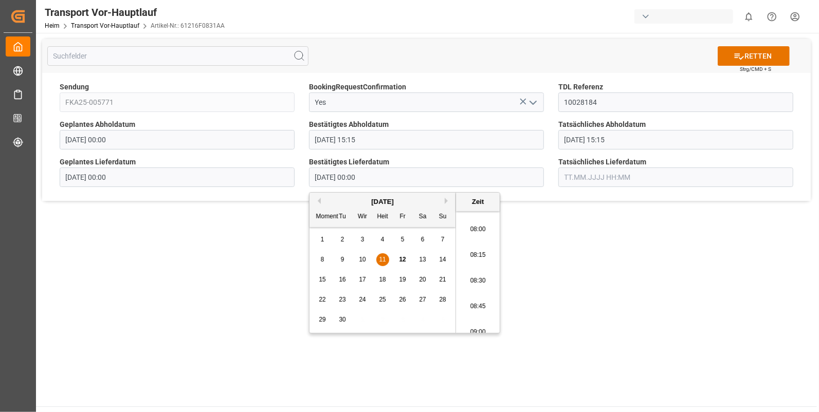
type input "[DATE] 08:00"
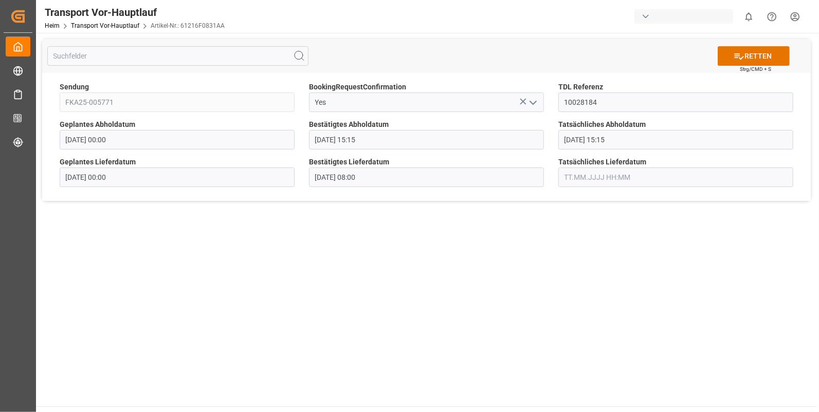
click at [597, 174] on input "text" at bounding box center [675, 178] width 235 height 20
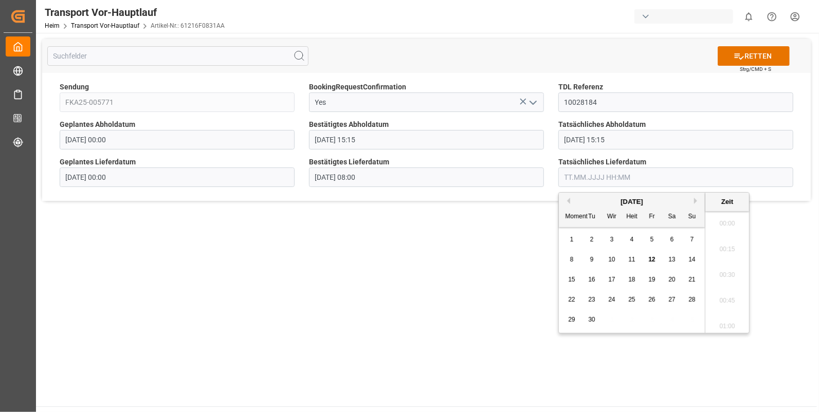
scroll to position [1289, 0]
click at [632, 257] on span "11" at bounding box center [631, 259] width 7 height 7
drag, startPoint x: 717, startPoint y: 269, endPoint x: 750, endPoint y: 188, distance: 87.5
click at [717, 267] on li "08:00" at bounding box center [727, 273] width 44 height 26
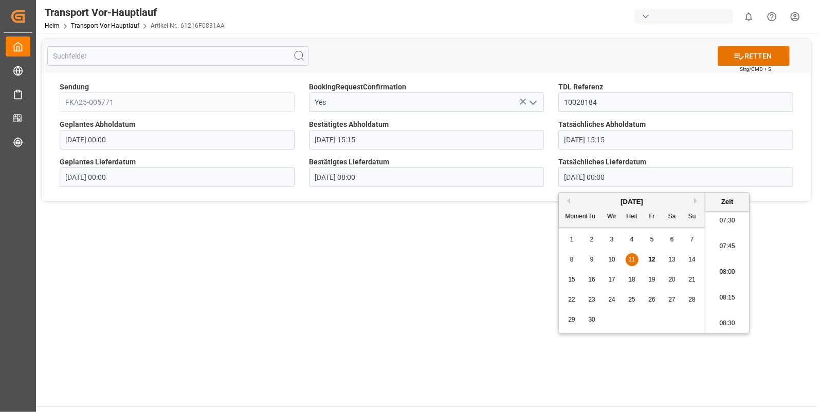
type input "[DATE] 08:00"
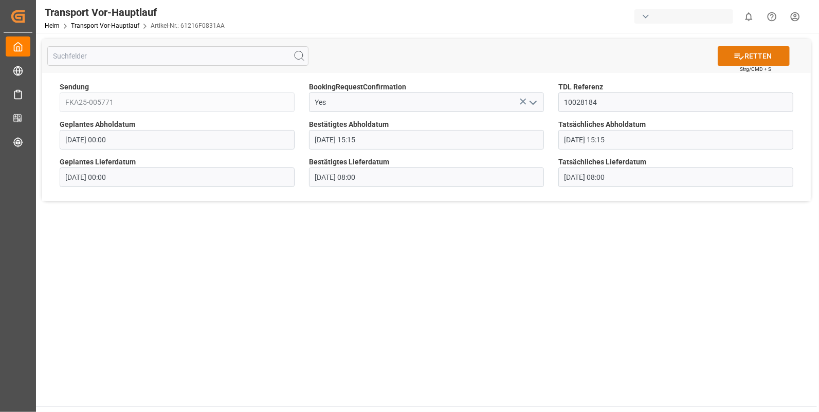
click at [750, 53] on font "RETTEN" at bounding box center [758, 56] width 27 height 11
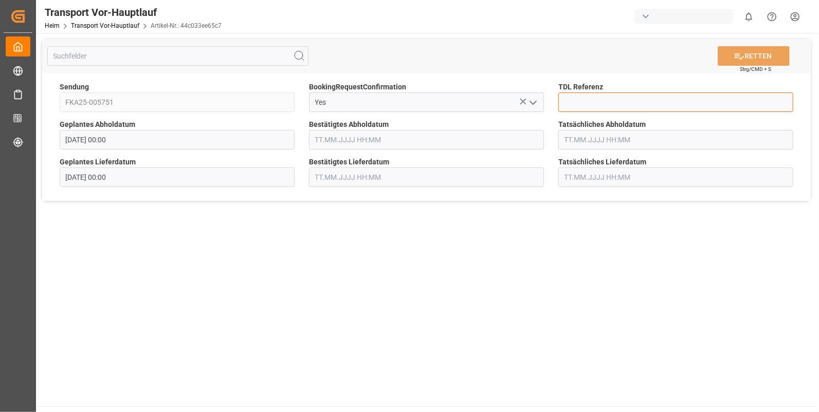
click at [581, 100] on input at bounding box center [675, 103] width 235 height 20
type input "10028185"
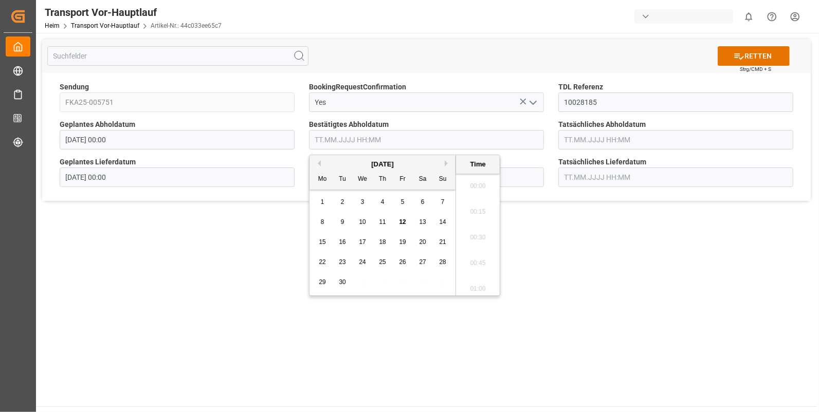
click at [345, 137] on input "text" at bounding box center [426, 140] width 235 height 20
click at [363, 222] on span "10" at bounding box center [362, 222] width 7 height 7
click at [478, 234] on li "15:30" at bounding box center [478, 235] width 44 height 26
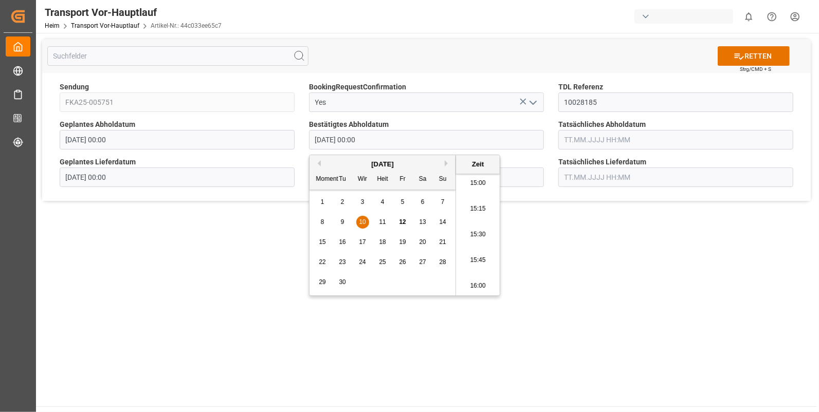
type input "[DATE] 15:30"
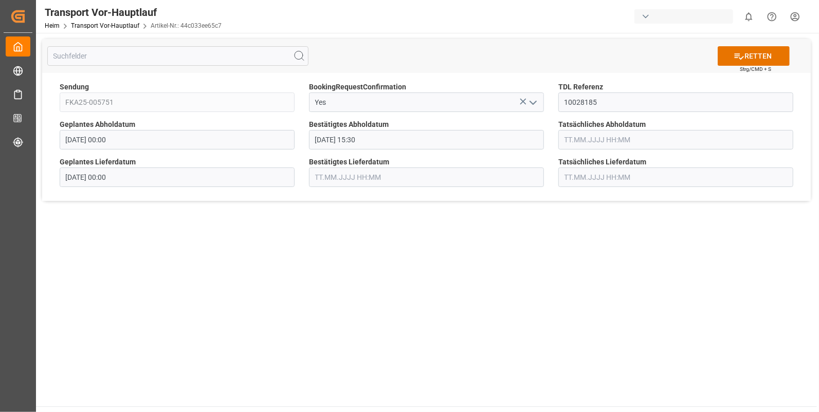
click at [590, 141] on input "text" at bounding box center [675, 140] width 235 height 20
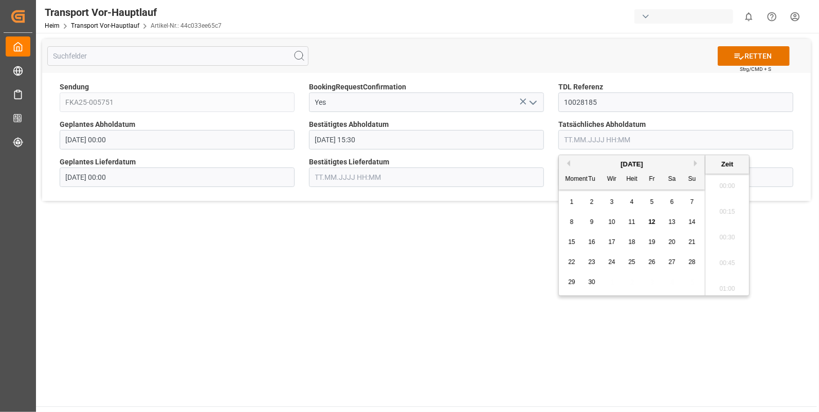
scroll to position [1289, 0]
click at [611, 219] on span "10" at bounding box center [611, 222] width 7 height 7
click at [725, 233] on li "15:30" at bounding box center [727, 235] width 44 height 26
type input "[DATE] 15:30"
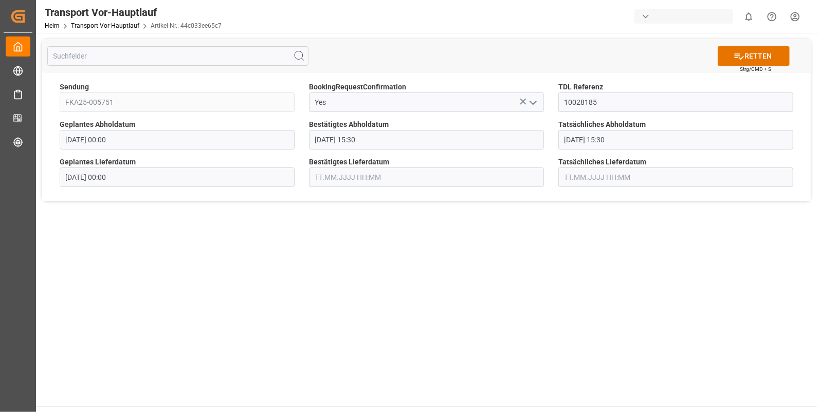
click at [327, 179] on input "text" at bounding box center [426, 178] width 235 height 20
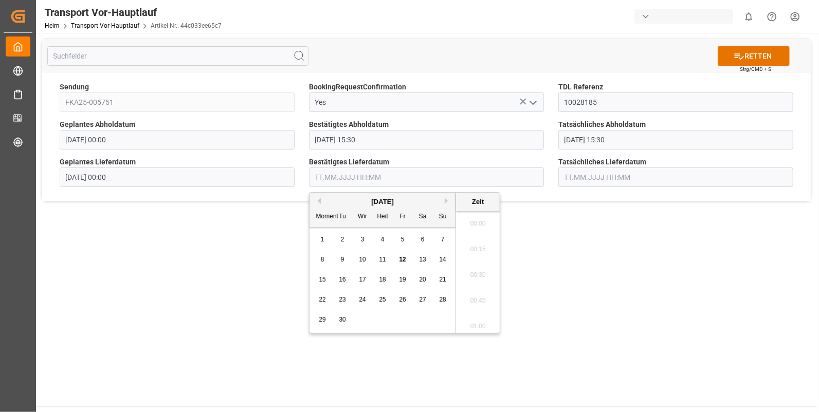
scroll to position [1289, 0]
click at [381, 259] on span "11" at bounding box center [382, 259] width 7 height 7
drag, startPoint x: 478, startPoint y: 262, endPoint x: 512, endPoint y: 232, distance: 45.6
click at [477, 260] on li "07:30" at bounding box center [478, 264] width 44 height 26
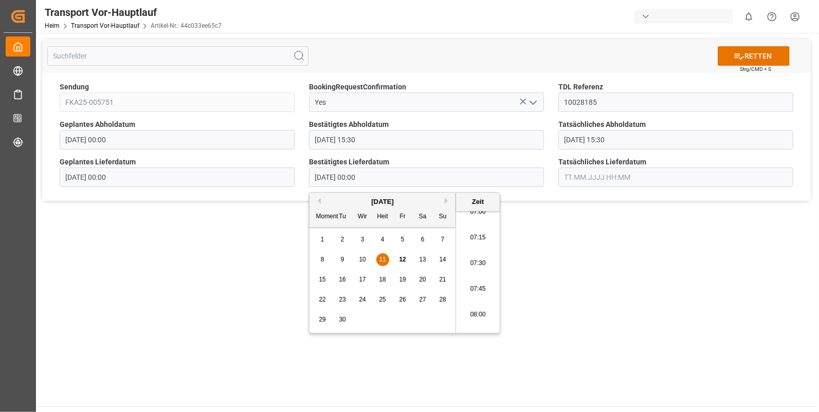
type input "[DATE] 07:30"
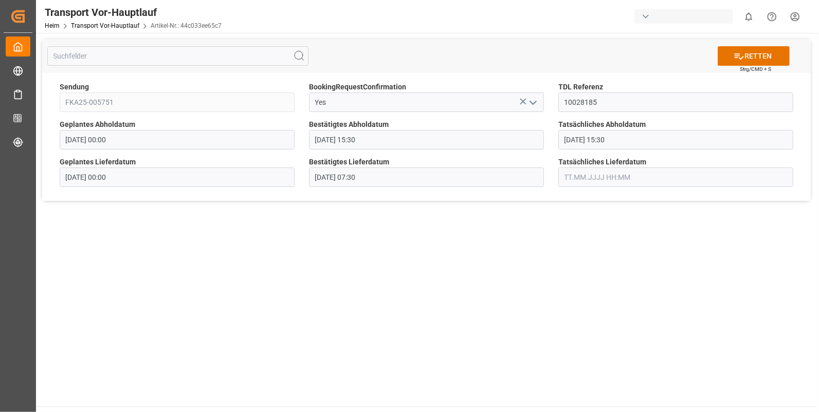
click at [578, 183] on input "text" at bounding box center [675, 178] width 235 height 20
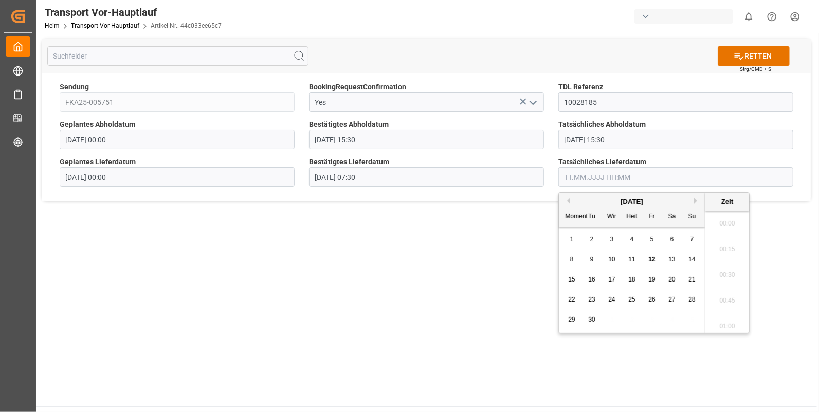
scroll to position [1289, 0]
click at [627, 260] on div "11" at bounding box center [632, 260] width 13 height 12
click at [728, 258] on li "07:30" at bounding box center [727, 264] width 44 height 26
type input "[DATE] 07:30"
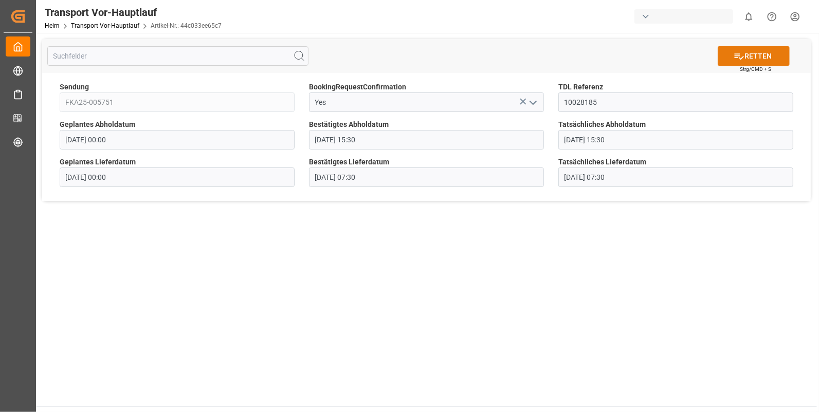
click at [769, 54] on font "RETTEN" at bounding box center [758, 56] width 27 height 11
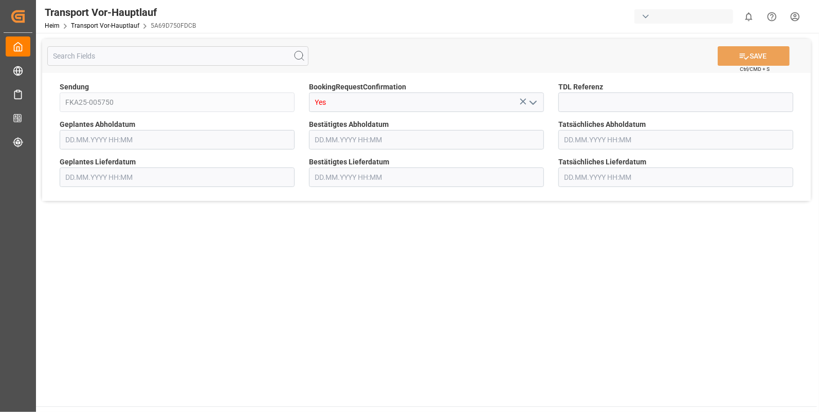
type input "[DATE] 00:00"
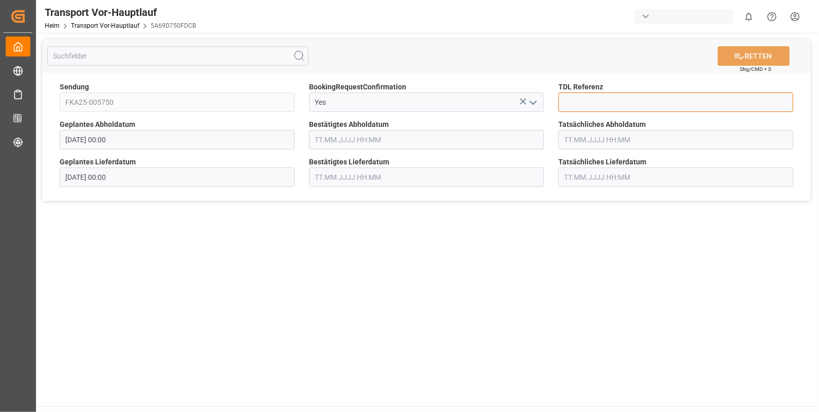
click at [575, 100] on input at bounding box center [675, 103] width 235 height 20
type input "10028186"
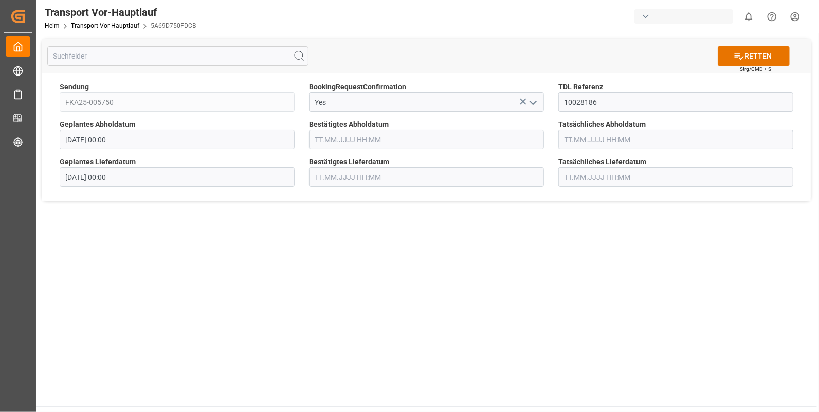
click at [344, 142] on input "text" at bounding box center [426, 140] width 235 height 20
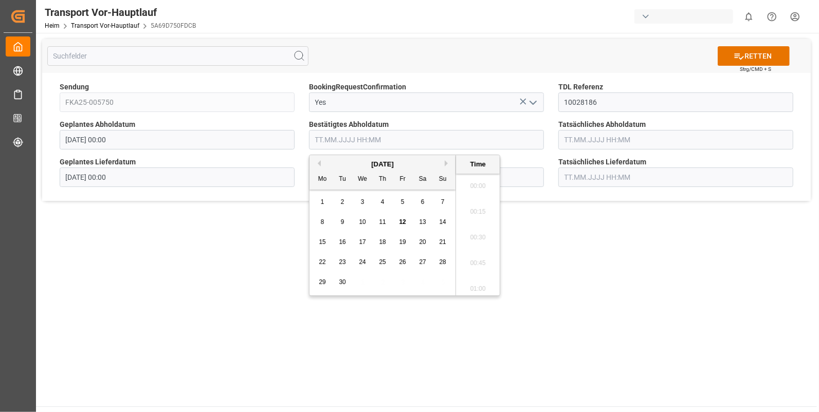
scroll to position [1289, 0]
click at [360, 219] on span "10" at bounding box center [362, 222] width 7 height 7
click at [475, 221] on li "15:45" at bounding box center [478, 218] width 44 height 26
type input "[DATE] 15:45"
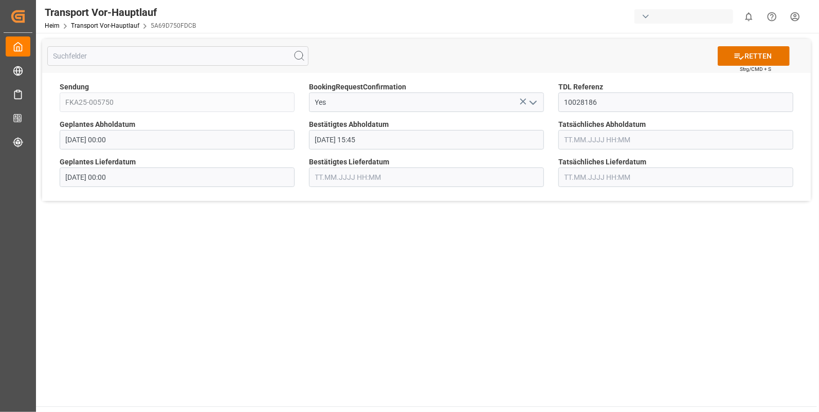
click at [601, 137] on input "text" at bounding box center [675, 140] width 235 height 20
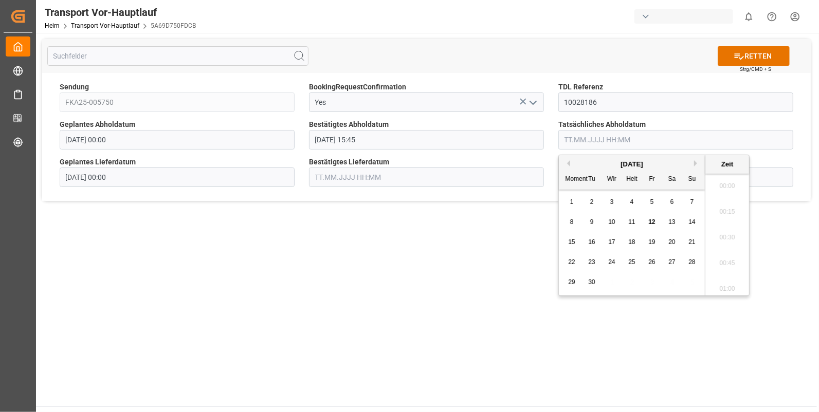
scroll to position [1289, 0]
click at [615, 219] on span "10" at bounding box center [611, 222] width 7 height 7
click at [723, 211] on li "15:45" at bounding box center [727, 218] width 44 height 26
type input "[DATE] 15:45"
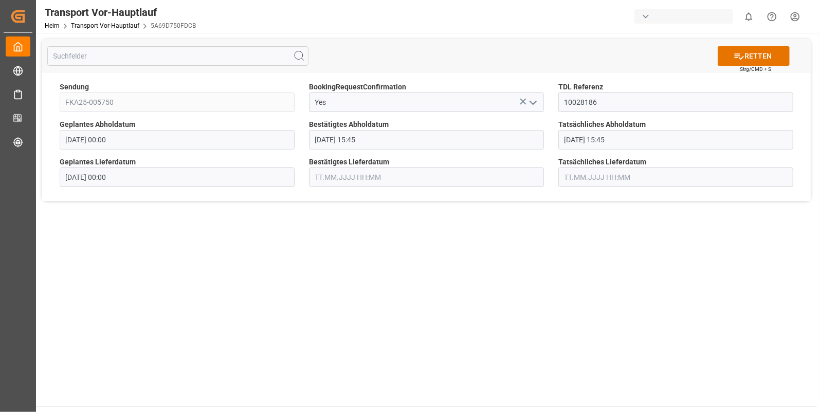
click at [325, 178] on input "text" at bounding box center [426, 178] width 235 height 20
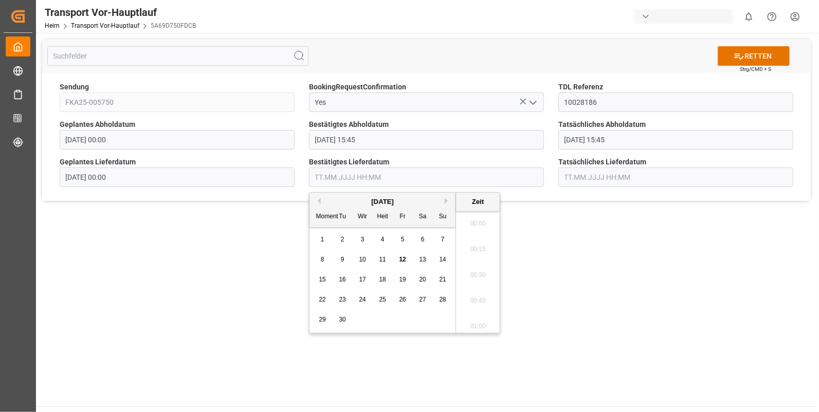
scroll to position [1289, 0]
click at [378, 261] on div "11" at bounding box center [382, 260] width 13 height 12
click at [477, 234] on li "07:15" at bounding box center [478, 238] width 44 height 26
type input "[DATE] 07:15"
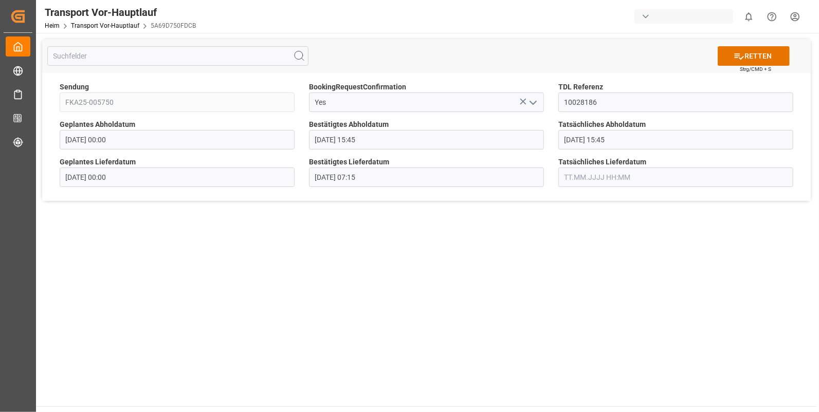
click at [578, 168] on input "text" at bounding box center [675, 178] width 235 height 20
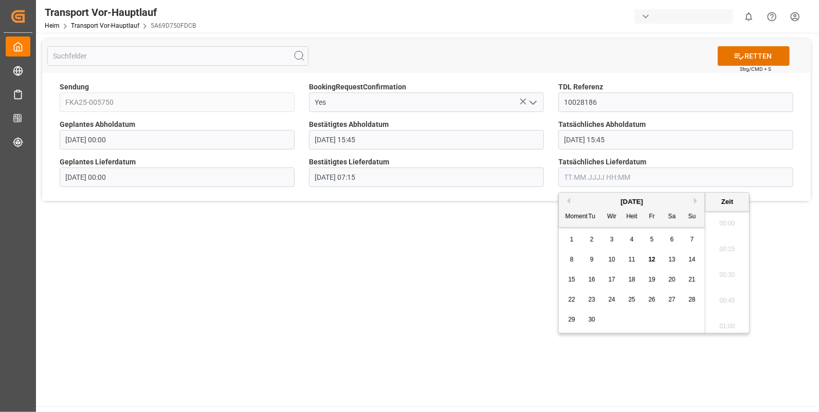
scroll to position [1289, 0]
click at [631, 257] on span "11" at bounding box center [631, 259] width 7 height 7
click at [731, 321] on li "07:15" at bounding box center [727, 324] width 44 height 26
type input "[DATE] 07:15"
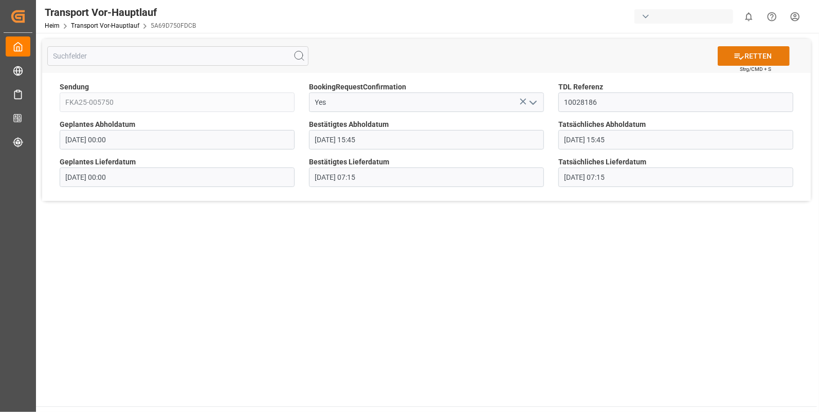
click at [740, 52] on icon at bounding box center [739, 56] width 11 height 11
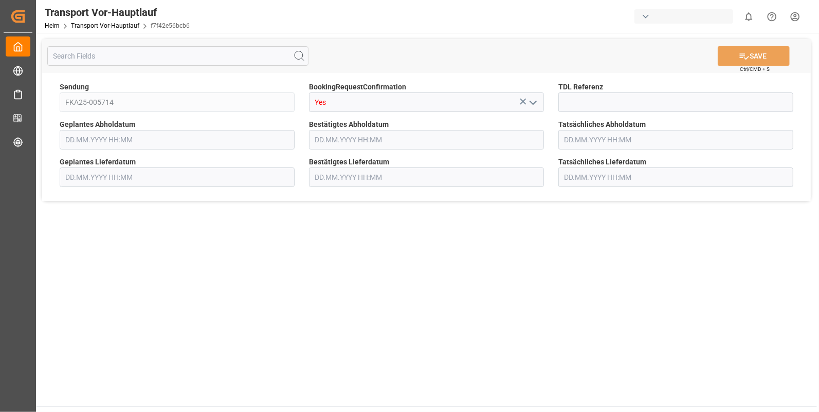
type input "09.09.2025 00:00"
type input "10.09.2025 00:00"
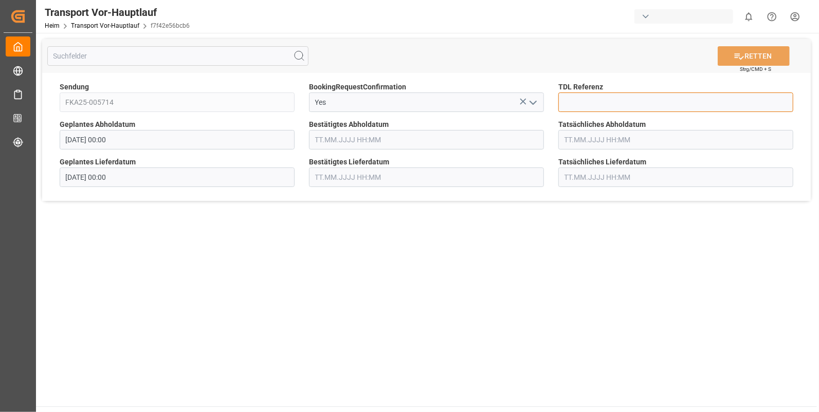
click at [589, 100] on input at bounding box center [675, 103] width 235 height 20
type input "10028193"
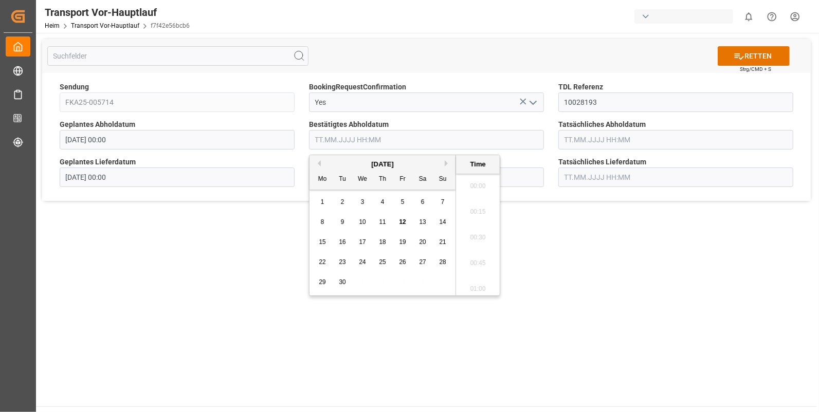
click at [319, 136] on input "text" at bounding box center [426, 140] width 235 height 20
click at [363, 224] on span "10" at bounding box center [362, 222] width 7 height 7
click at [469, 230] on li "13:00" at bounding box center [478, 235] width 44 height 26
type input "10.09.2025 13:00"
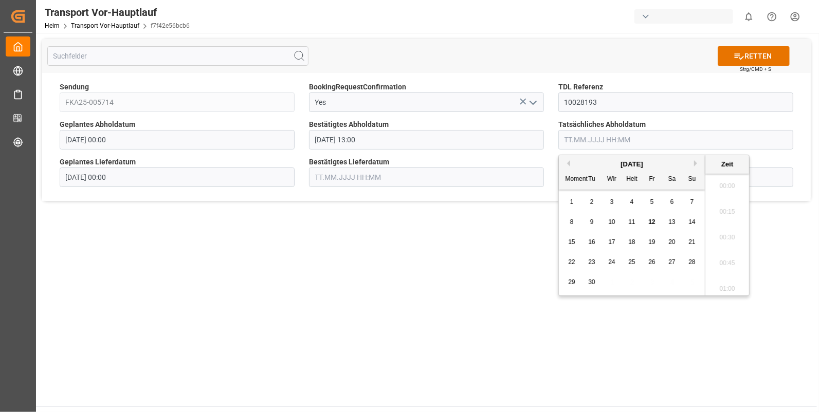
click at [581, 139] on input "text" at bounding box center [675, 140] width 235 height 20
click at [615, 220] on div "10" at bounding box center [612, 222] width 13 height 12
click at [728, 230] on li "13:00" at bounding box center [727, 235] width 44 height 26
type input "10.09.2025 13:00"
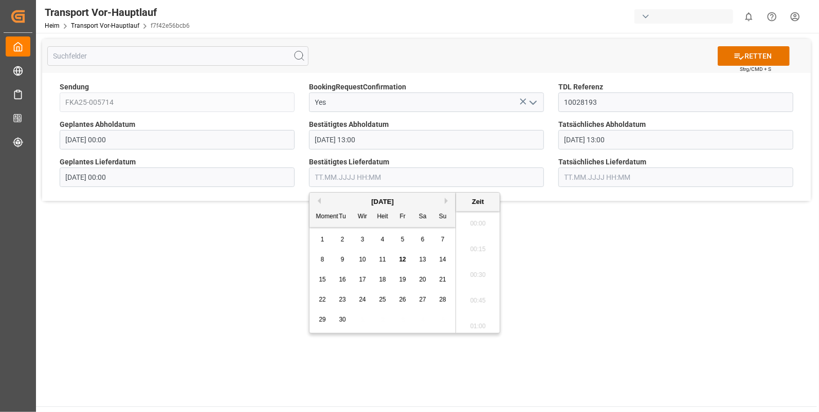
click at [329, 180] on input "text" at bounding box center [426, 178] width 235 height 20
drag, startPoint x: 406, startPoint y: 257, endPoint x: 386, endPoint y: 259, distance: 19.6
click at [386, 259] on div "8 9 10 11 12 13 14" at bounding box center [383, 260] width 140 height 20
click at [385, 258] on span "11" at bounding box center [382, 259] width 7 height 7
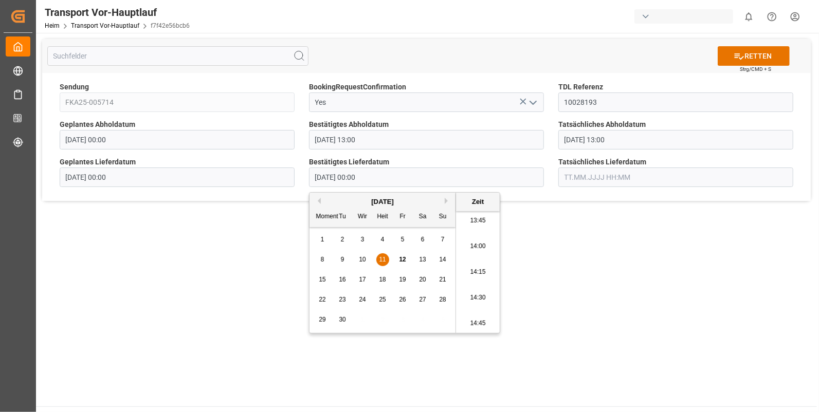
click at [477, 246] on li "14:00" at bounding box center [478, 247] width 44 height 26
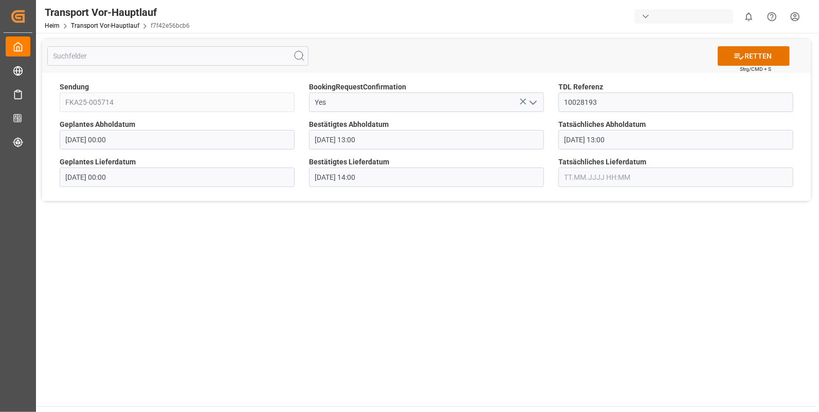
click at [586, 175] on input "text" at bounding box center [675, 178] width 235 height 20
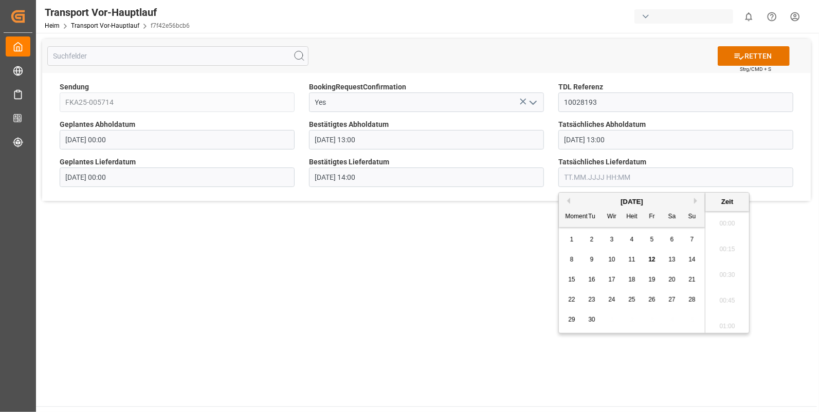
scroll to position [1289, 0]
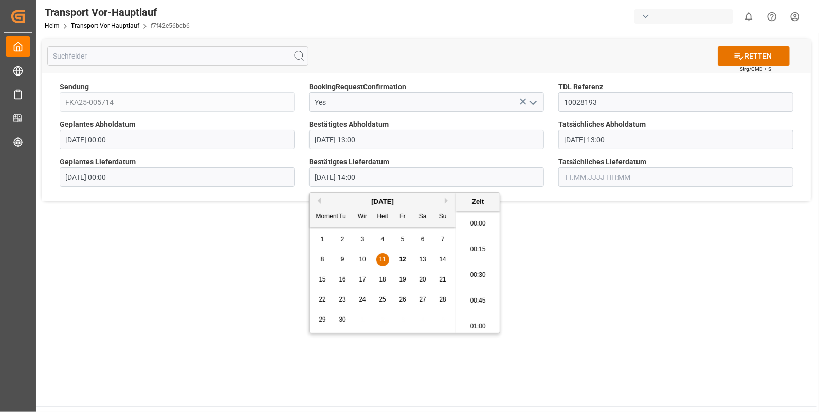
click at [335, 174] on input "11.09.2025 14:00" at bounding box center [426, 178] width 235 height 20
click at [360, 259] on span "10" at bounding box center [362, 259] width 7 height 7
type input "10.09.2025 14:00"
click at [469, 271] on li "14:00" at bounding box center [478, 273] width 44 height 26
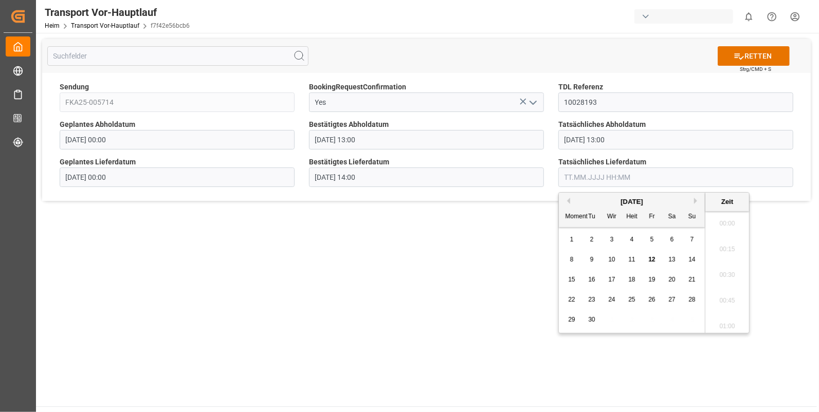
click at [575, 175] on input "text" at bounding box center [675, 178] width 235 height 20
click at [613, 256] on div "10" at bounding box center [612, 260] width 13 height 12
click at [720, 226] on li "14:15" at bounding box center [727, 229] width 44 height 26
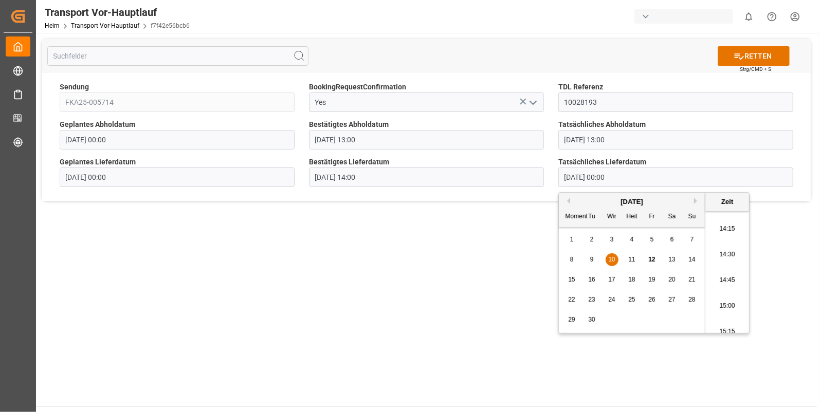
type input "10.09.2025 14:15"
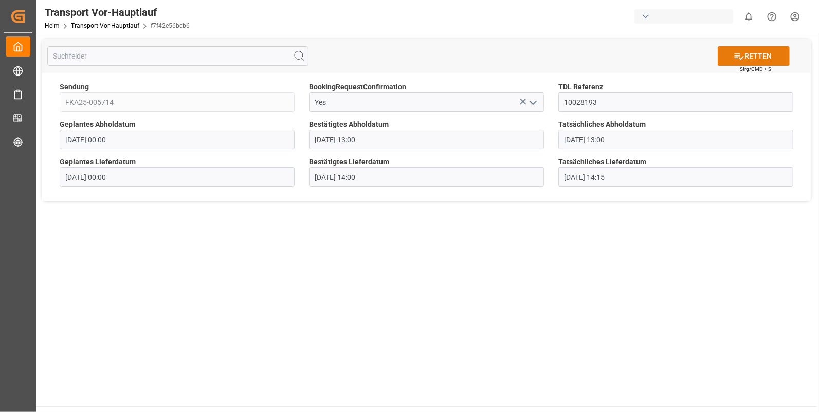
click at [754, 56] on font "RETTEN" at bounding box center [758, 56] width 27 height 11
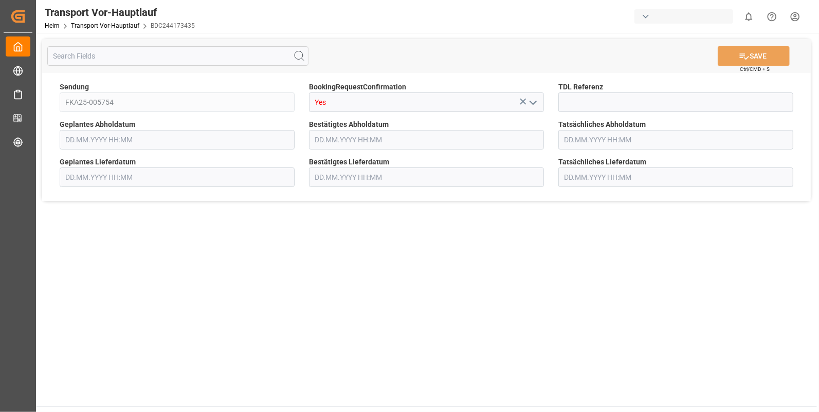
type input "[DATE] 00:00"
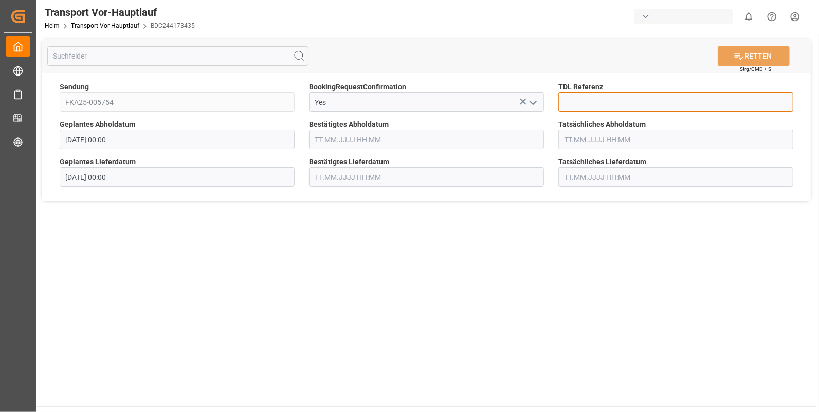
click at [584, 104] on input at bounding box center [675, 103] width 235 height 20
type input "10028194"
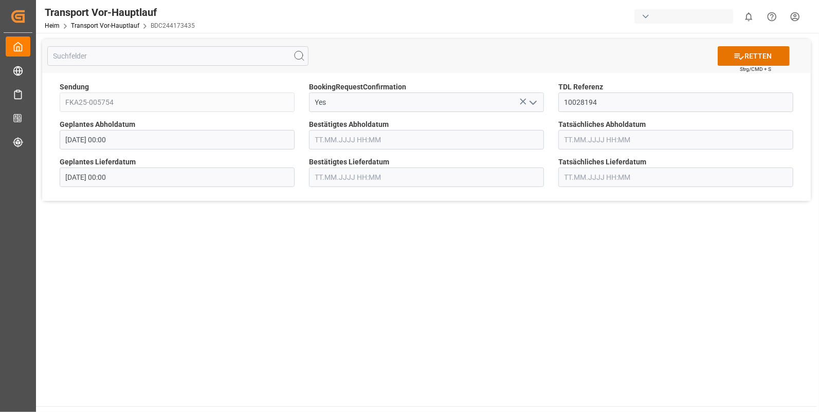
click at [362, 139] on input "text" at bounding box center [426, 140] width 235 height 20
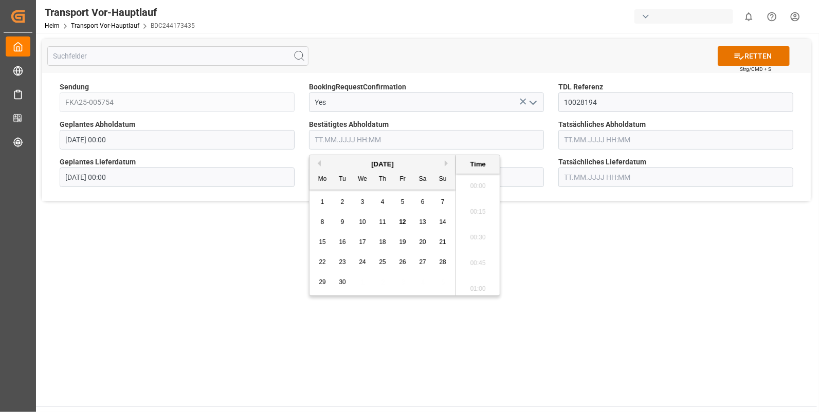
scroll to position [1289, 0]
click at [386, 221] on span "11" at bounding box center [382, 222] width 7 height 7
click at [467, 211] on li "12:00" at bounding box center [478, 218] width 44 height 26
type input "[DATE] 12:00"
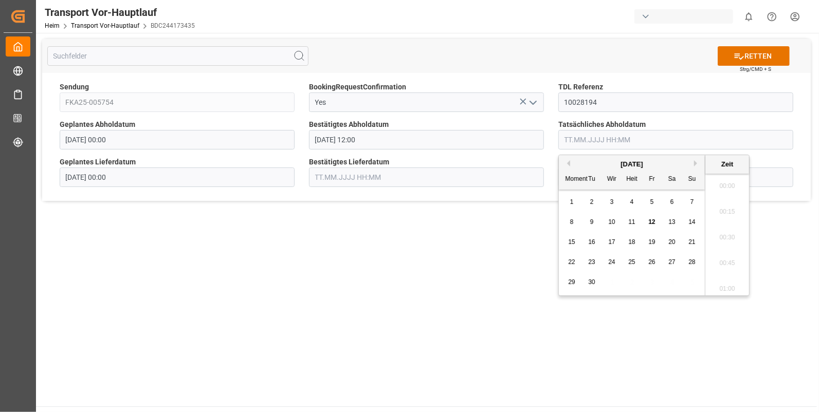
click at [599, 133] on input "text" at bounding box center [675, 140] width 235 height 20
click at [628, 221] on div "11" at bounding box center [632, 222] width 13 height 12
click at [728, 217] on li "12:00" at bounding box center [727, 218] width 44 height 26
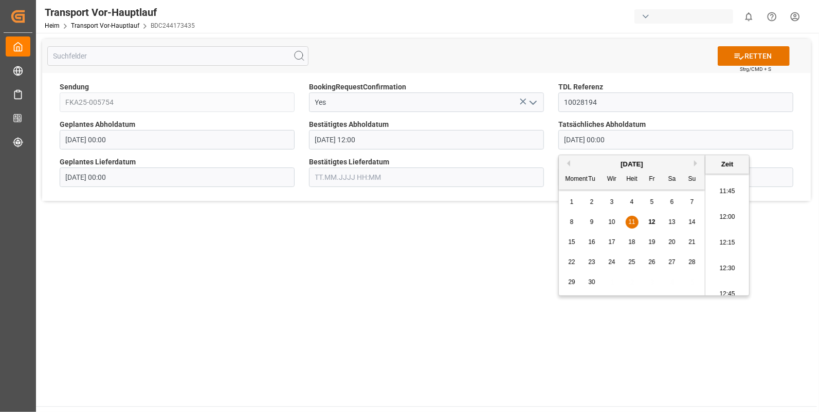
type input "11.09.2025 12:00"
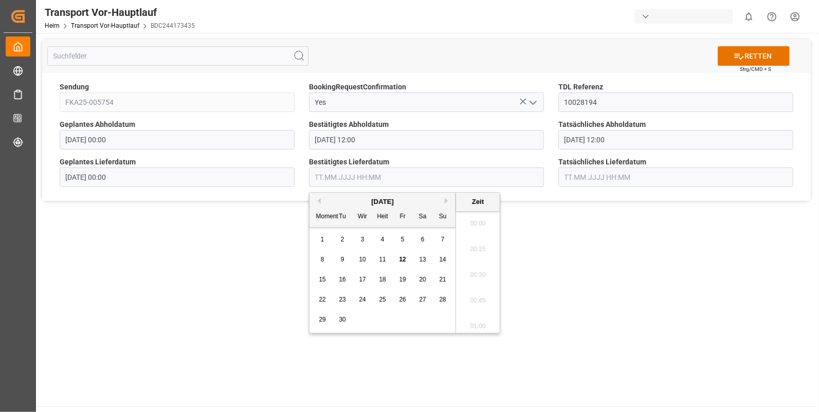
click at [355, 175] on input "text" at bounding box center [426, 178] width 235 height 20
click at [380, 262] on span "11" at bounding box center [382, 259] width 7 height 7
click at [466, 265] on li "14:15" at bounding box center [478, 273] width 44 height 26
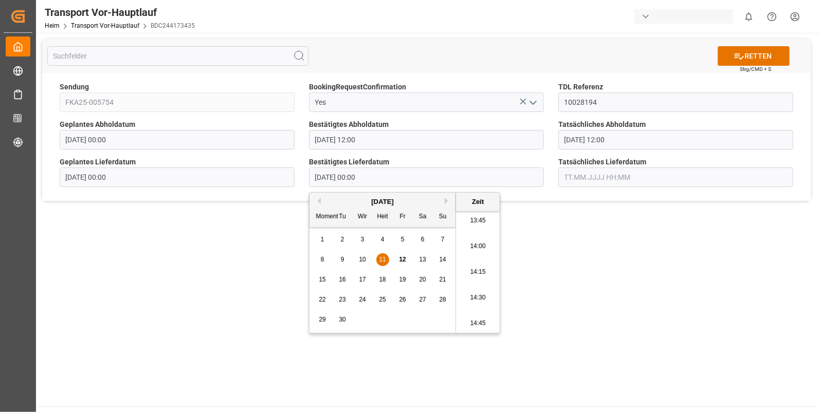
type input "11.09.2025 14:15"
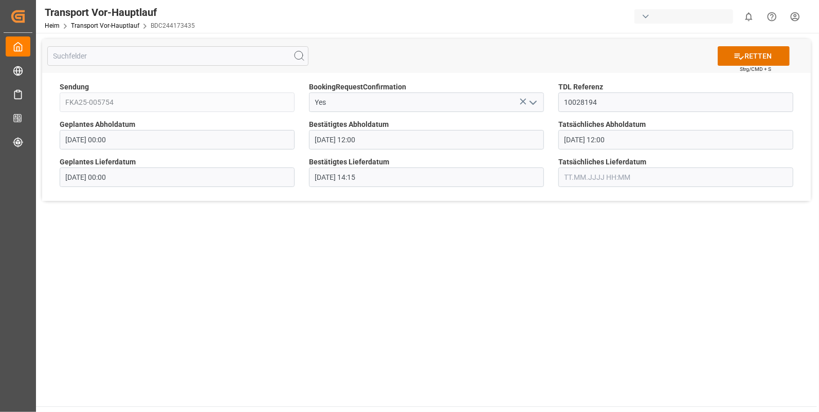
click at [583, 177] on input "text" at bounding box center [675, 178] width 235 height 20
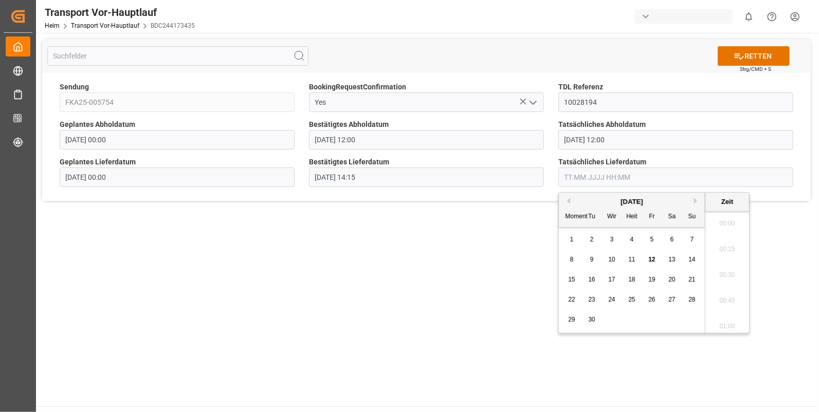
scroll to position [1289, 0]
click at [630, 260] on span "11" at bounding box center [631, 259] width 7 height 7
click at [721, 265] on li "14:15" at bounding box center [727, 273] width 44 height 26
type input "11.09.2025 14:15"
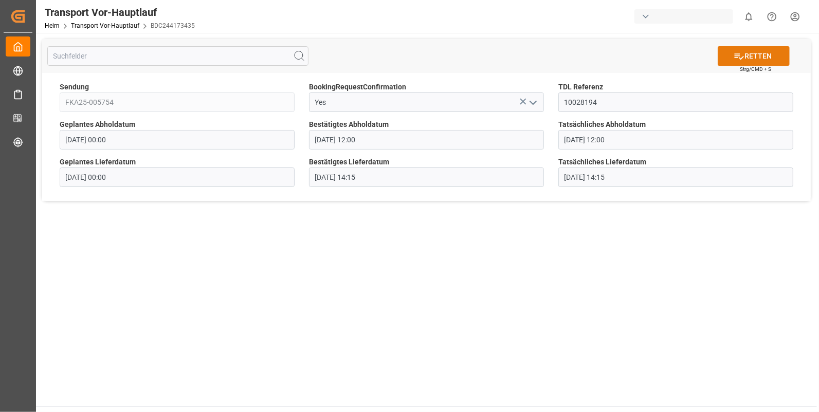
click at [748, 53] on font "RETTEN" at bounding box center [758, 56] width 27 height 11
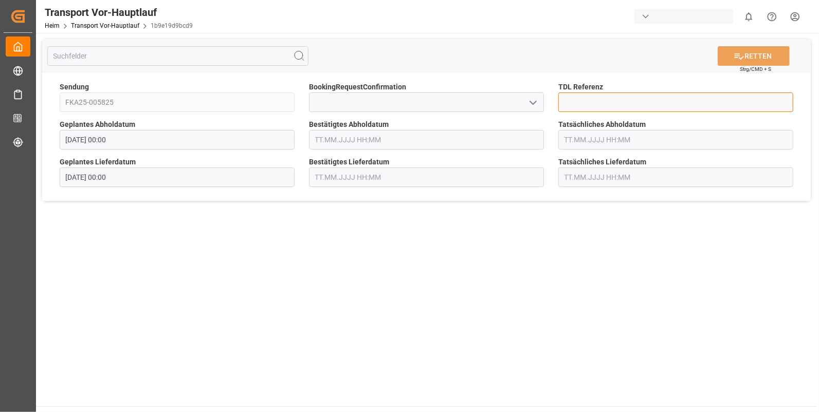
click at [594, 100] on input at bounding box center [675, 103] width 235 height 20
type input "10028206"
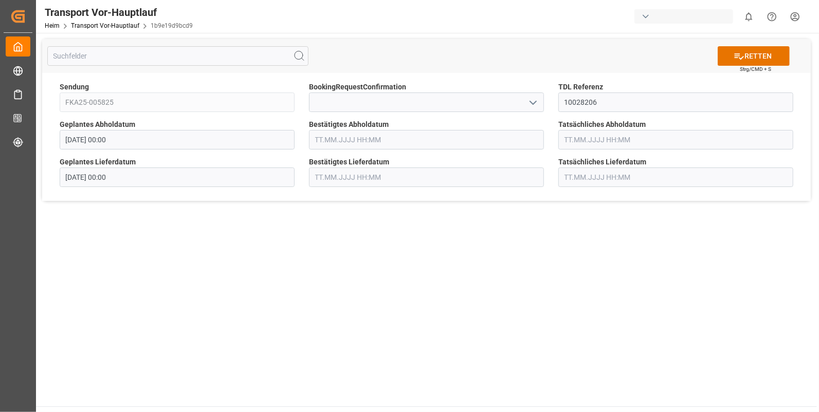
click at [332, 141] on input "text" at bounding box center [426, 140] width 235 height 20
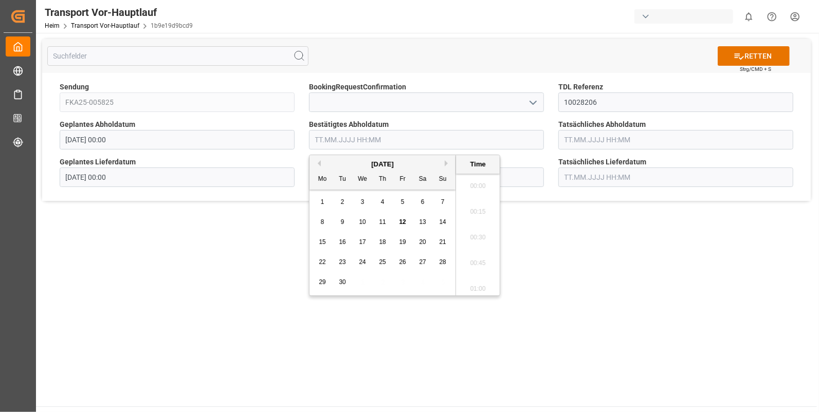
scroll to position [1289, 0]
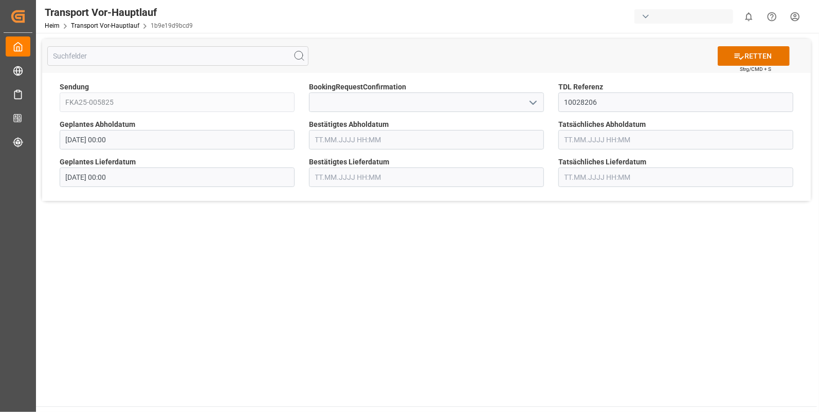
click at [531, 101] on polyline "Menü öffnen" at bounding box center [533, 102] width 6 height 3
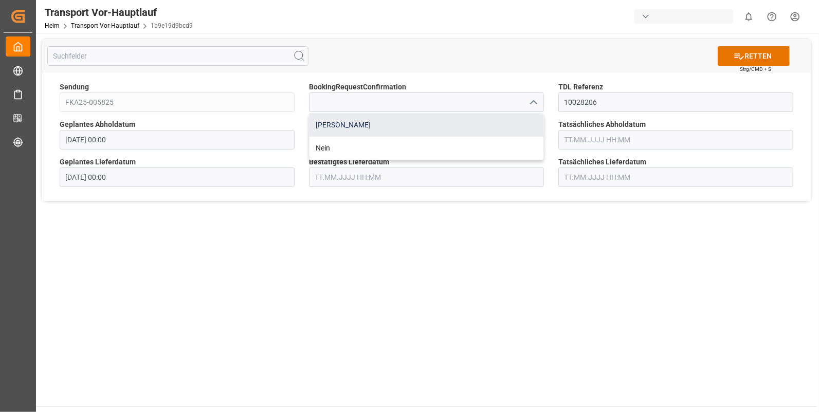
click at [333, 123] on div "[PERSON_NAME]" at bounding box center [427, 125] width 234 height 23
type input "Yes"
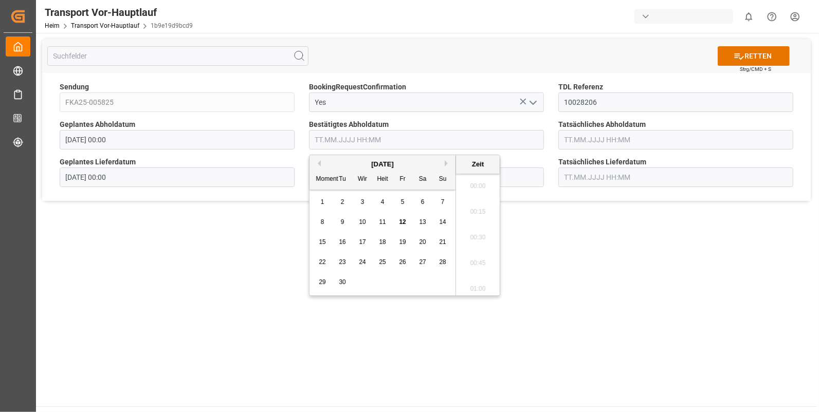
click at [325, 144] on input "text" at bounding box center [426, 140] width 235 height 20
click at [381, 222] on span "11" at bounding box center [382, 222] width 7 height 7
click at [478, 180] on li "12:30" at bounding box center [478, 184] width 44 height 26
type input "[DATE] 12:30"
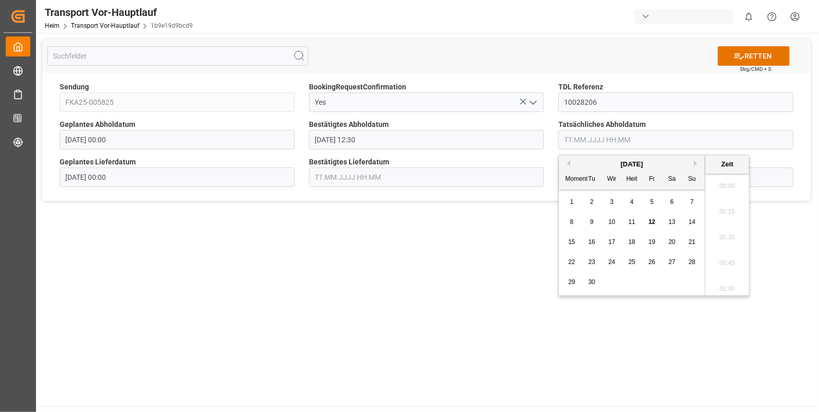
click at [578, 142] on input "text" at bounding box center [675, 140] width 235 height 20
click at [634, 218] on div "11" at bounding box center [632, 222] width 13 height 12
click at [721, 178] on li "12:30" at bounding box center [727, 184] width 44 height 26
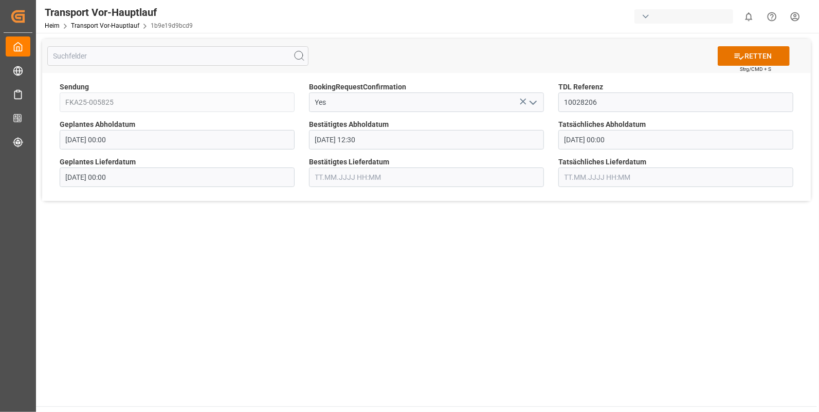
type input "[DATE] 12:30"
click at [375, 180] on input "text" at bounding box center [426, 178] width 235 height 20
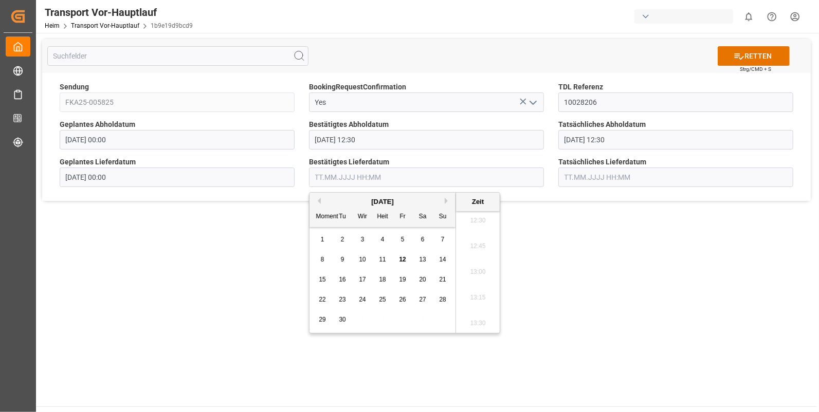
click at [378, 257] on div "11" at bounding box center [382, 260] width 13 height 12
click at [470, 262] on li "14:15" at bounding box center [478, 273] width 44 height 26
type input "[DATE] 14:15"
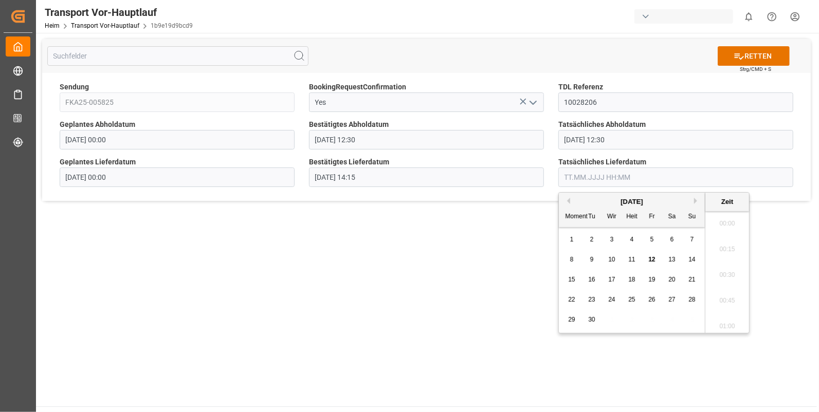
click at [571, 171] on input "text" at bounding box center [675, 178] width 235 height 20
click at [632, 260] on span "11" at bounding box center [631, 259] width 7 height 7
click at [729, 224] on li "14:15" at bounding box center [727, 229] width 44 height 26
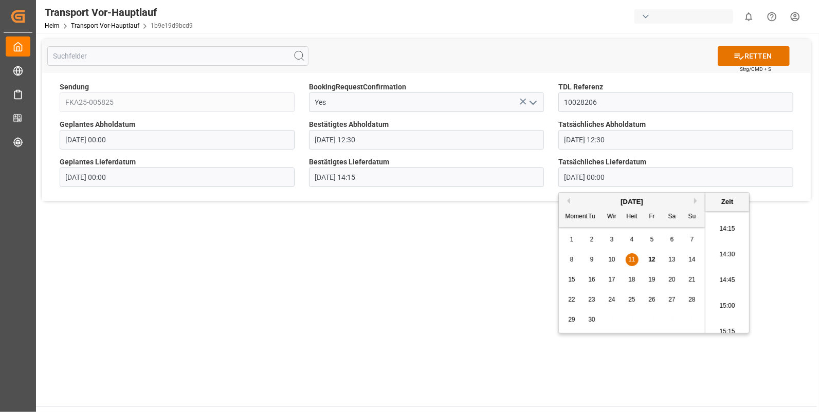
type input "[DATE] 14:15"
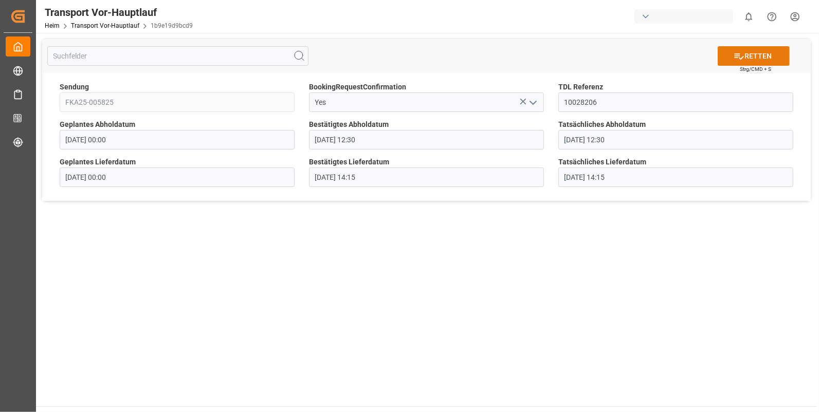
click at [759, 53] on font "RETTEN" at bounding box center [758, 56] width 27 height 11
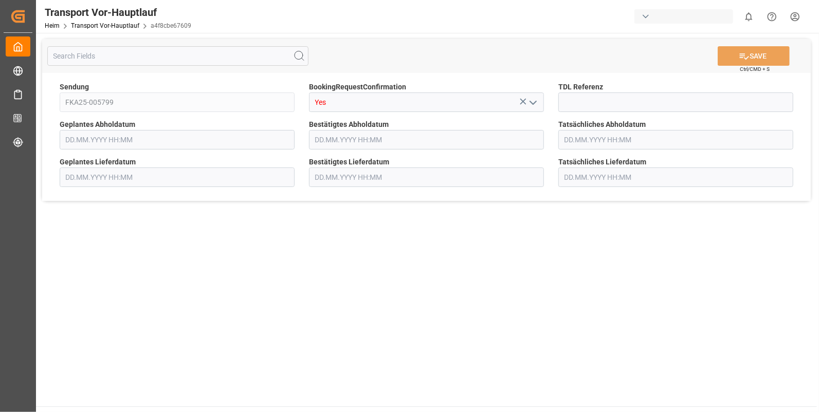
type input "[DATE] 00:00"
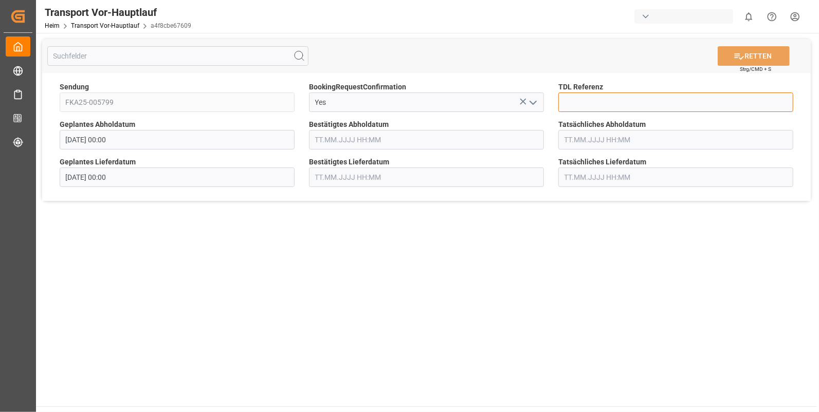
click at [593, 105] on input at bounding box center [675, 103] width 235 height 20
type input "10028214"
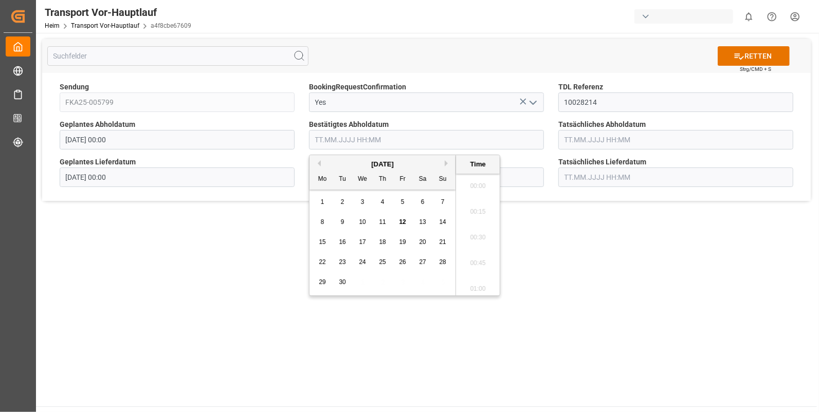
click at [322, 141] on input "text" at bounding box center [426, 140] width 235 height 20
click at [381, 223] on span "11" at bounding box center [382, 222] width 7 height 7
click at [479, 227] on li "14:30" at bounding box center [478, 218] width 44 height 26
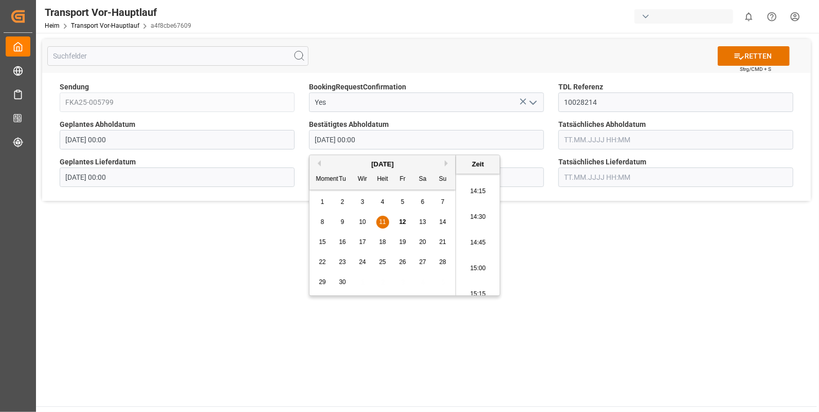
type input "[DATE] 14:30"
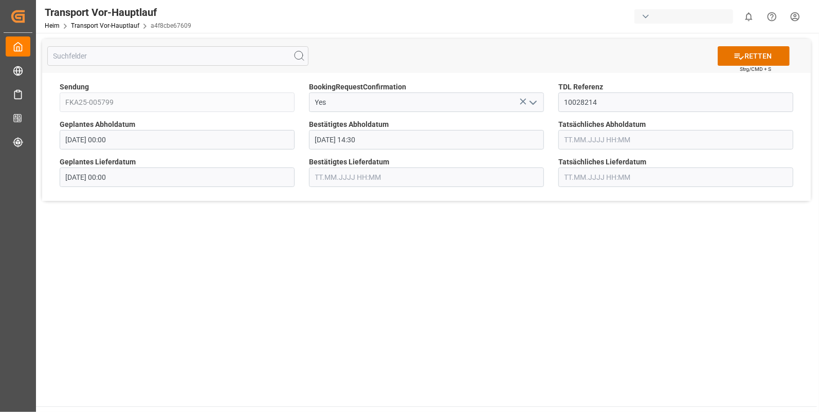
click at [596, 138] on input "text" at bounding box center [675, 140] width 235 height 20
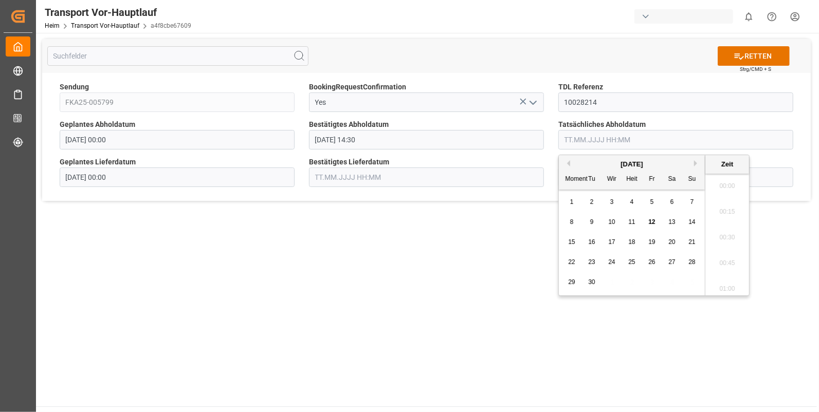
scroll to position [1289, 0]
click at [633, 223] on span "11" at bounding box center [631, 222] width 7 height 7
click at [728, 213] on li "14:30" at bounding box center [727, 218] width 44 height 26
type input "[DATE] 14:30"
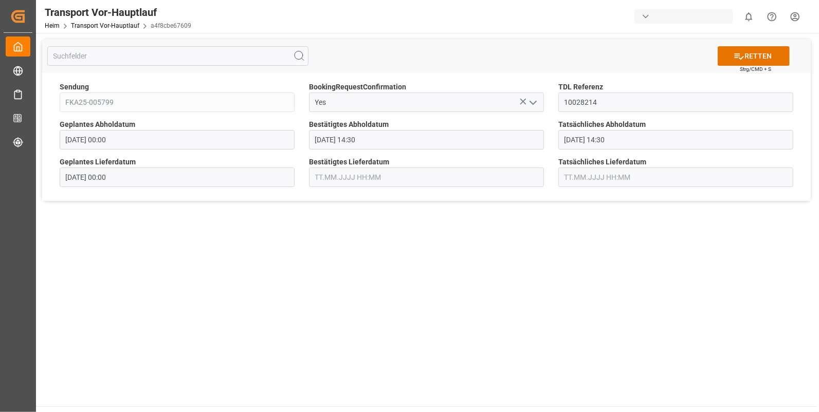
click at [339, 172] on input "text" at bounding box center [426, 178] width 235 height 20
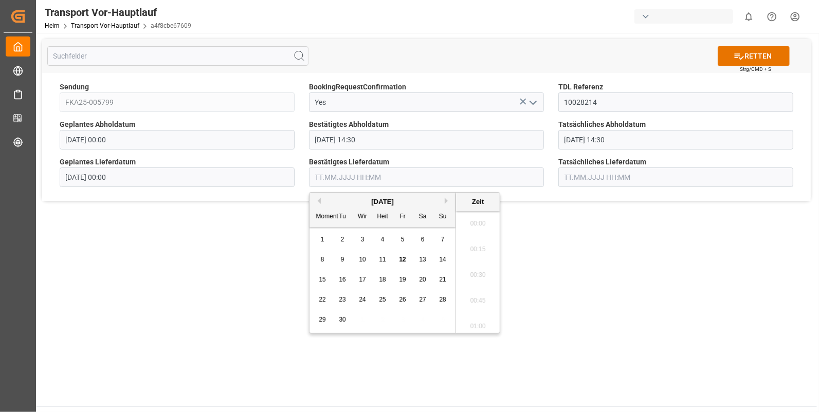
scroll to position [1289, 0]
click at [404, 261] on span "12" at bounding box center [402, 259] width 7 height 7
click at [477, 257] on li "07:30" at bounding box center [478, 264] width 44 height 26
type input "[DATE] 07:30"
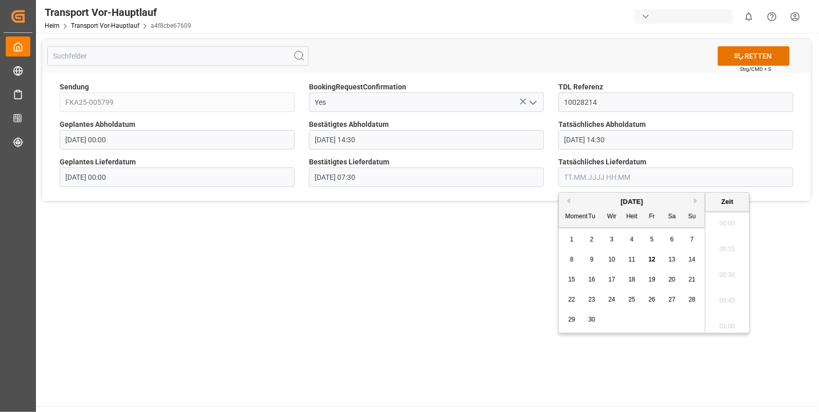
scroll to position [1289, 0]
click at [565, 176] on input "text" at bounding box center [675, 178] width 235 height 20
click at [653, 260] on span "12" at bounding box center [651, 259] width 7 height 7
click at [732, 222] on li "07:30" at bounding box center [727, 221] width 44 height 26
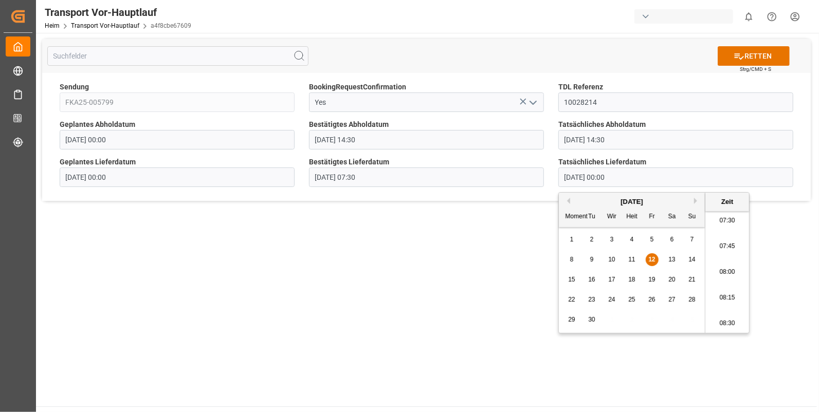
type input "[DATE] 07:30"
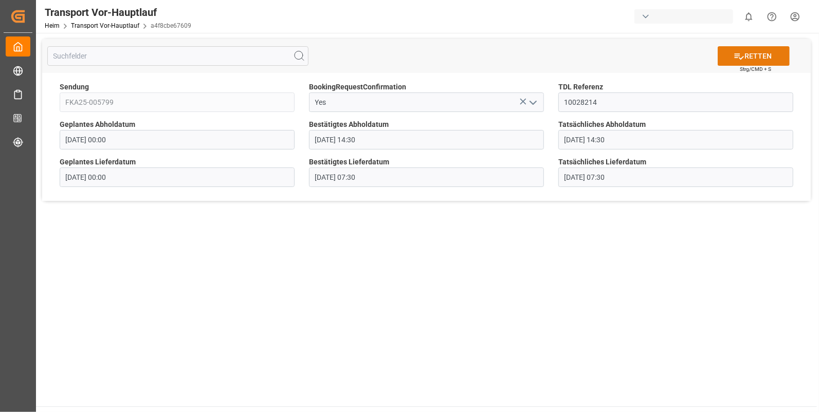
click at [749, 55] on font "RETTEN" at bounding box center [758, 56] width 27 height 11
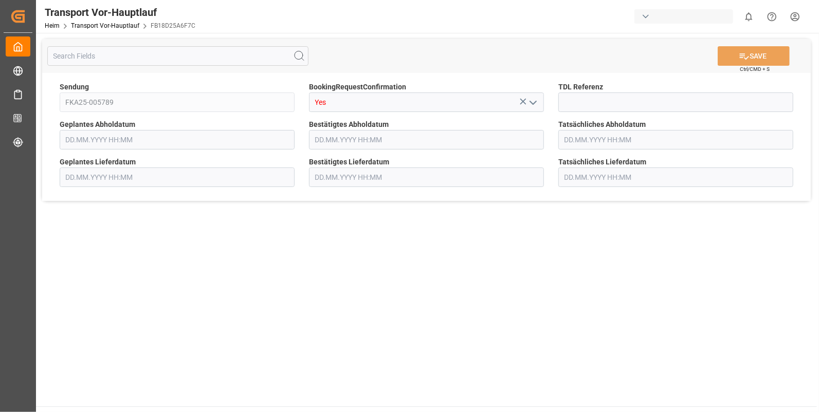
type input "[DATE] 00:00"
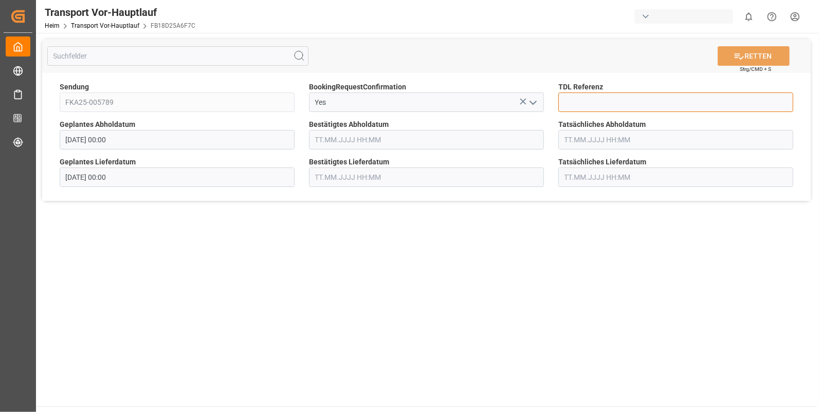
click at [581, 104] on input at bounding box center [675, 103] width 235 height 20
type input "10028215"
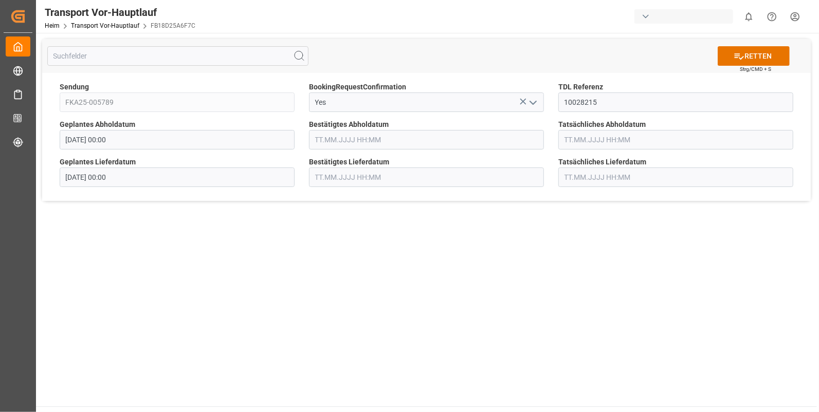
click at [322, 140] on input "text" at bounding box center [426, 140] width 235 height 20
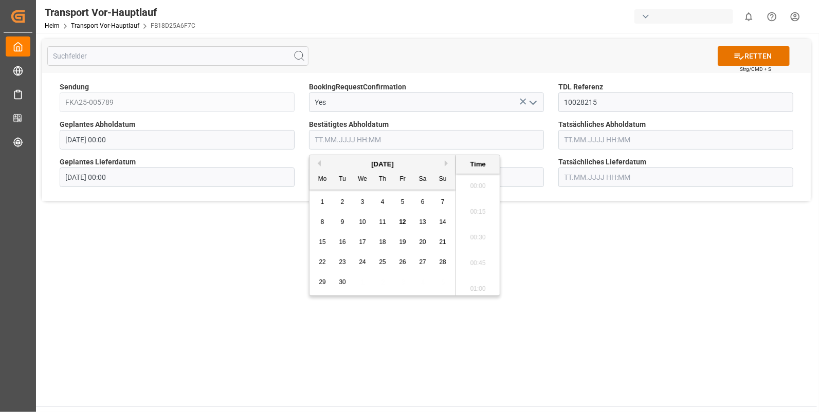
scroll to position [1289, 0]
click at [381, 221] on span "11" at bounding box center [382, 222] width 7 height 7
click at [479, 177] on li "12:30" at bounding box center [478, 184] width 44 height 26
type input "[DATE] 12:30"
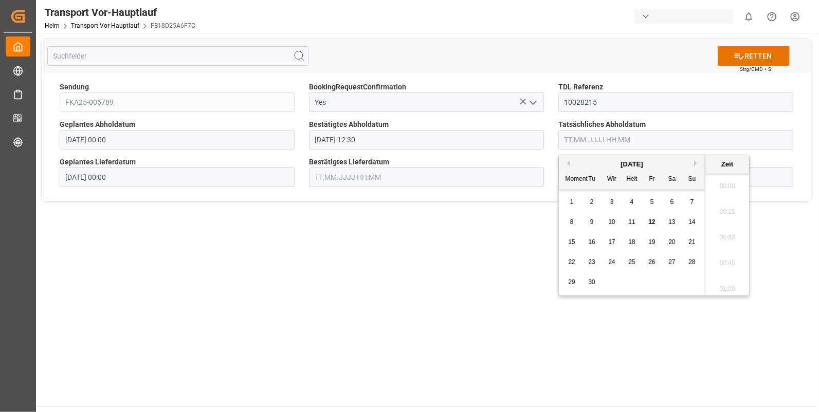
click at [587, 138] on input "text" at bounding box center [675, 140] width 235 height 20
click at [632, 220] on span "11" at bounding box center [631, 222] width 7 height 7
click at [728, 175] on li "12:30" at bounding box center [727, 184] width 44 height 26
type input "[DATE] 12:30"
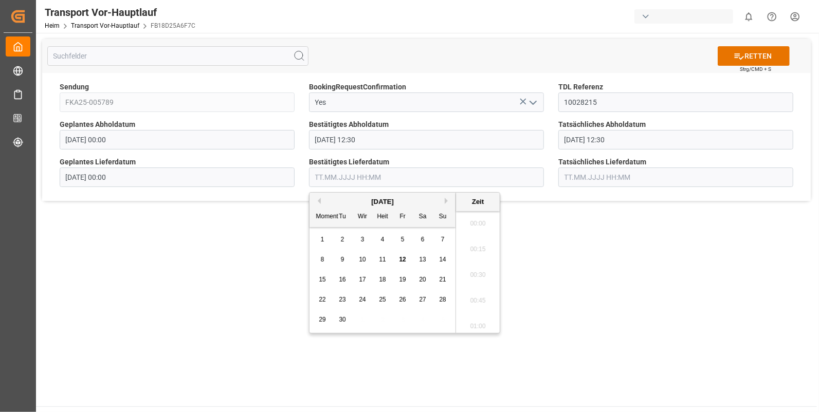
click at [339, 175] on input "text" at bounding box center [426, 178] width 235 height 20
click at [404, 255] on div "12" at bounding box center [402, 260] width 13 height 12
click at [478, 273] on li "07:15" at bounding box center [478, 281] width 44 height 26
type input "12.09.2025 07:15"
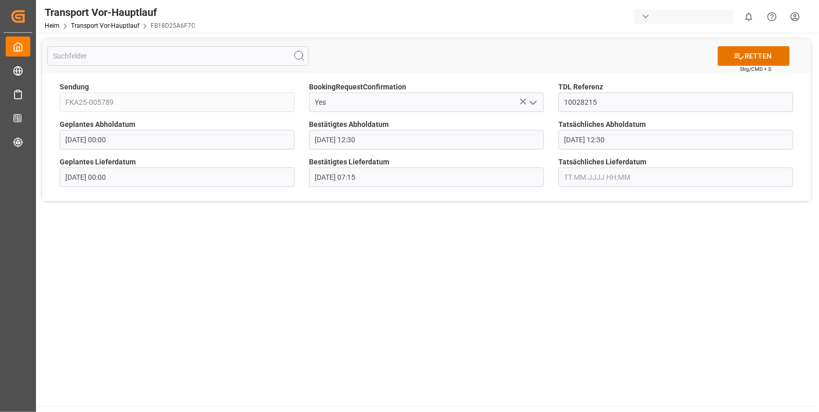
click at [592, 170] on input "text" at bounding box center [675, 178] width 235 height 20
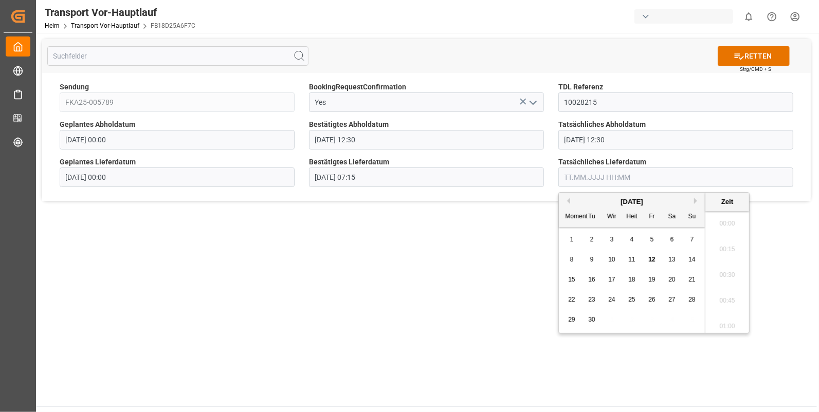
scroll to position [1289, 0]
click at [651, 256] on span "12" at bounding box center [651, 259] width 7 height 7
click at [718, 279] on li "07:15" at bounding box center [727, 281] width 44 height 26
type input "12.09.2025 07:15"
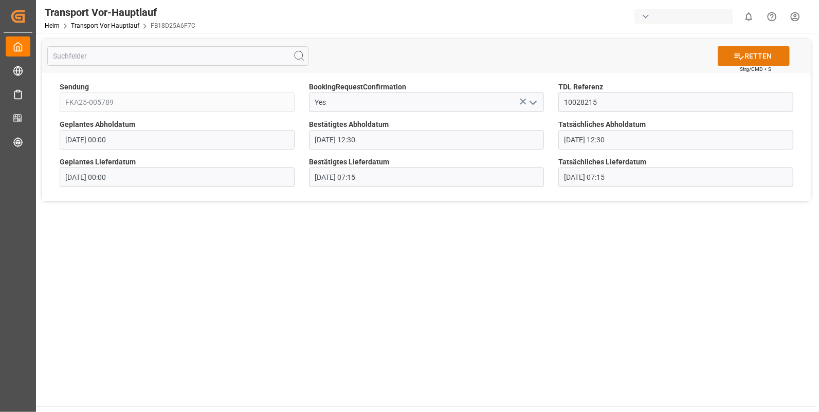
click at [757, 52] on font "RETTEN" at bounding box center [758, 56] width 27 height 11
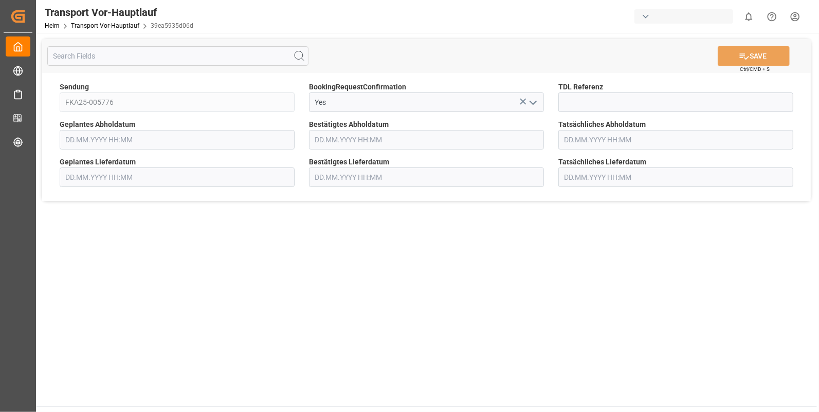
type input "[DATE] 00:00"
click at [567, 101] on input at bounding box center [675, 103] width 235 height 20
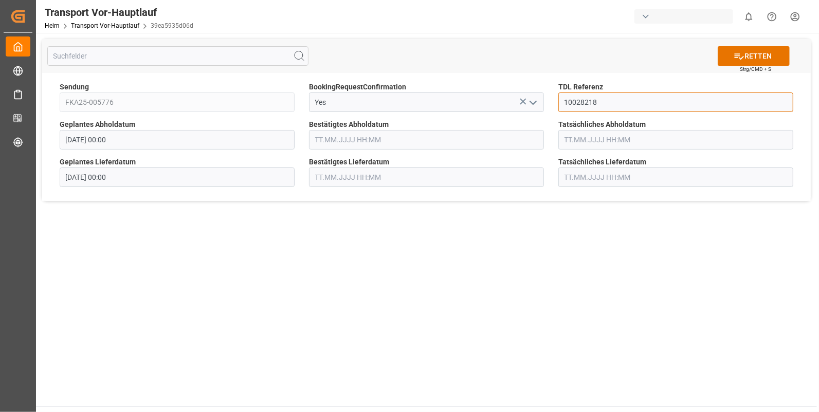
type input "10028218"
click at [314, 140] on input "text" at bounding box center [426, 140] width 235 height 20
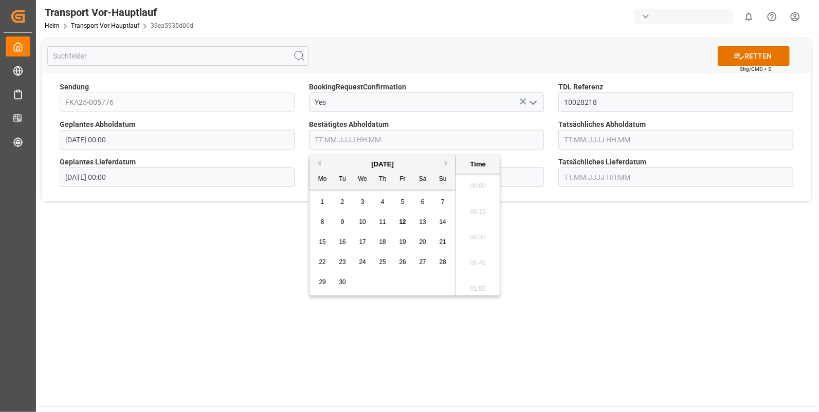
scroll to position [1289, 0]
click at [381, 221] on span "11" at bounding box center [382, 222] width 7 height 7
click at [470, 180] on li "12:30" at bounding box center [478, 184] width 44 height 26
type input "[DATE] 12:30"
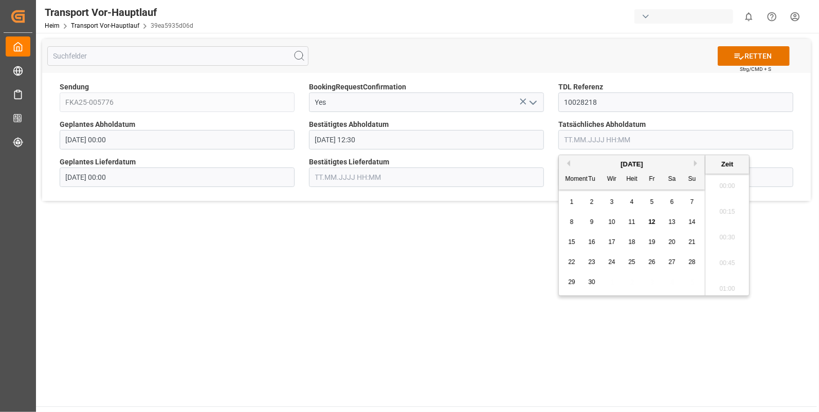
click at [568, 134] on input "text" at bounding box center [675, 140] width 235 height 20
click at [634, 219] on div "11" at bounding box center [632, 222] width 13 height 12
drag, startPoint x: 726, startPoint y: 204, endPoint x: 639, endPoint y: 202, distance: 87.4
click at [725, 204] on li "12:45" at bounding box center [727, 209] width 44 height 26
type input "[DATE] 12:45"
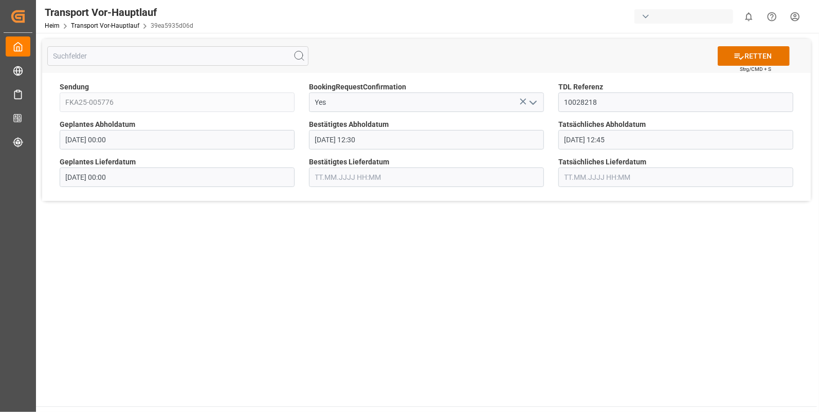
click at [359, 173] on input "text" at bounding box center [426, 178] width 235 height 20
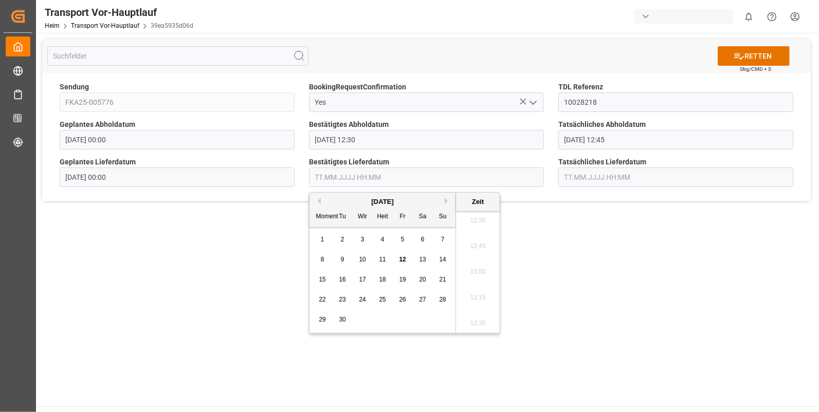
click at [399, 255] on div "12" at bounding box center [402, 260] width 13 height 12
click at [480, 221] on li "10:30" at bounding box center [478, 229] width 44 height 26
type input "[DATE] 10:30"
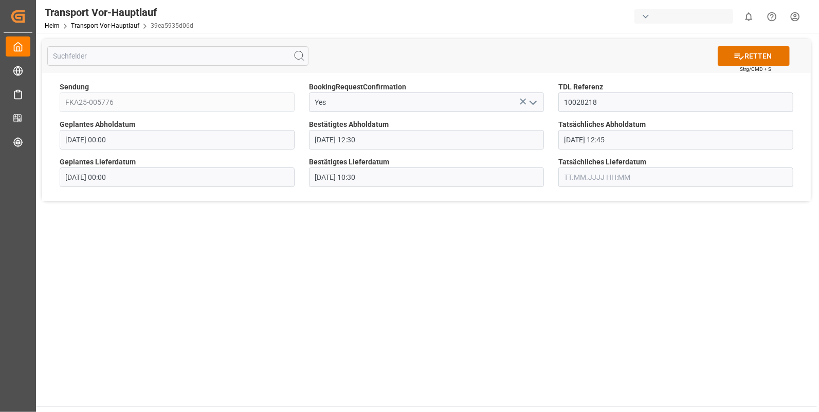
click at [590, 175] on input "text" at bounding box center [675, 178] width 235 height 20
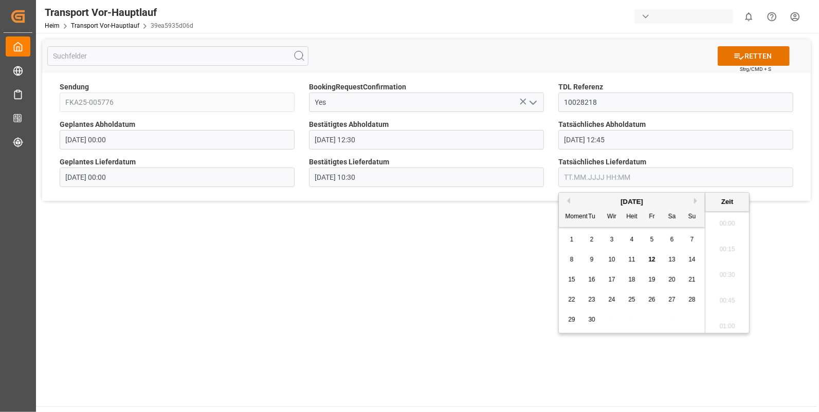
scroll to position [1289, 0]
click at [655, 257] on span "12" at bounding box center [651, 259] width 7 height 7
drag, startPoint x: 728, startPoint y: 232, endPoint x: 746, endPoint y: 180, distance: 55.0
click at [728, 228] on li "10:30" at bounding box center [727, 229] width 44 height 26
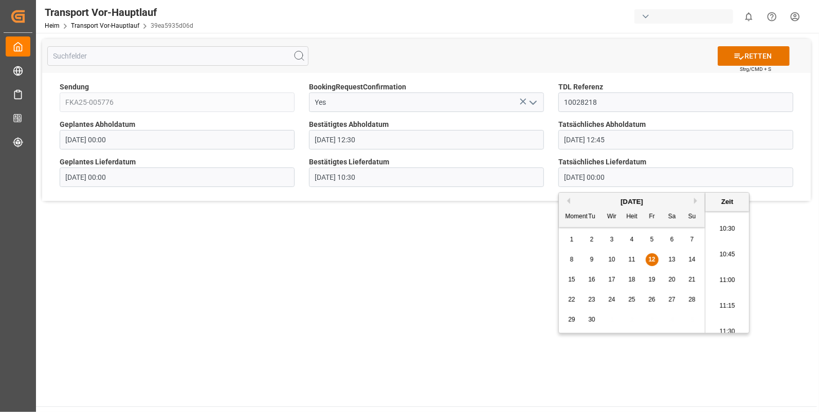
type input "[DATE] 10:30"
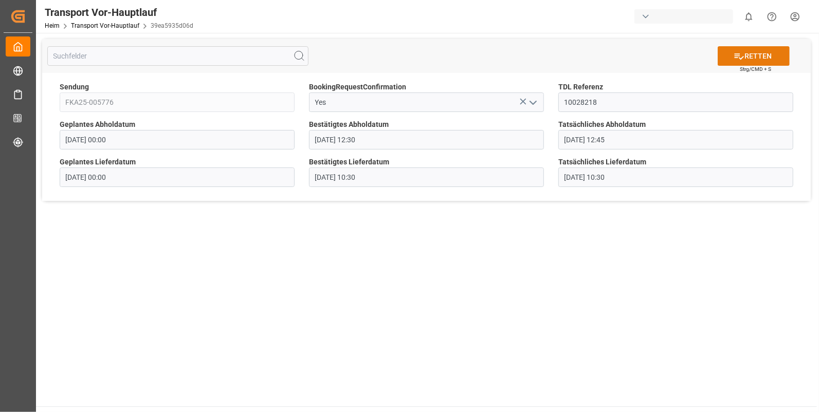
click at [767, 58] on font "RETTEN" at bounding box center [758, 56] width 27 height 11
